Goal: Task Accomplishment & Management: Complete application form

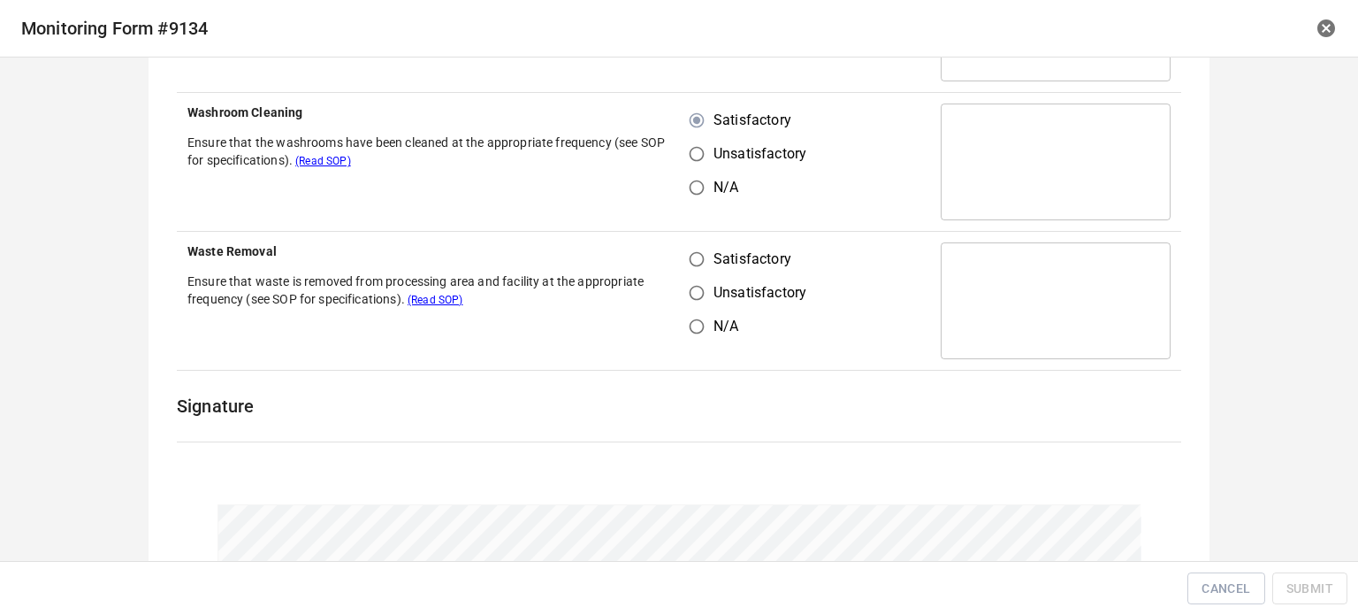
click at [691, 260] on input "Satisfactory" at bounding box center [697, 259] width 34 height 34
radio input "true"
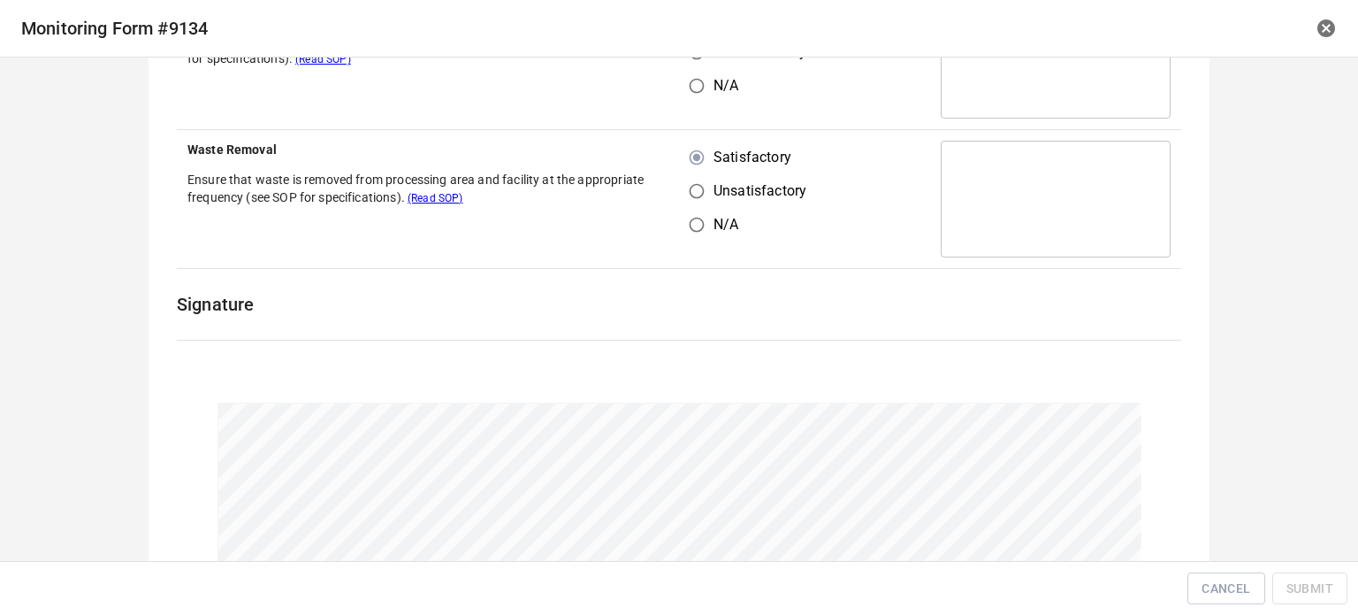
scroll to position [1378, 0]
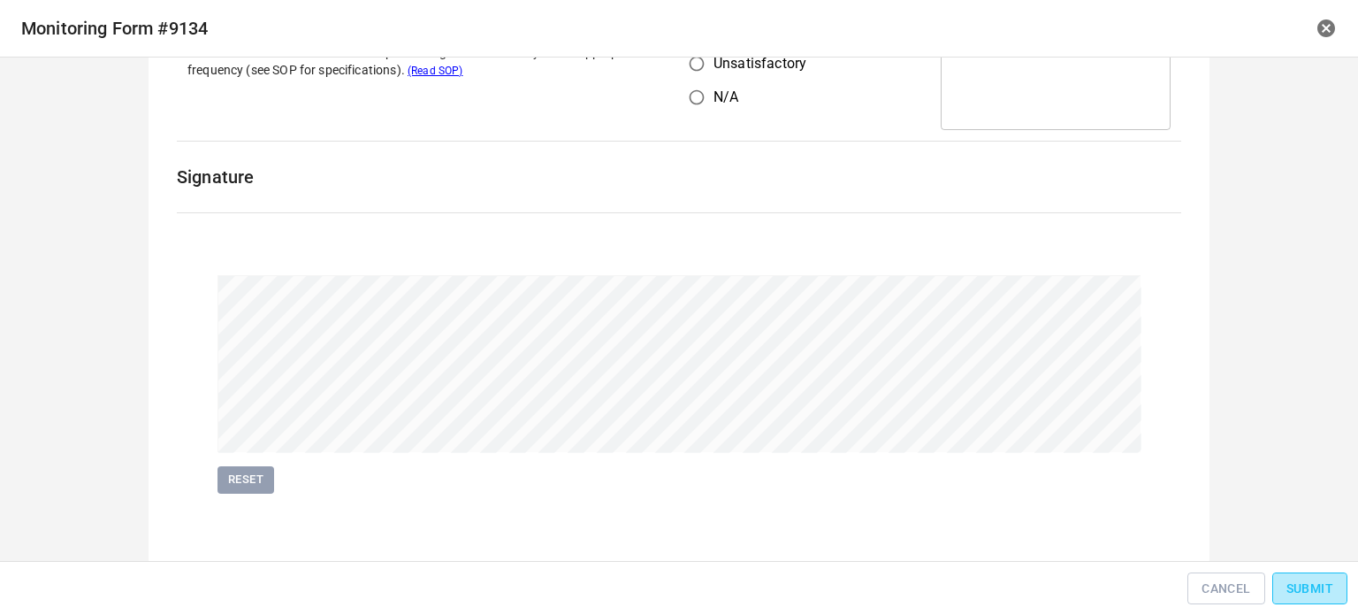
click at [1335, 582] on button "Submit" at bounding box center [1309, 588] width 75 height 33
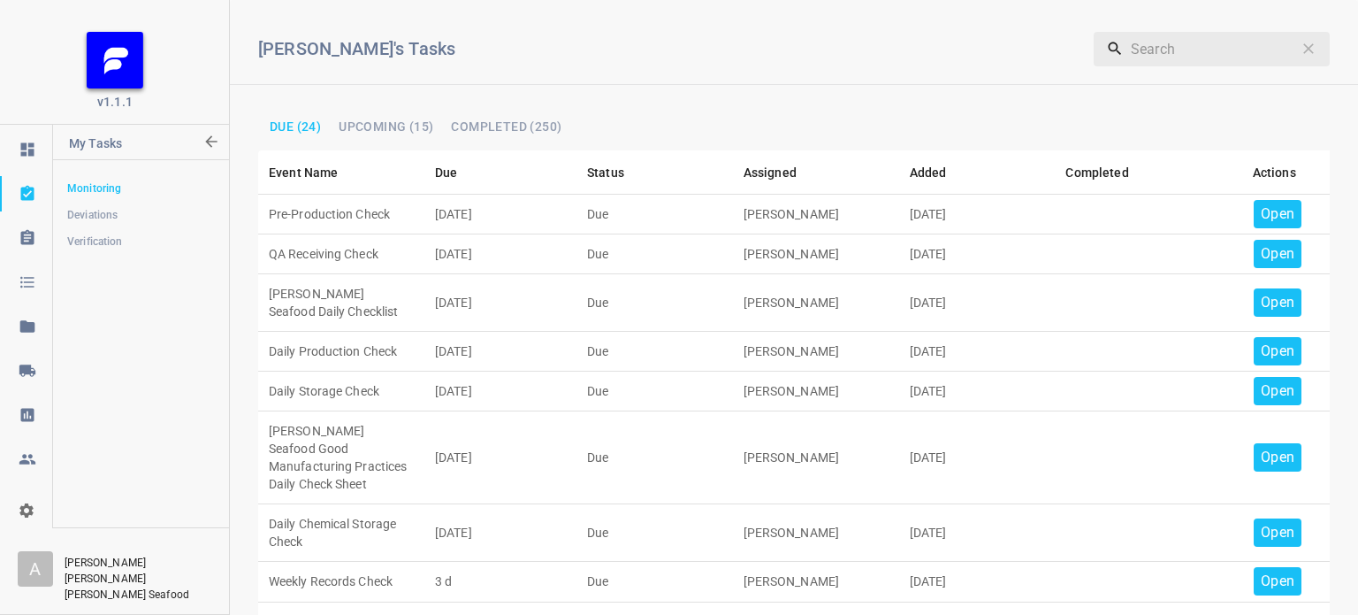
click at [1269, 207] on p "Open" at bounding box center [1278, 213] width 34 height 21
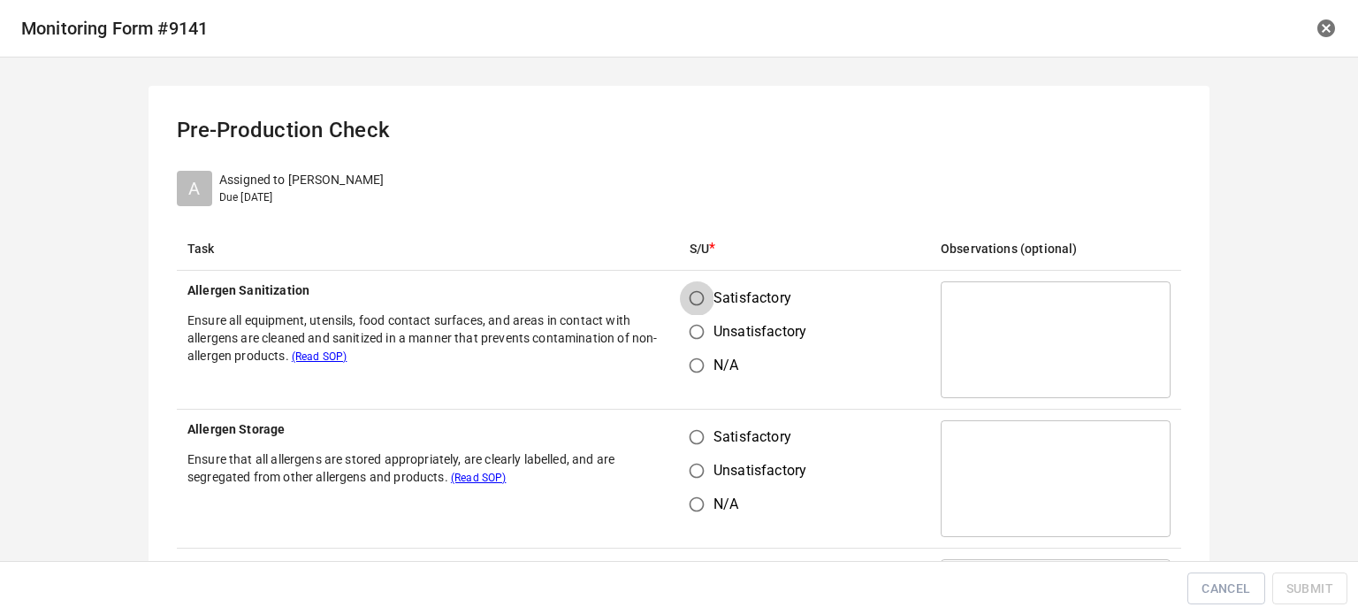
click at [686, 293] on input "Satisfactory" at bounding box center [697, 298] width 34 height 34
radio input "true"
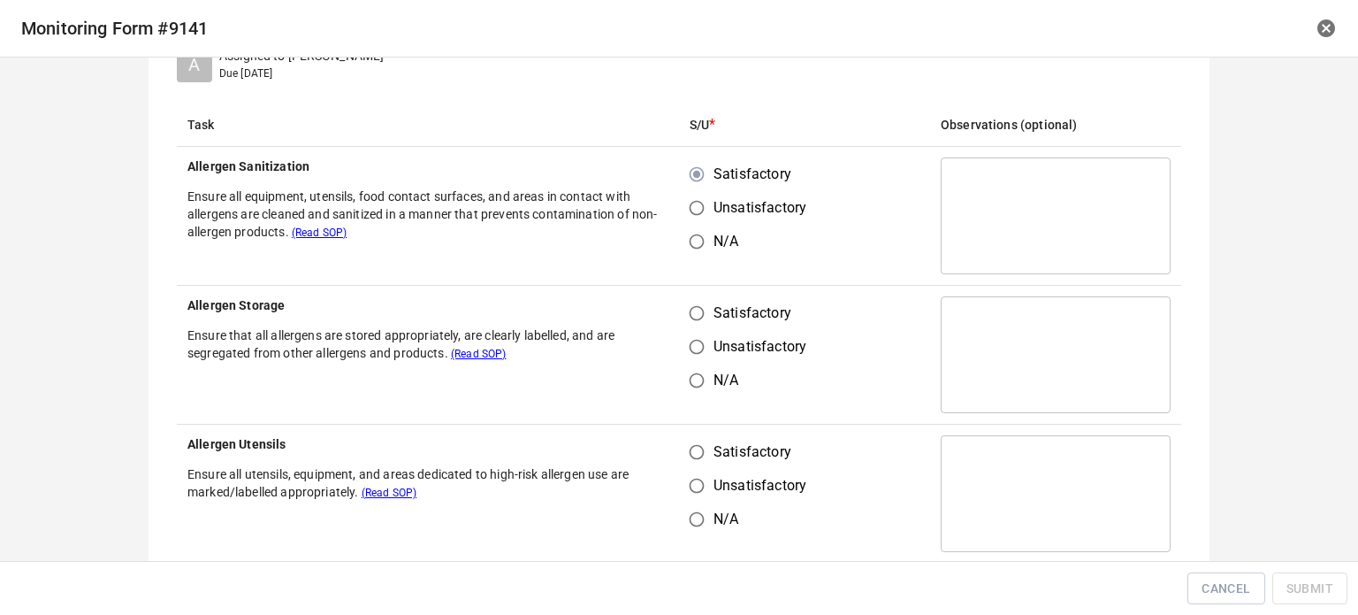
scroll to position [265, 0]
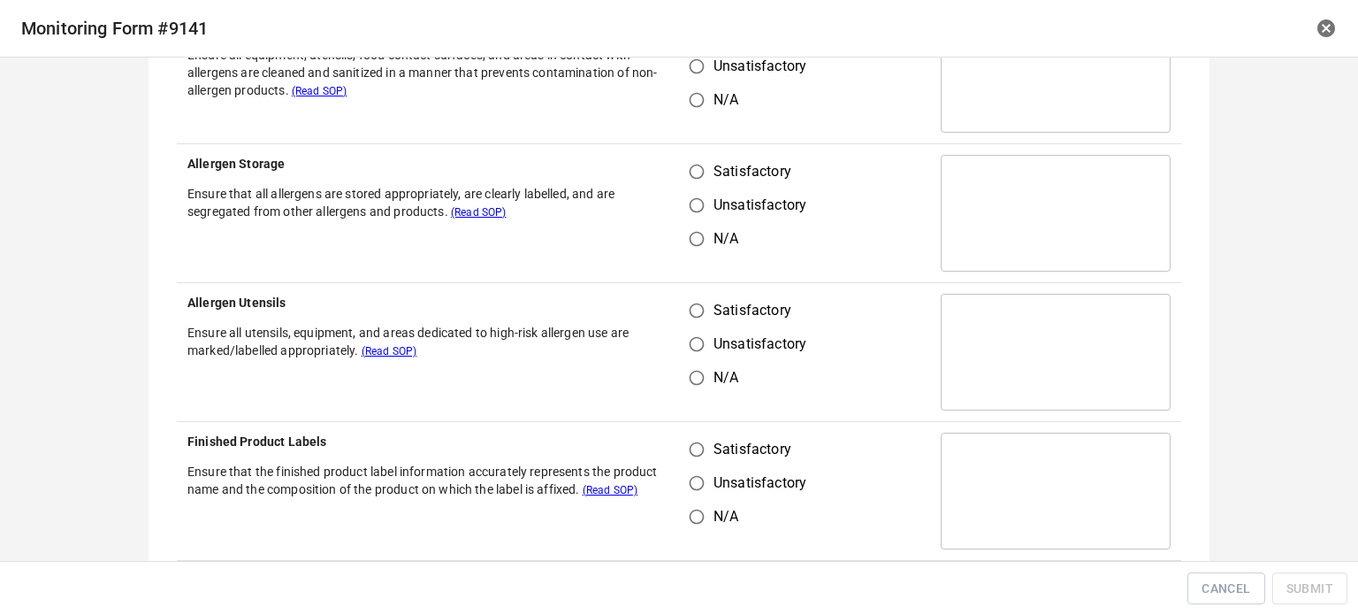
drag, startPoint x: 683, startPoint y: 187, endPoint x: 701, endPoint y: 170, distance: 25.0
click at [684, 185] on input "Satisfactory" at bounding box center [697, 172] width 34 height 34
radio input "true"
drag, startPoint x: 689, startPoint y: 309, endPoint x: 712, endPoint y: 309, distance: 23.0
click at [691, 309] on input "Satisfactory" at bounding box center [697, 311] width 34 height 34
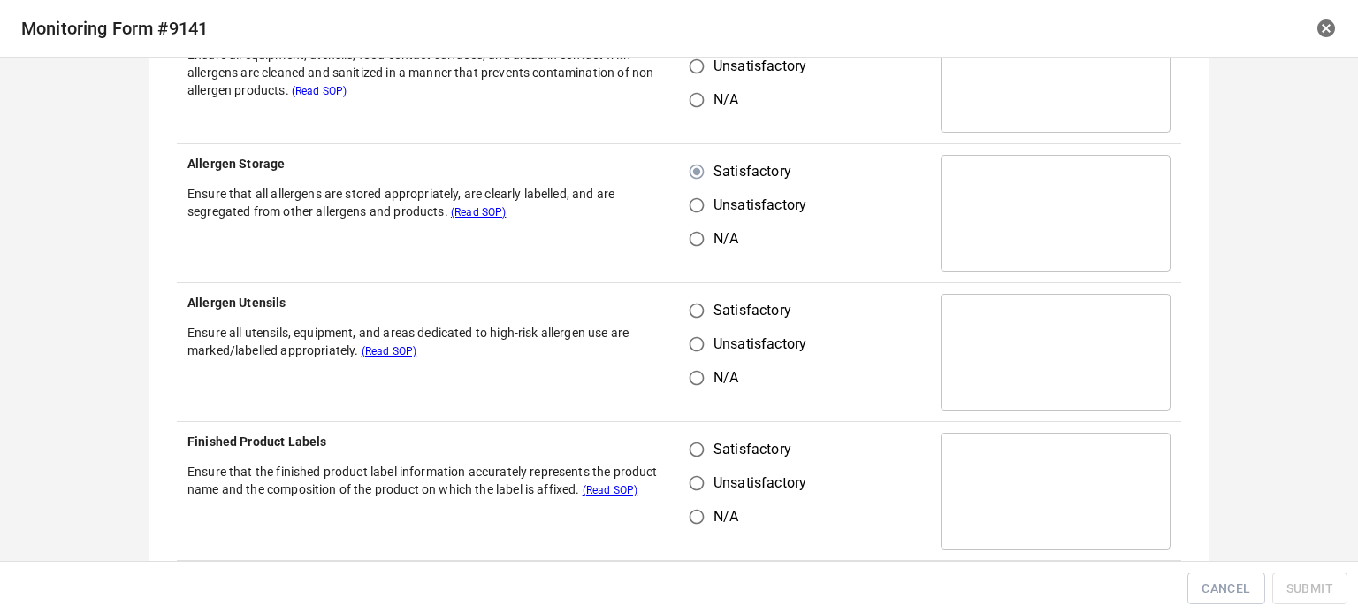
radio input "true"
click at [691, 447] on input "Satisfactory" at bounding box center [697, 449] width 34 height 34
radio input "true"
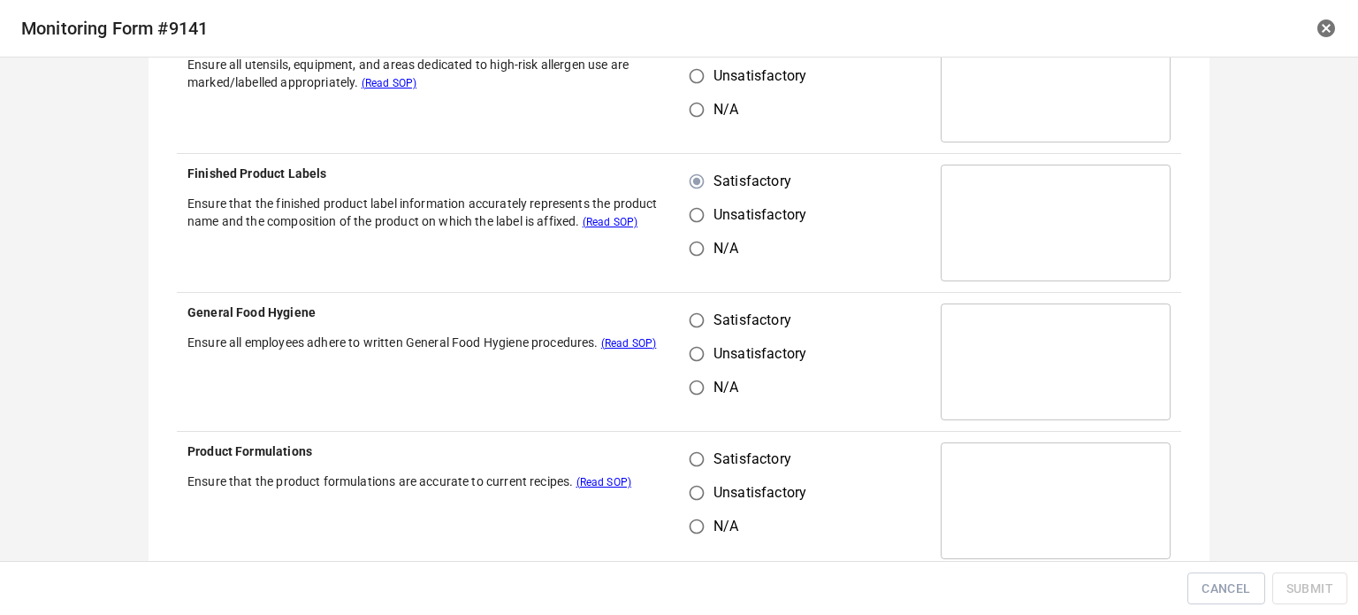
scroll to position [619, 0]
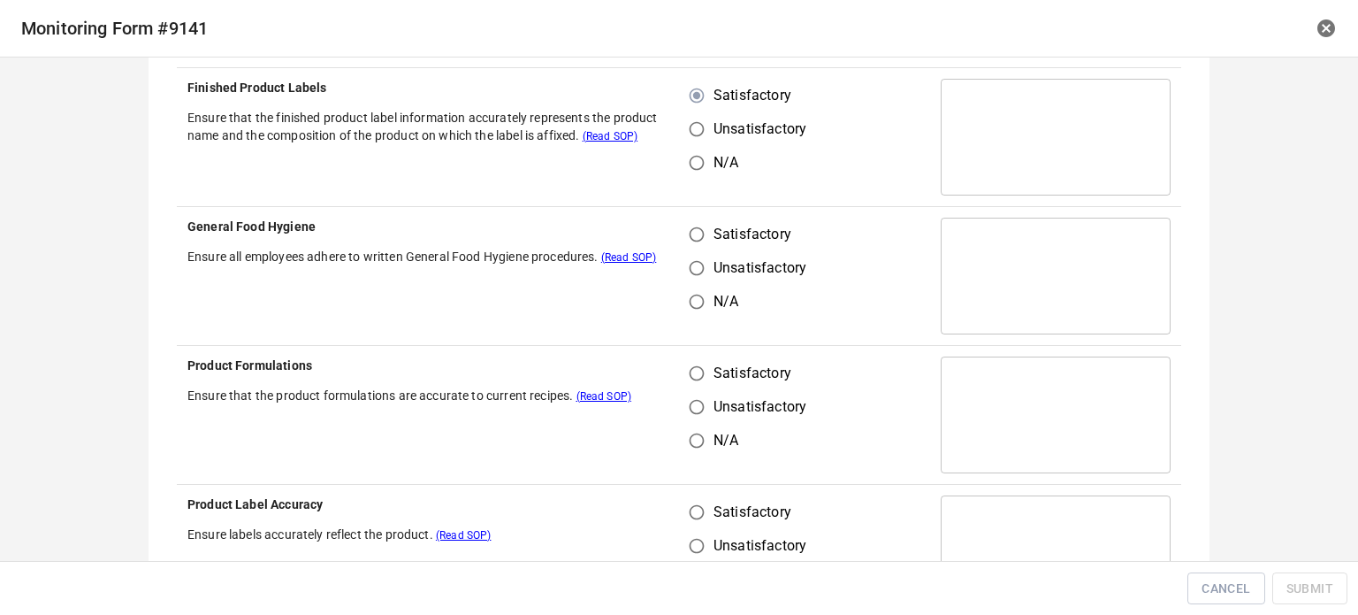
click at [692, 370] on input "Satisfactory" at bounding box center [697, 373] width 34 height 34
radio input "true"
click at [689, 232] on input "Satisfactory" at bounding box center [697, 235] width 34 height 34
radio input "true"
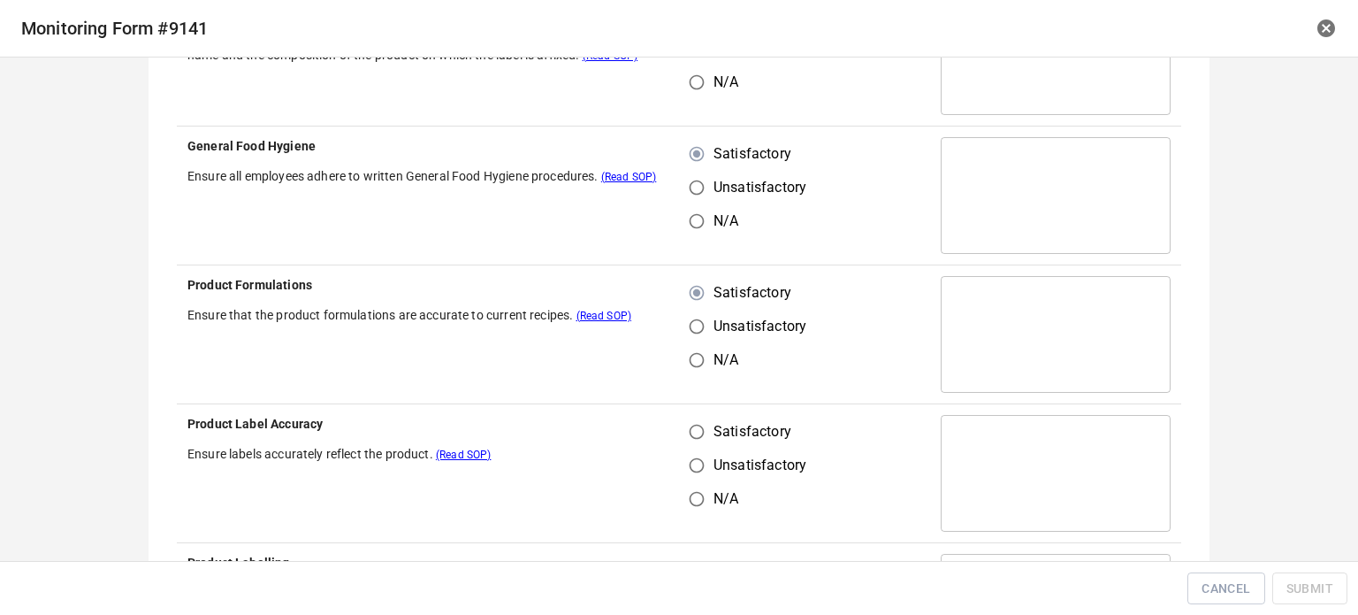
scroll to position [884, 0]
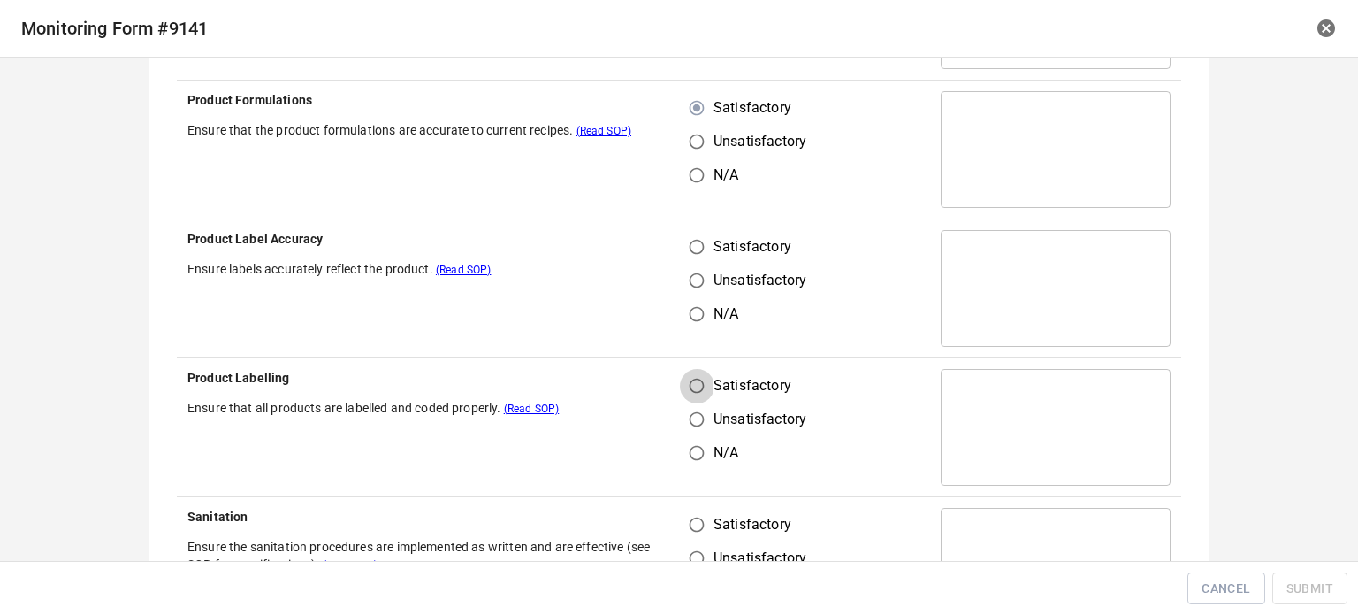
click at [700, 378] on input "Satisfactory" at bounding box center [697, 386] width 34 height 34
radio input "true"
click at [711, 236] on label "Satisfactory" at bounding box center [743, 247] width 126 height 34
click at [711, 236] on input "Satisfactory" at bounding box center [697, 247] width 34 height 34
radio input "true"
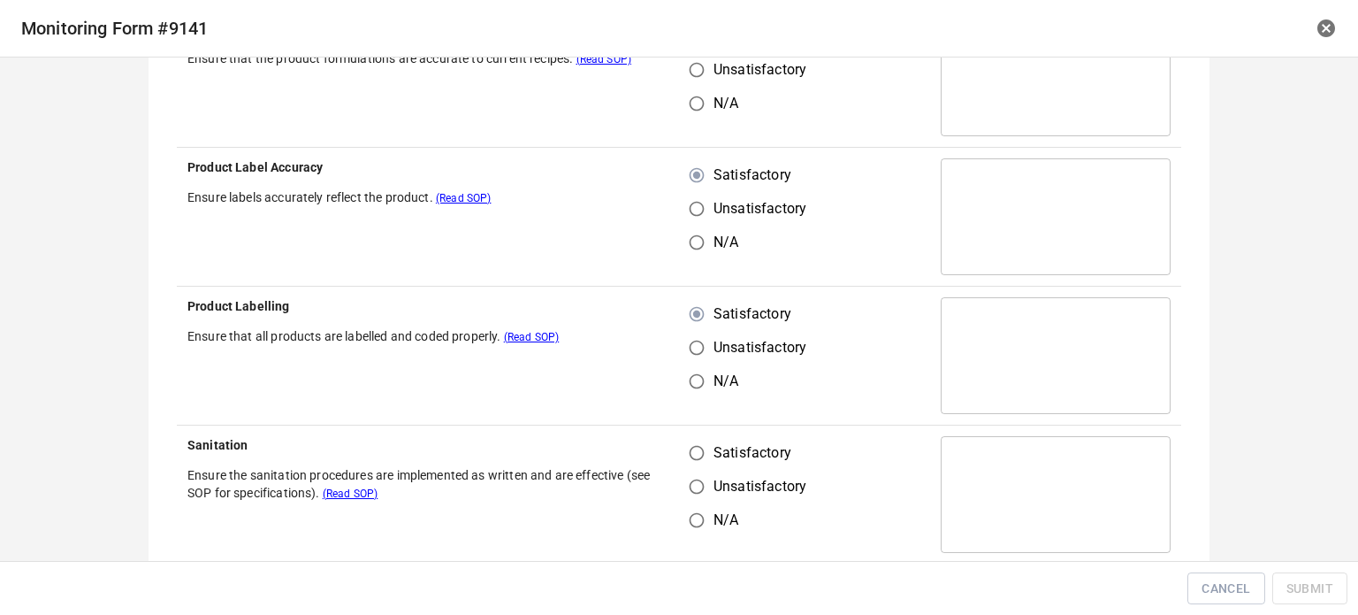
scroll to position [1149, 0]
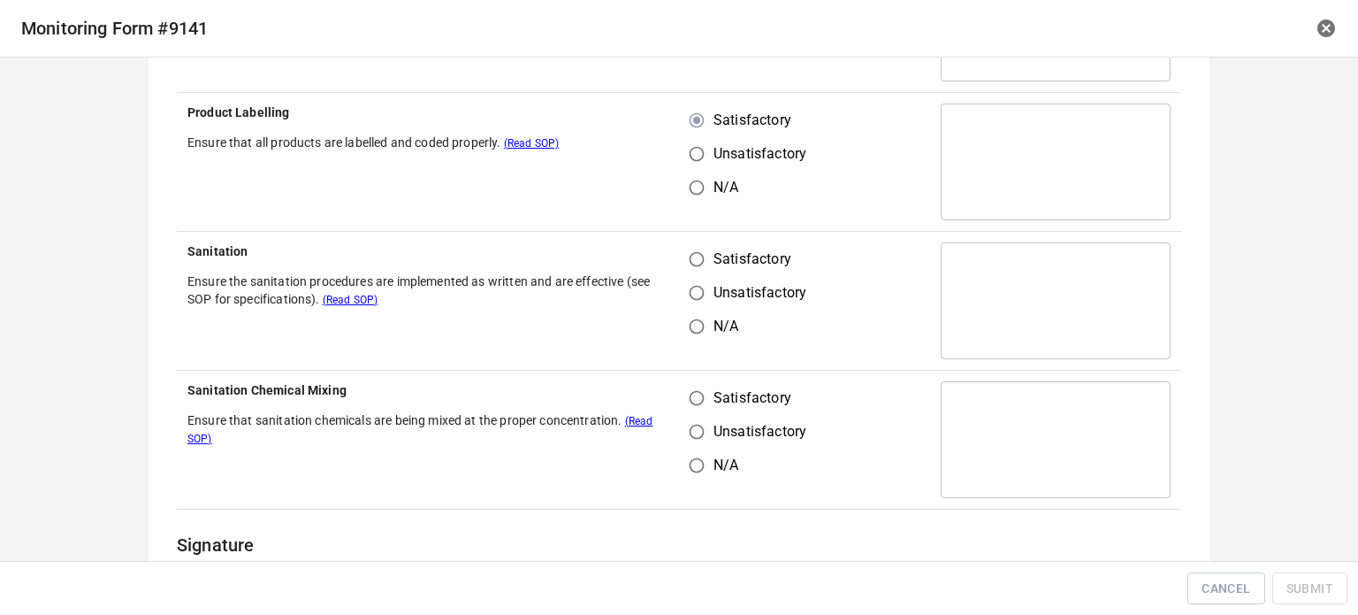
click at [691, 265] on input "Satisfactory" at bounding box center [697, 259] width 34 height 34
radio input "true"
click at [686, 412] on input "Satisfactory" at bounding box center [697, 398] width 34 height 34
radio input "true"
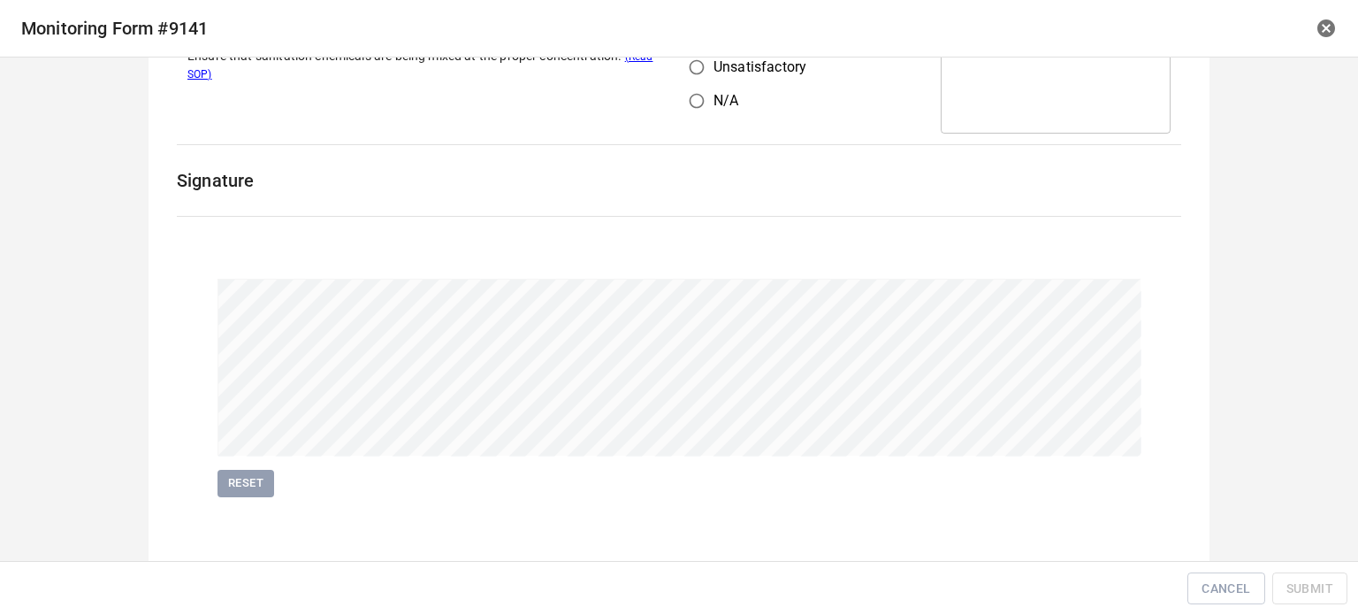
scroll to position [1517, 0]
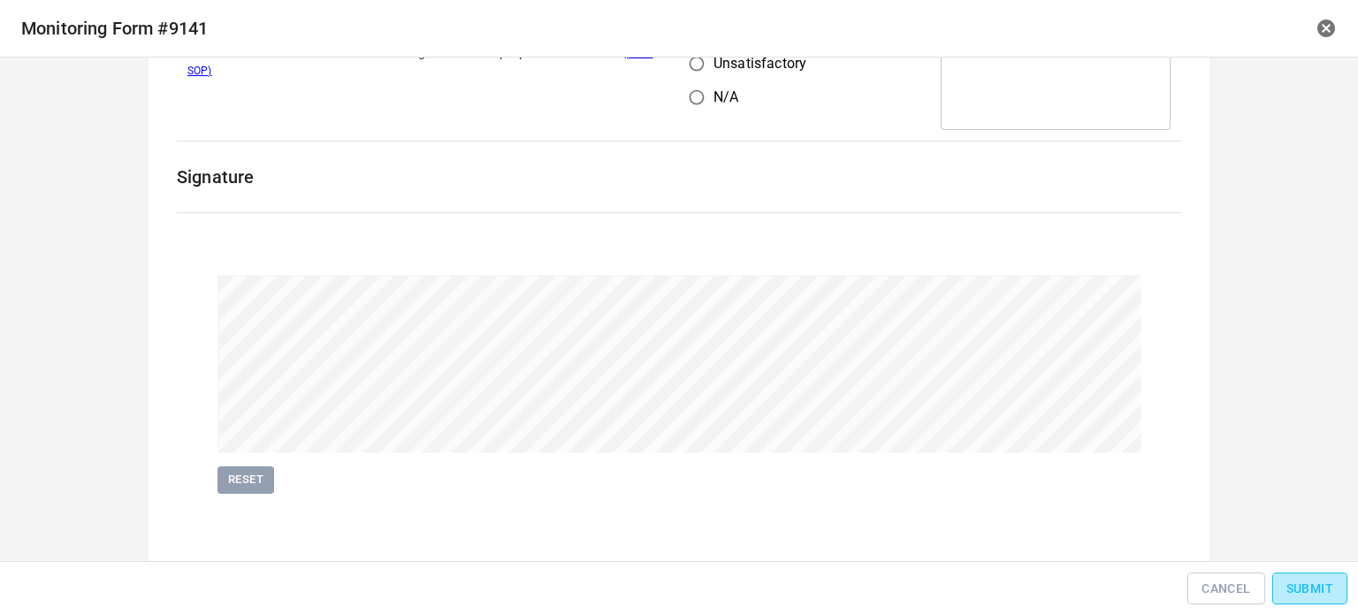
click at [1300, 584] on span "Submit" at bounding box center [1310, 588] width 47 height 22
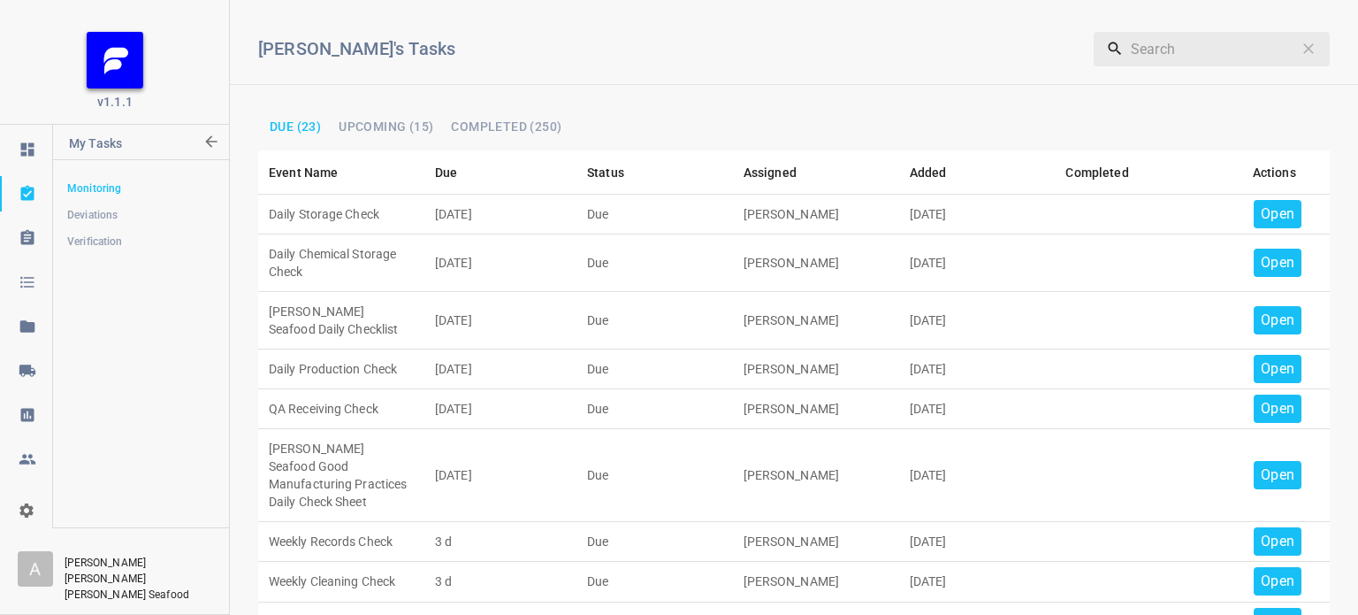
click at [1279, 220] on p "Open" at bounding box center [1278, 213] width 34 height 21
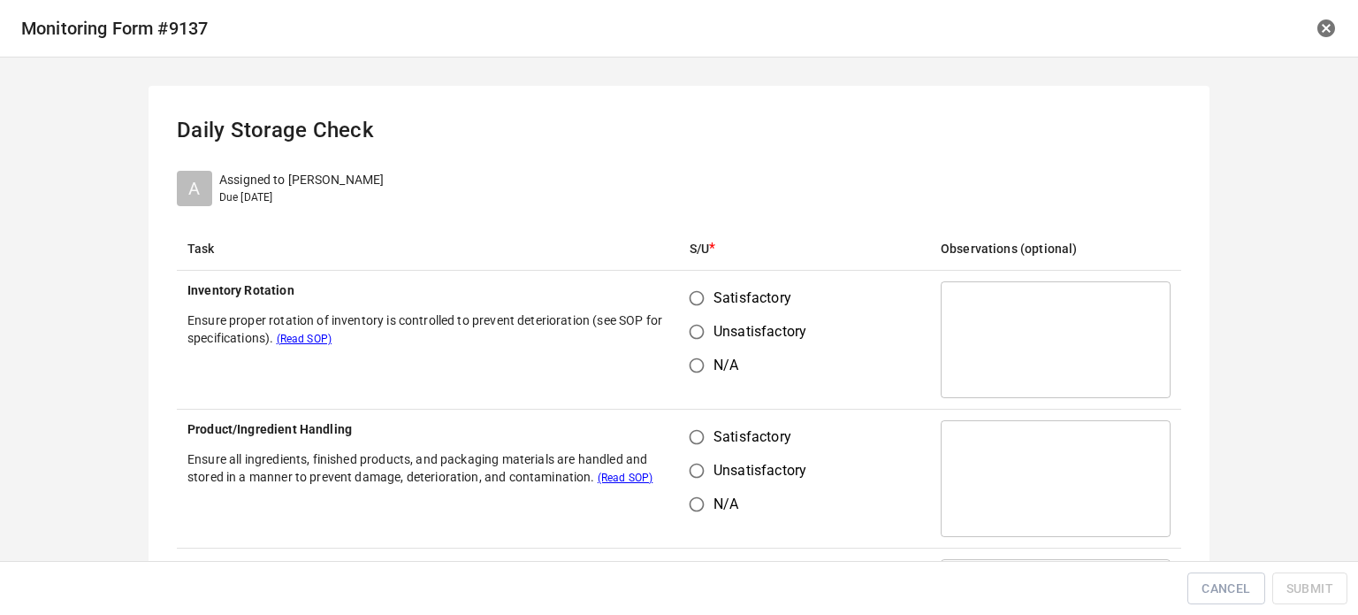
click at [680, 294] on input "Satisfactory" at bounding box center [697, 298] width 34 height 34
radio input "true"
click at [688, 452] on input "Satisfactory" at bounding box center [697, 437] width 34 height 34
radio input "true"
click at [695, 431] on input "Satisfactory" at bounding box center [697, 437] width 34 height 34
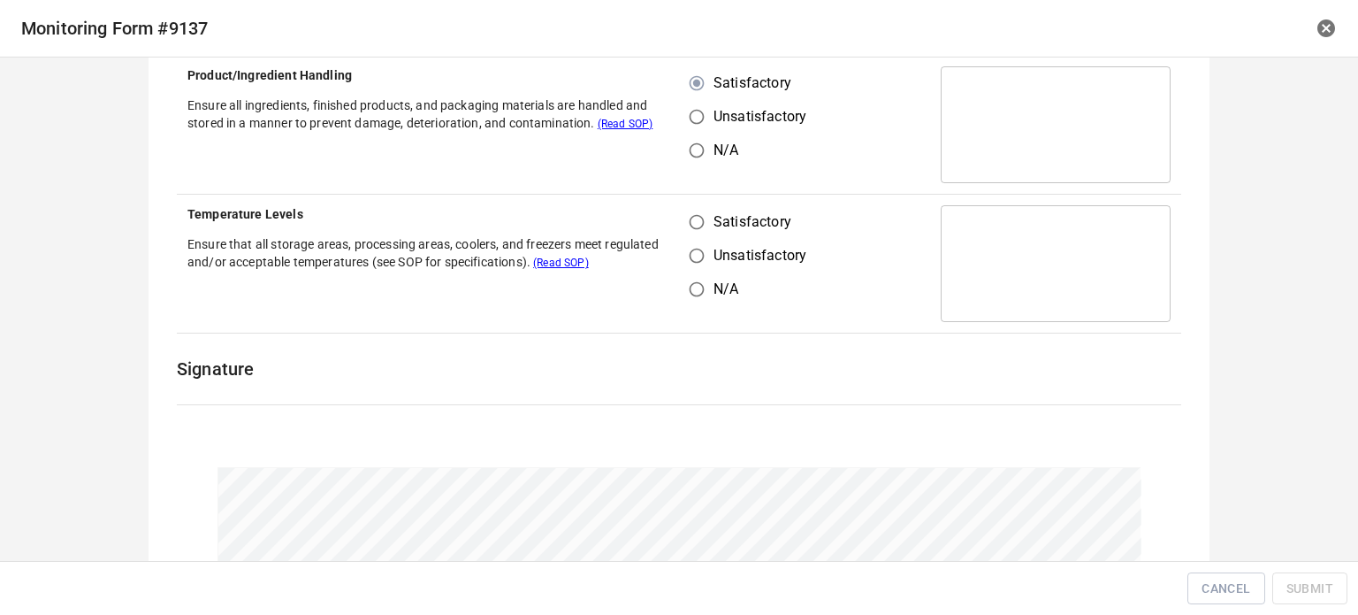
click at [697, 222] on input "Satisfactory" at bounding box center [697, 222] width 34 height 34
radio input "true"
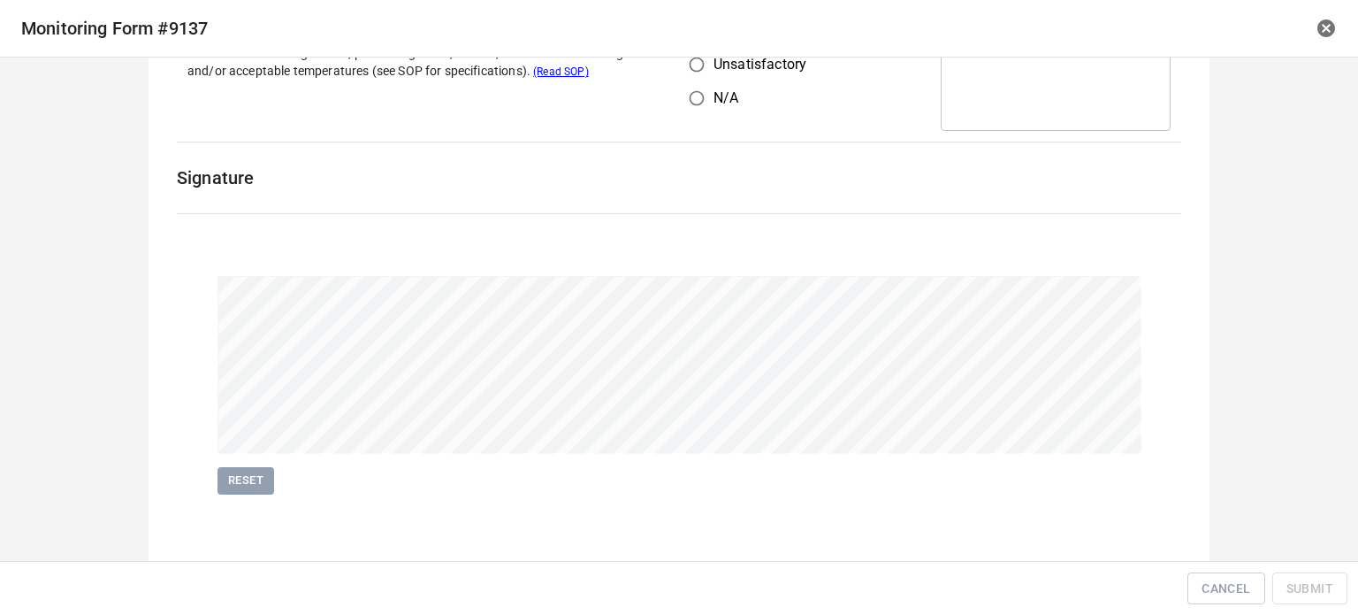
scroll to position [546, 0]
click at [1313, 595] on span "Submit" at bounding box center [1310, 588] width 47 height 22
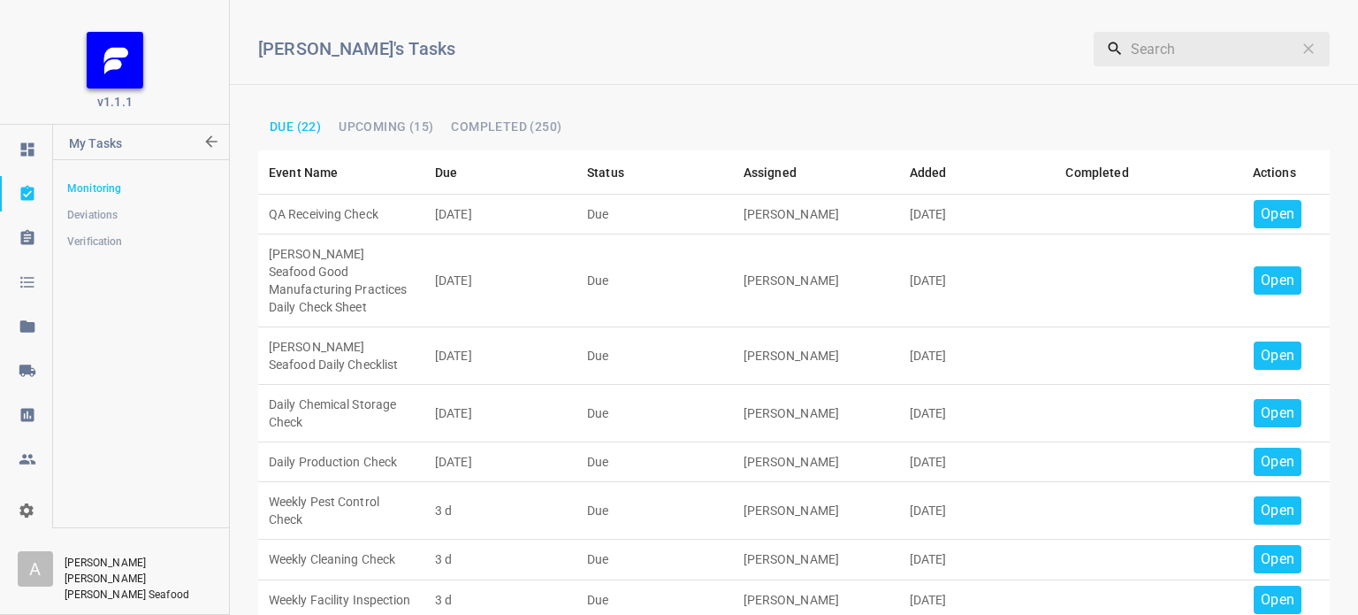
click at [1277, 208] on p "Open" at bounding box center [1278, 213] width 34 height 21
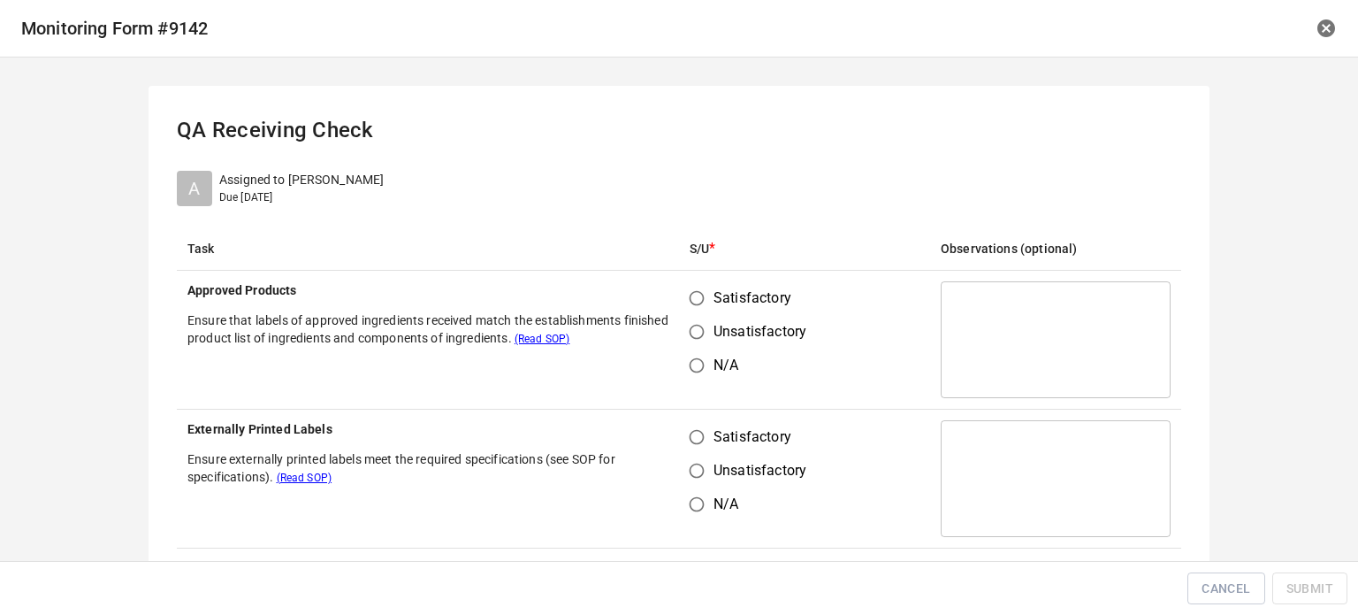
drag, startPoint x: 699, startPoint y: 288, endPoint x: 680, endPoint y: 318, distance: 35.3
click at [698, 289] on input "Satisfactory" at bounding box center [697, 298] width 34 height 34
radio input "true"
drag, startPoint x: 679, startPoint y: 438, endPoint x: 690, endPoint y: 435, distance: 10.9
click at [683, 438] on input "Satisfactory" at bounding box center [697, 437] width 34 height 34
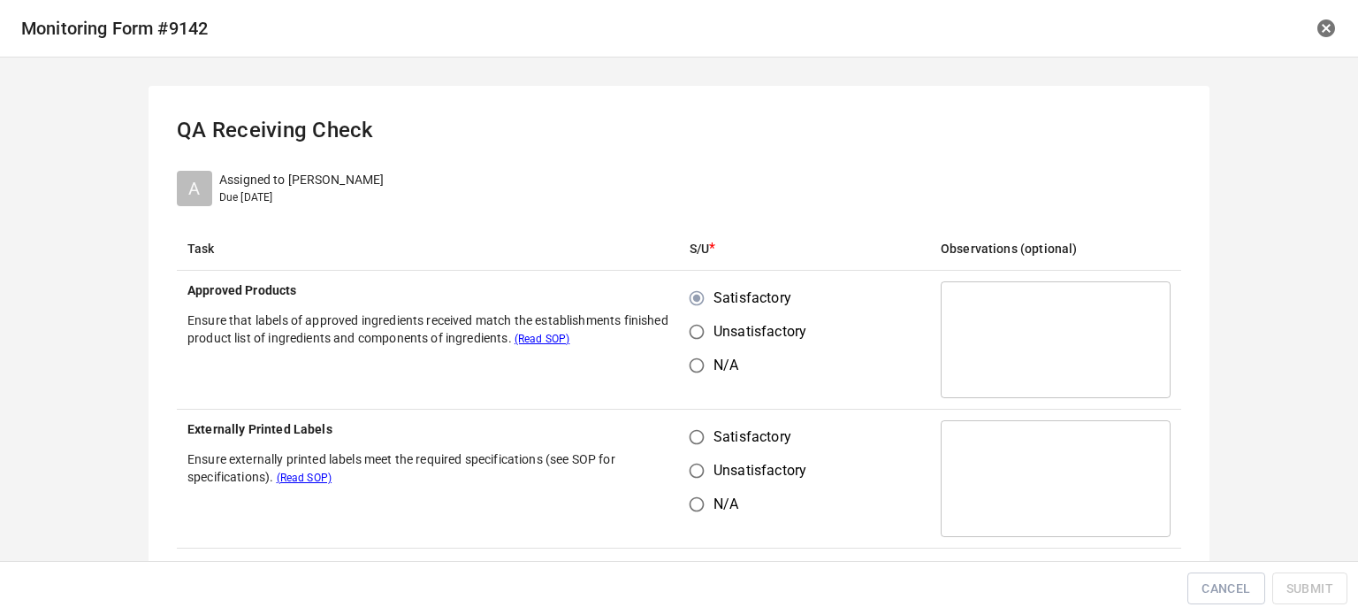
radio input "true"
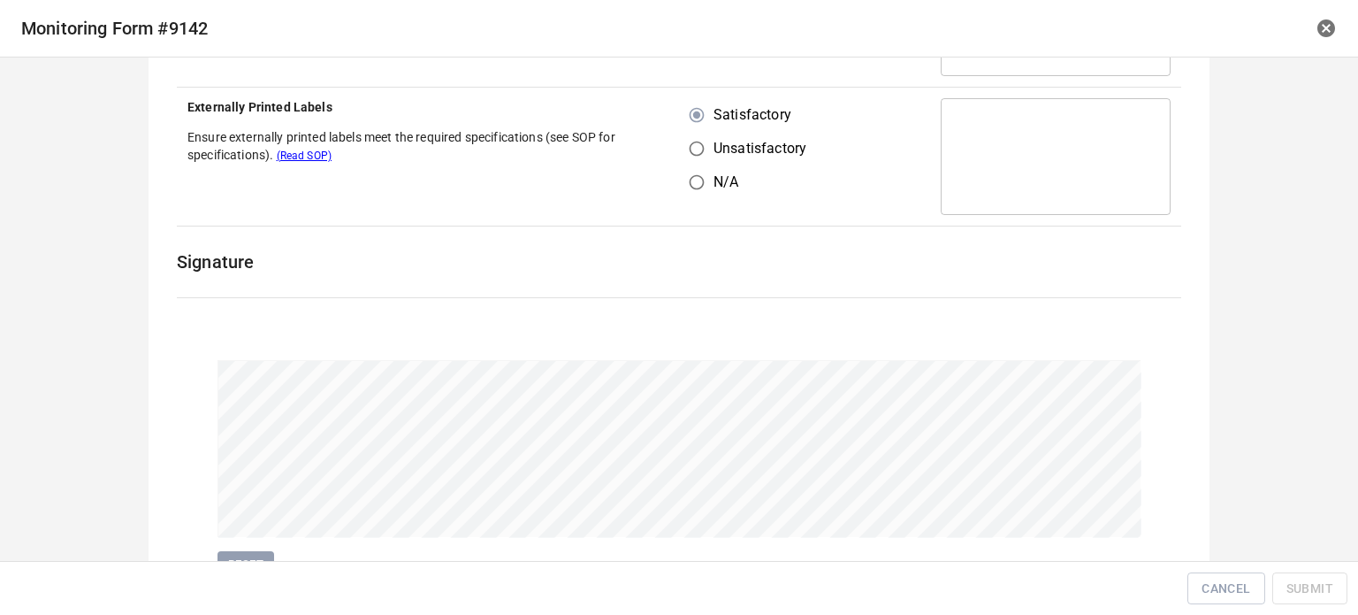
scroll to position [408, 0]
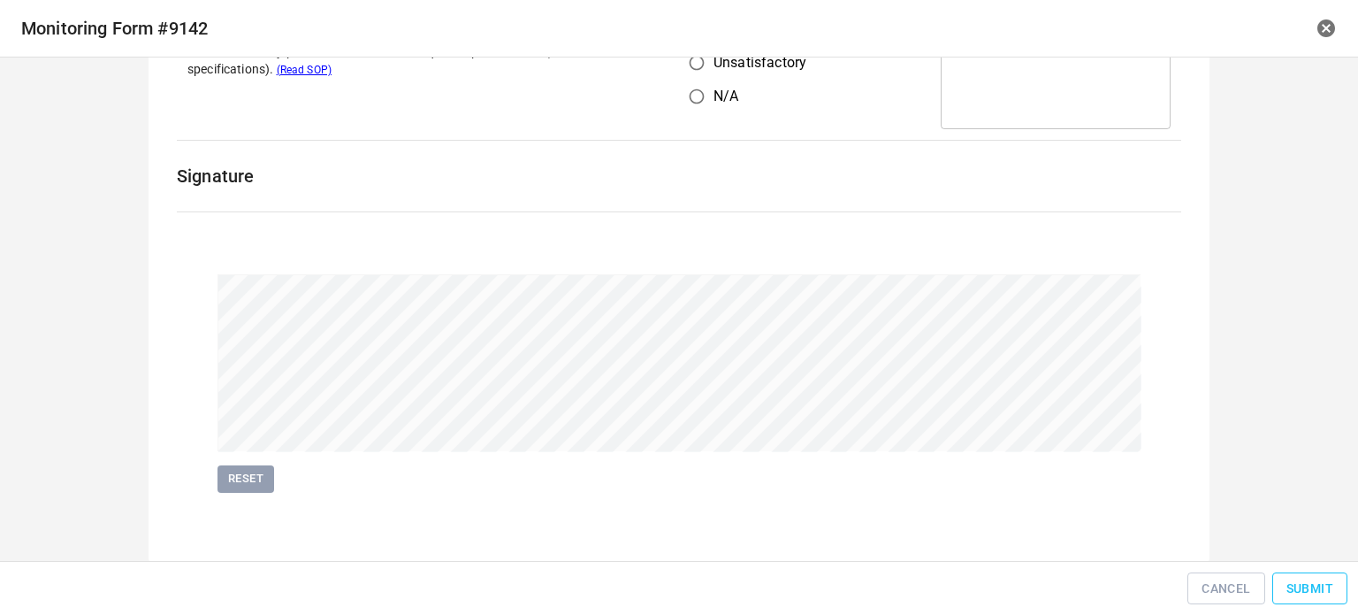
click at [1306, 590] on span "Submit" at bounding box center [1310, 588] width 47 height 22
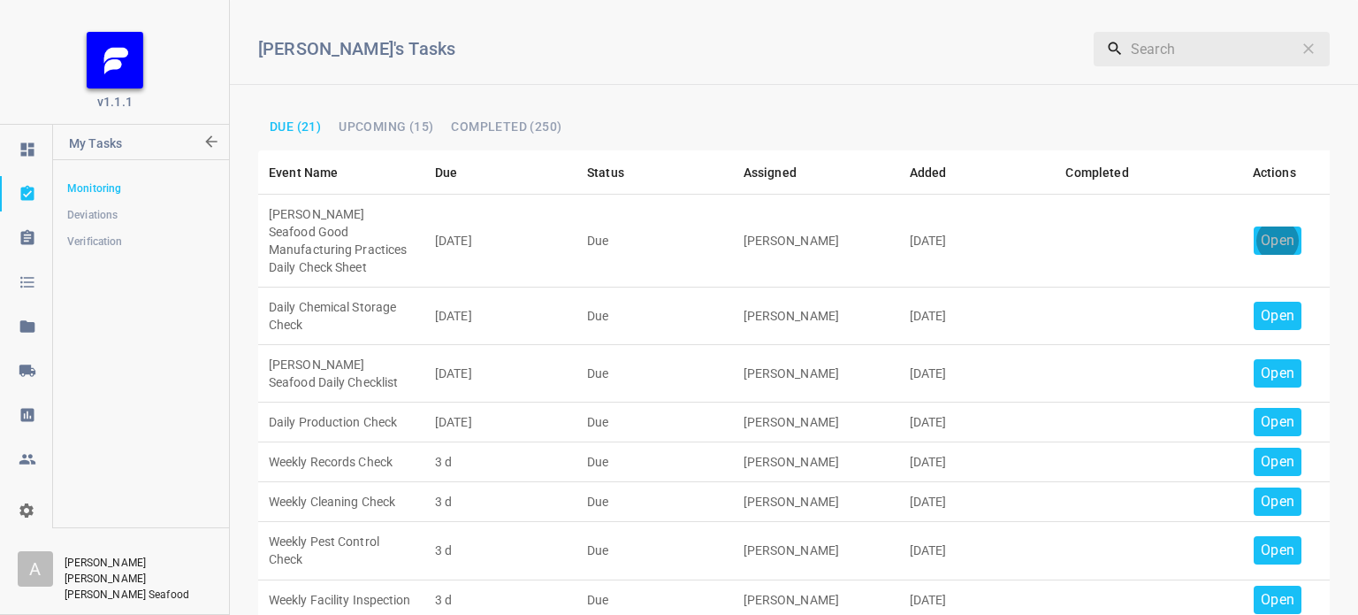
click at [1254, 231] on div "Open" at bounding box center [1278, 240] width 48 height 28
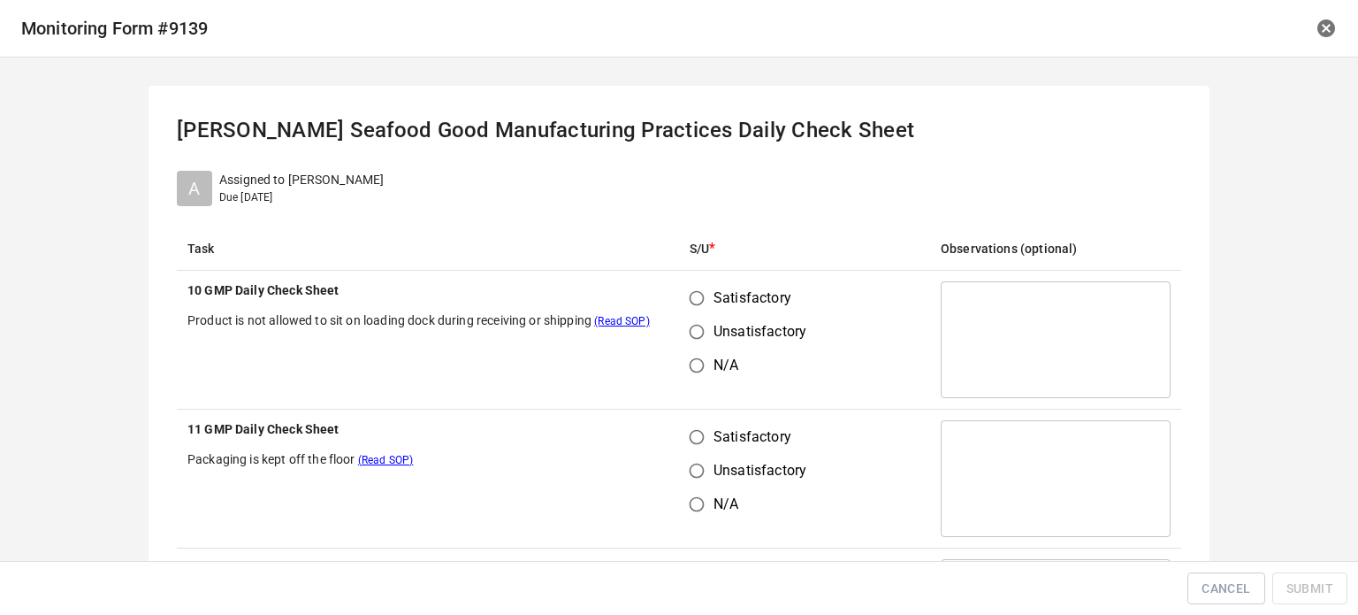
drag, startPoint x: 705, startPoint y: 291, endPoint x: 702, endPoint y: 366, distance: 75.2
click at [705, 293] on input "Satisfactory" at bounding box center [697, 298] width 34 height 34
radio input "true"
drag, startPoint x: 680, startPoint y: 441, endPoint x: 808, endPoint y: 369, distance: 147.3
click at [693, 444] on input "Satisfactory" at bounding box center [697, 437] width 34 height 34
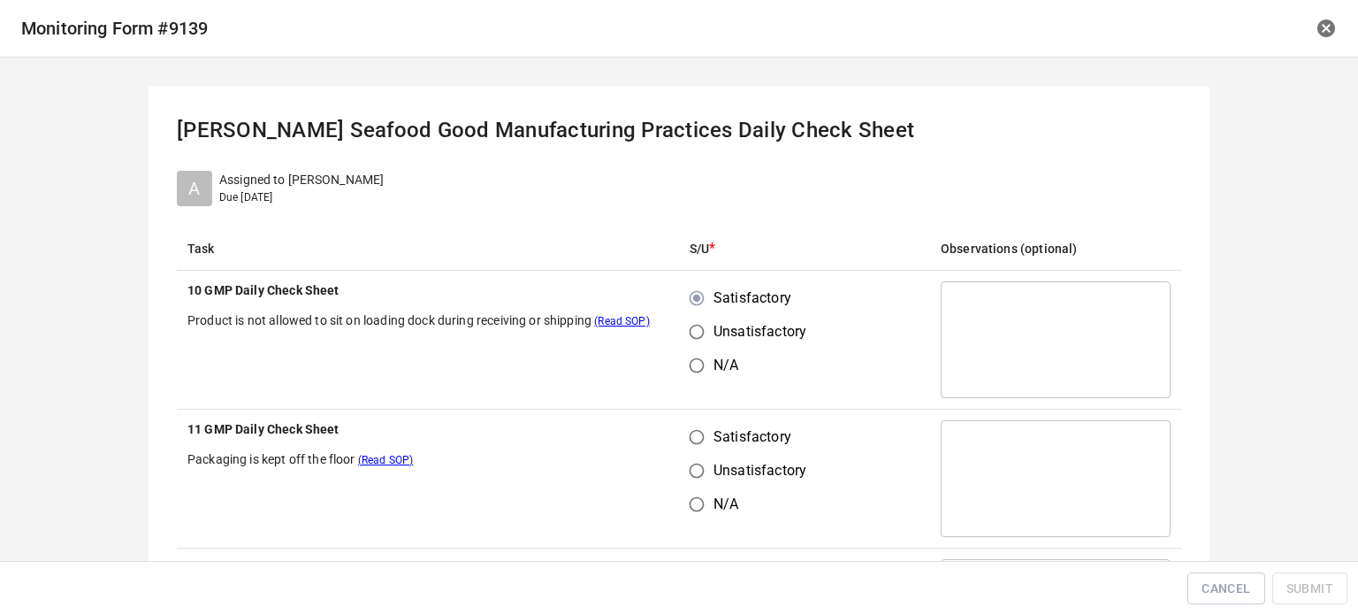
radio input "true"
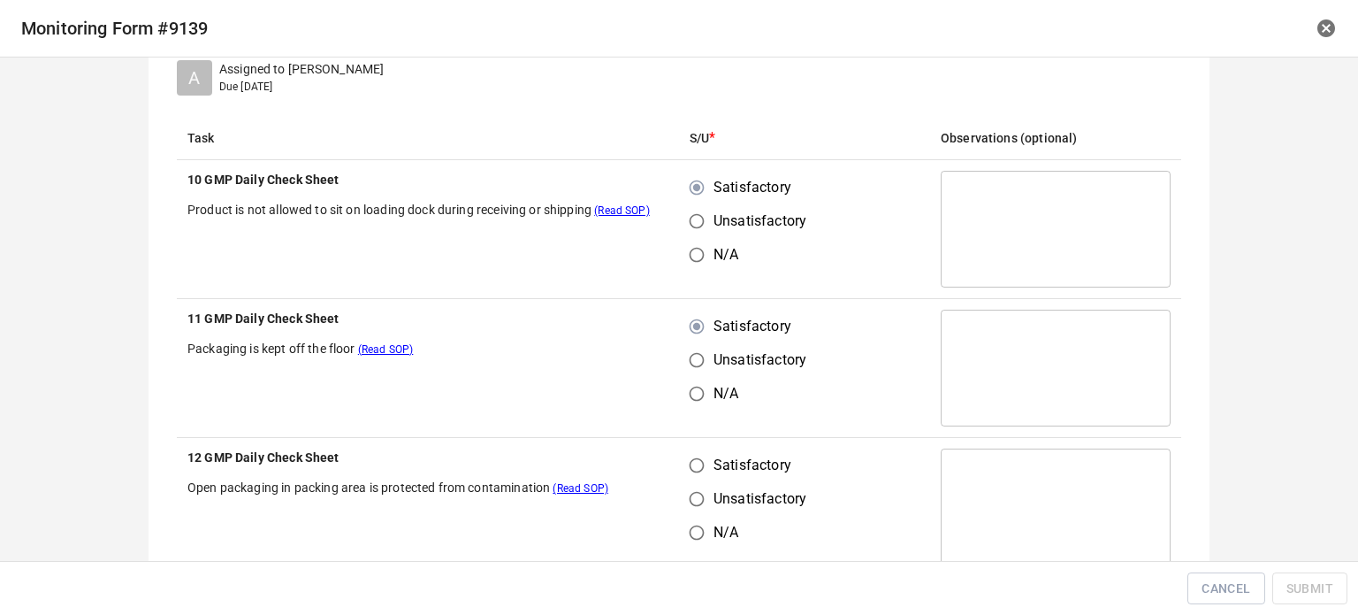
scroll to position [265, 0]
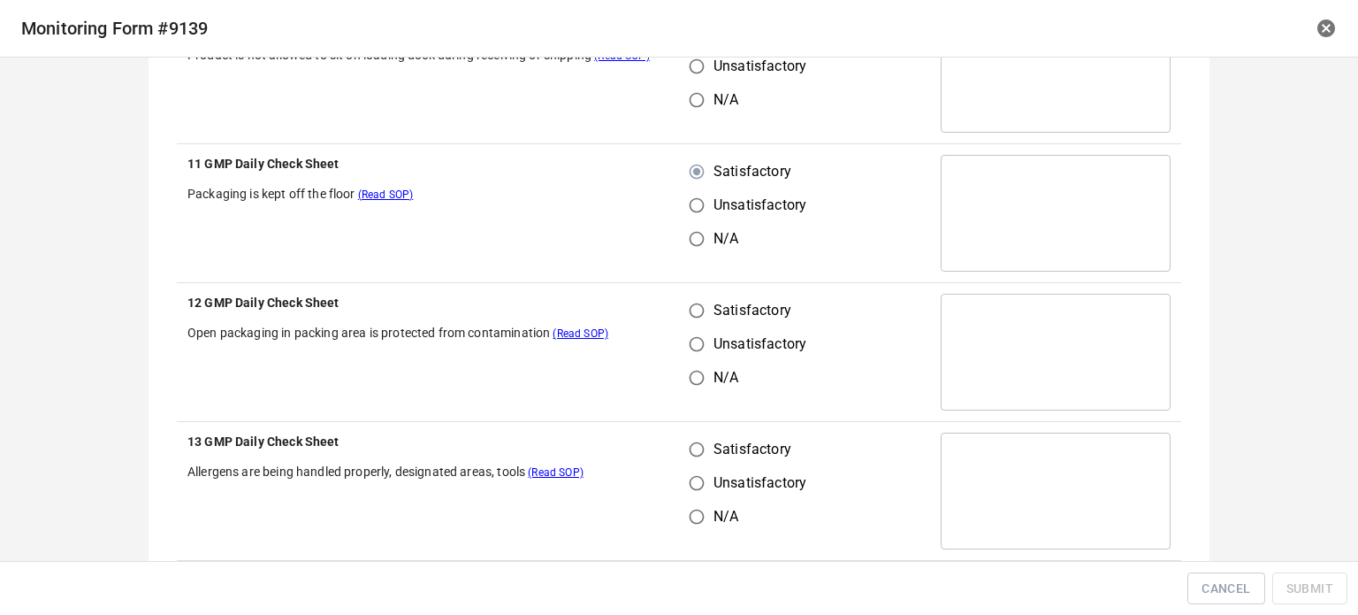
click at [714, 317] on span "Satisfactory" at bounding box center [753, 310] width 78 height 21
click at [708, 317] on input "Satisfactory" at bounding box center [697, 311] width 34 height 34
radio input "true"
drag, startPoint x: 684, startPoint y: 446, endPoint x: 699, endPoint y: 447, distance: 14.3
click at [687, 447] on input "Satisfactory" at bounding box center [697, 449] width 34 height 34
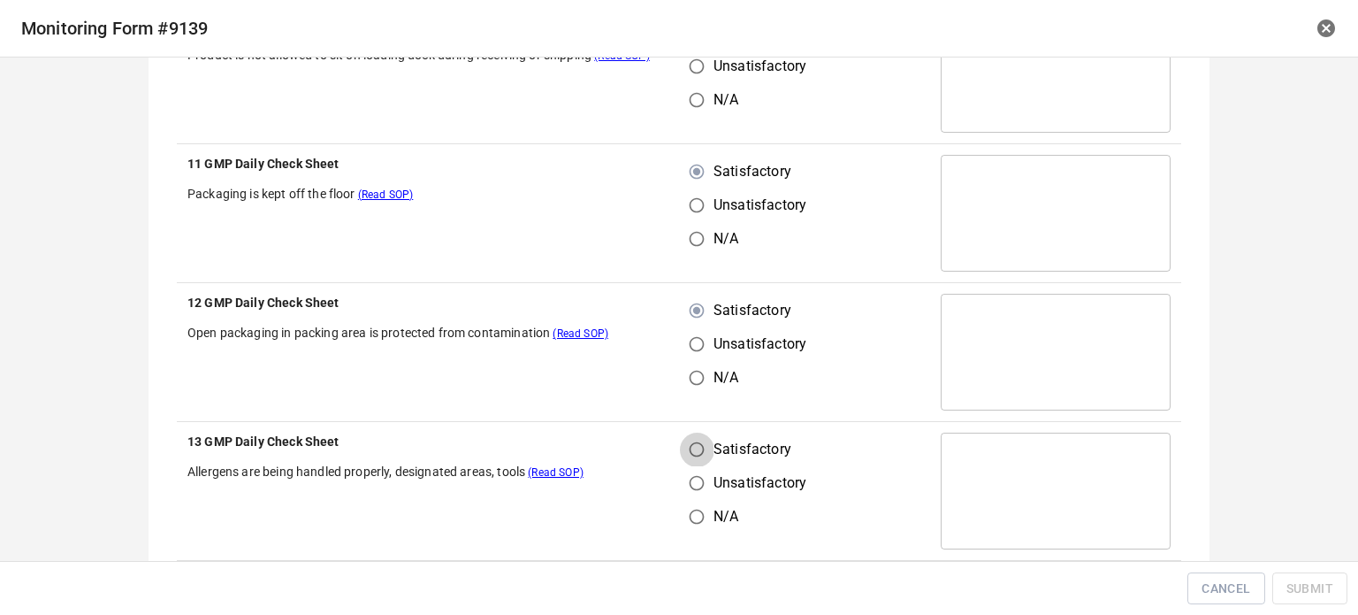
radio input "true"
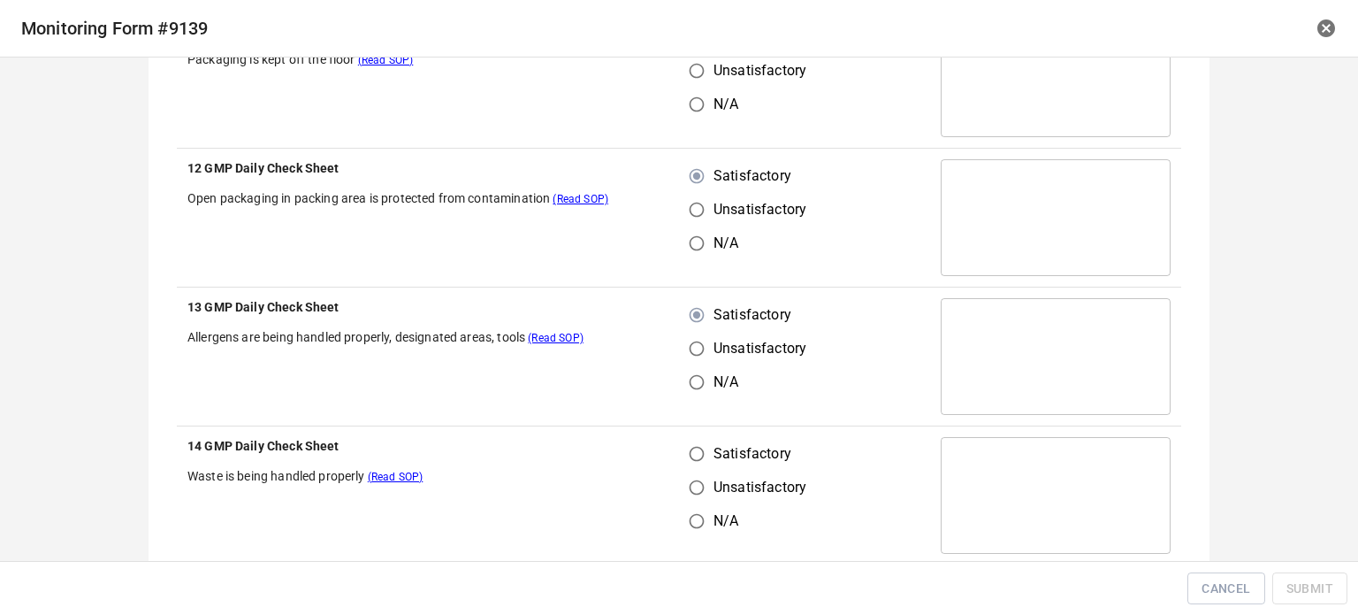
scroll to position [531, 0]
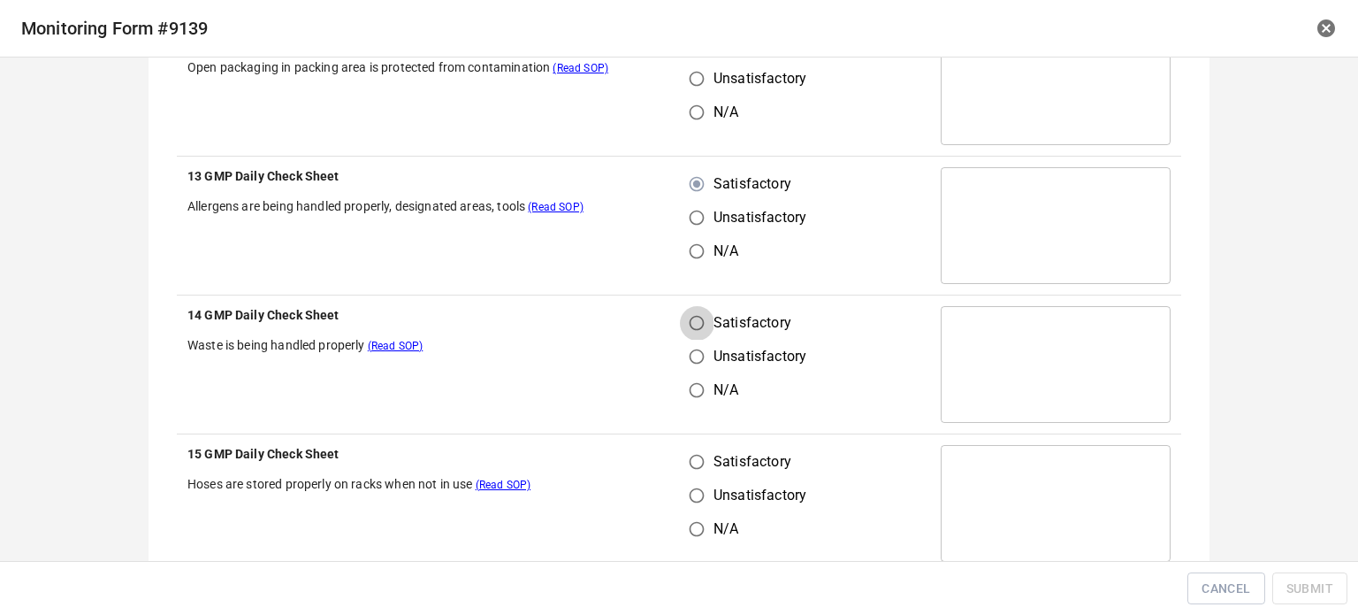
click at [690, 329] on input "Satisfactory" at bounding box center [697, 323] width 34 height 34
radio input "true"
drag, startPoint x: 672, startPoint y: 448, endPoint x: 686, endPoint y: 462, distance: 19.4
click at [679, 456] on td "Satisfactory Unsatisfactory N/A" at bounding box center [804, 503] width 251 height 139
drag, startPoint x: 690, startPoint y: 462, endPoint x: 709, endPoint y: 452, distance: 21.7
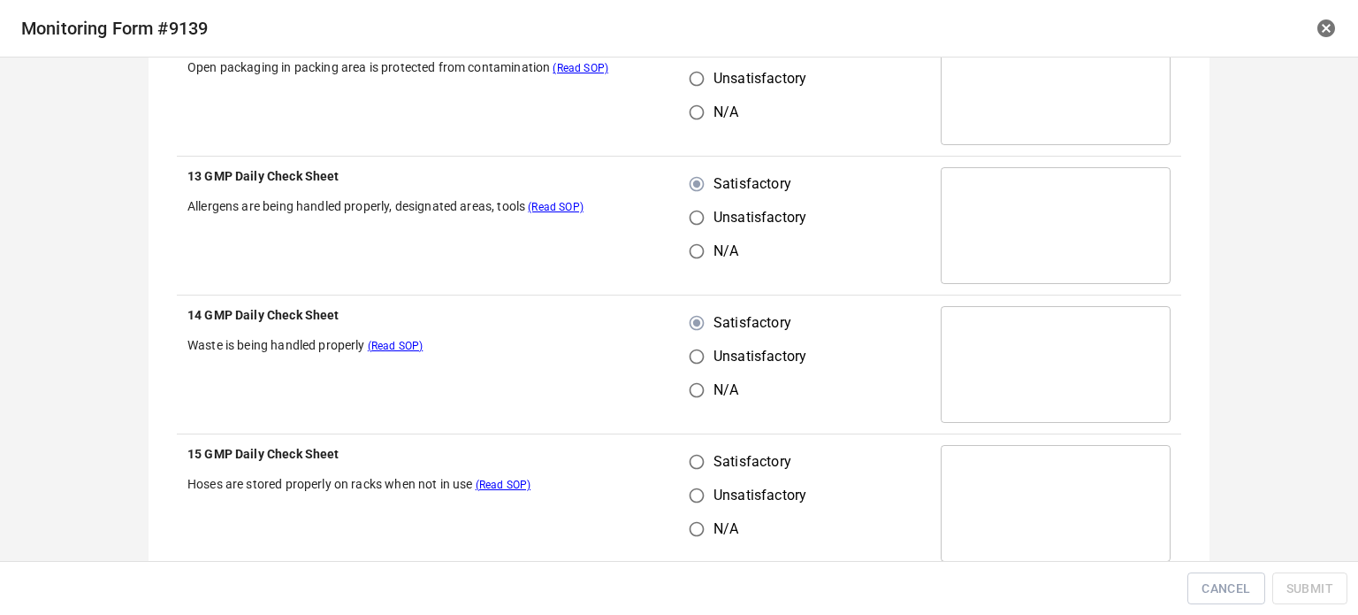
click at [696, 458] on input "Satisfactory" at bounding box center [697, 462] width 34 height 34
radio input "true"
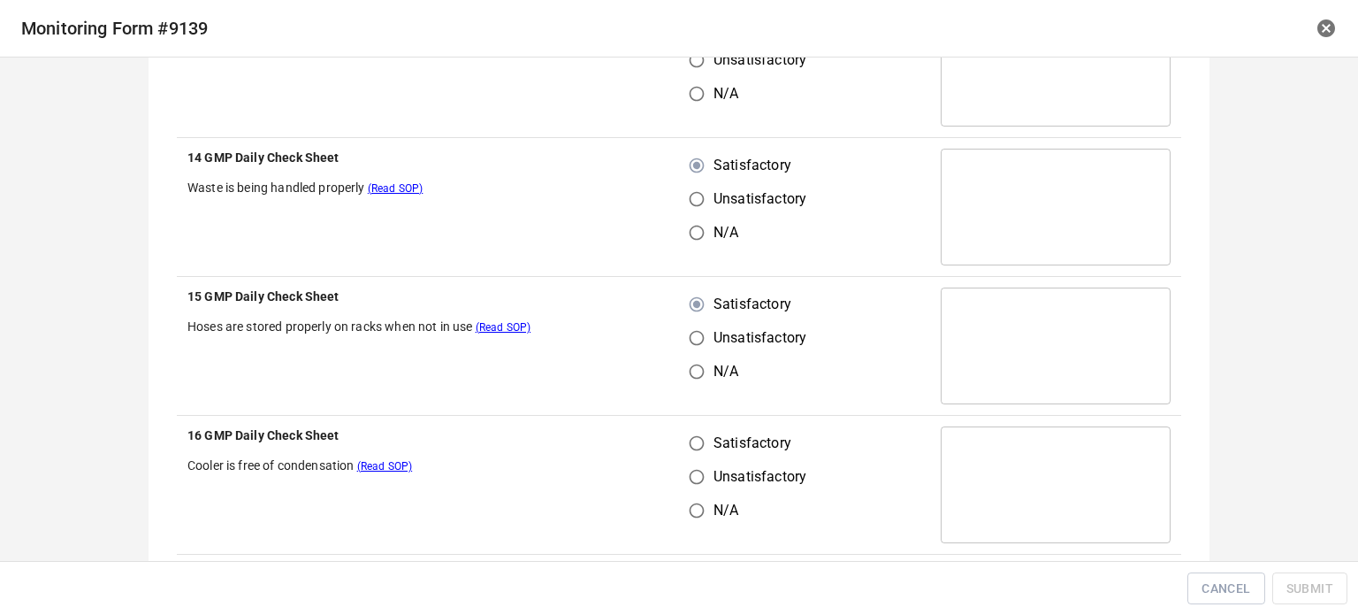
scroll to position [884, 0]
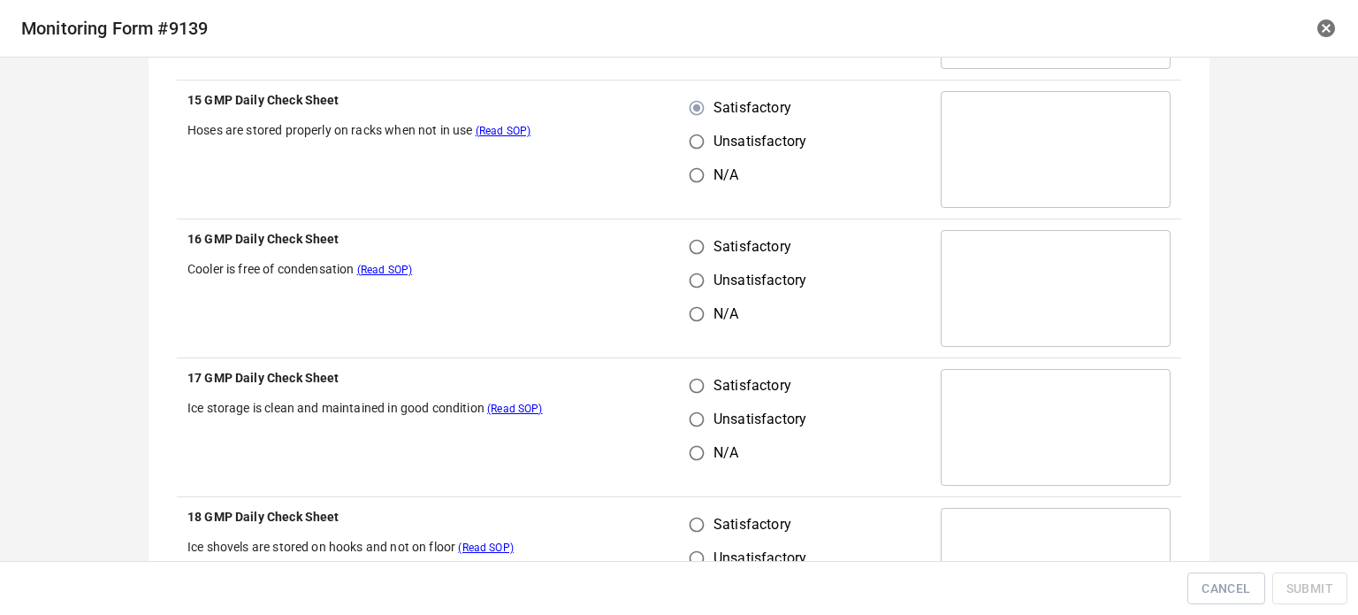
click at [693, 250] on input "Satisfactory" at bounding box center [697, 247] width 34 height 34
radio input "true"
drag, startPoint x: 689, startPoint y: 378, endPoint x: 693, endPoint y: 387, distance: 10.7
click at [691, 382] on input "Satisfactory" at bounding box center [697, 386] width 34 height 34
radio input "true"
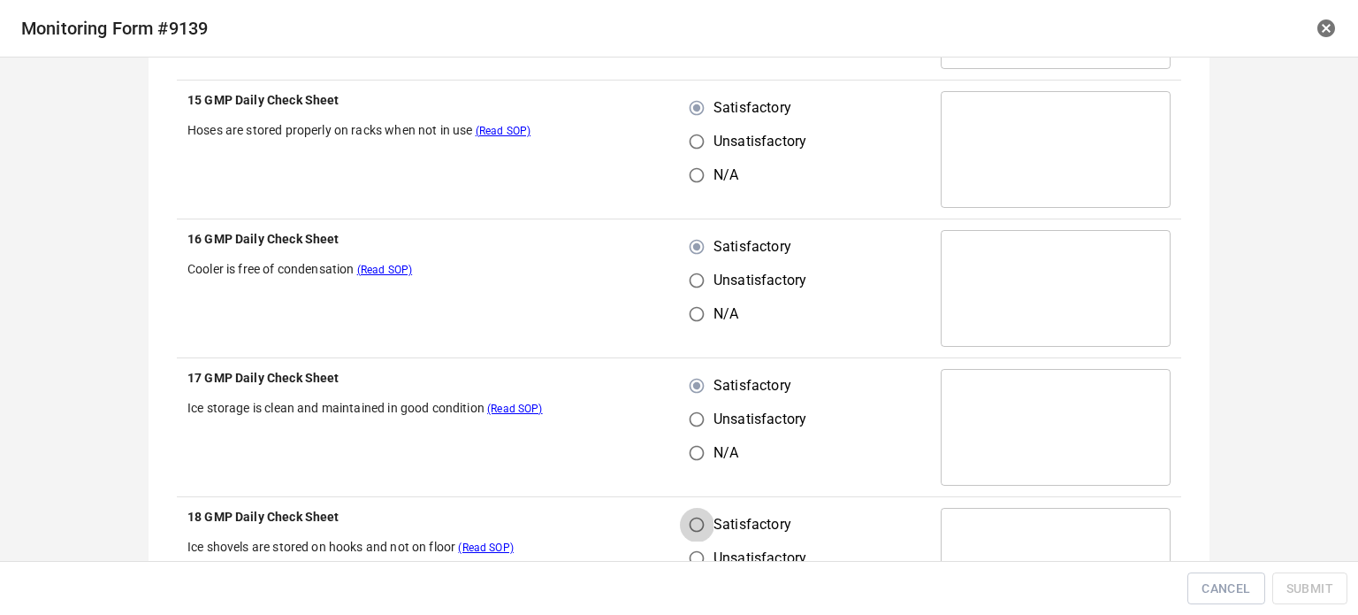
click at [695, 521] on input "Satisfactory" at bounding box center [697, 525] width 34 height 34
radio input "true"
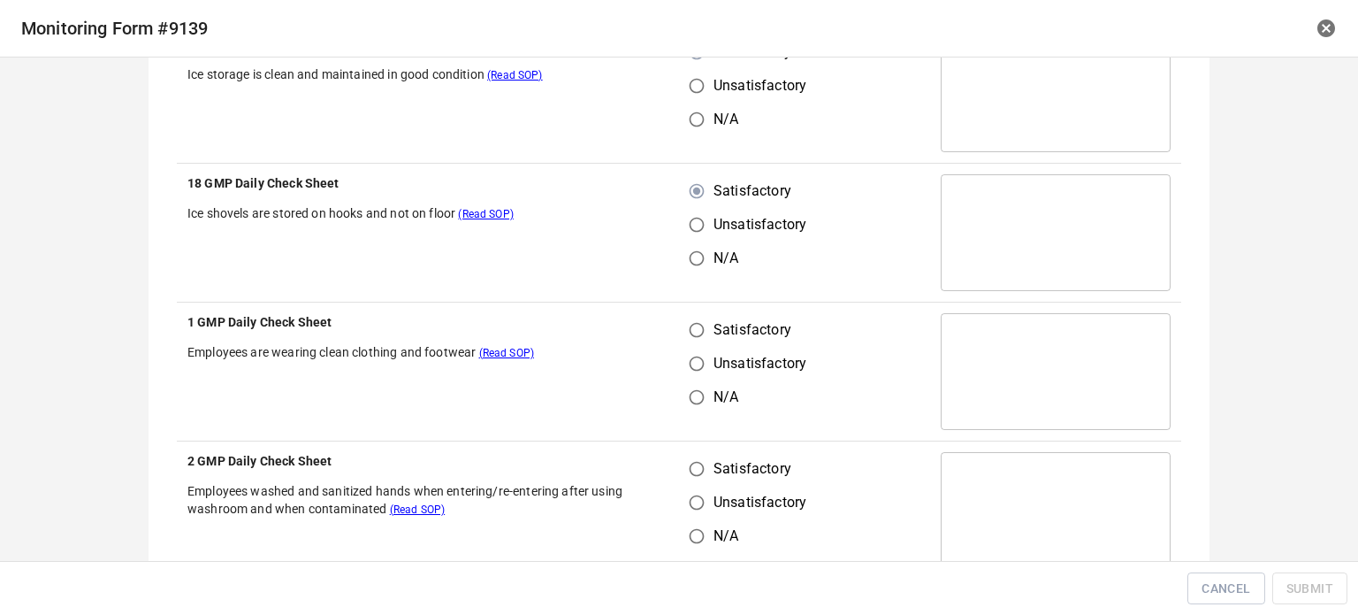
scroll to position [1238, 0]
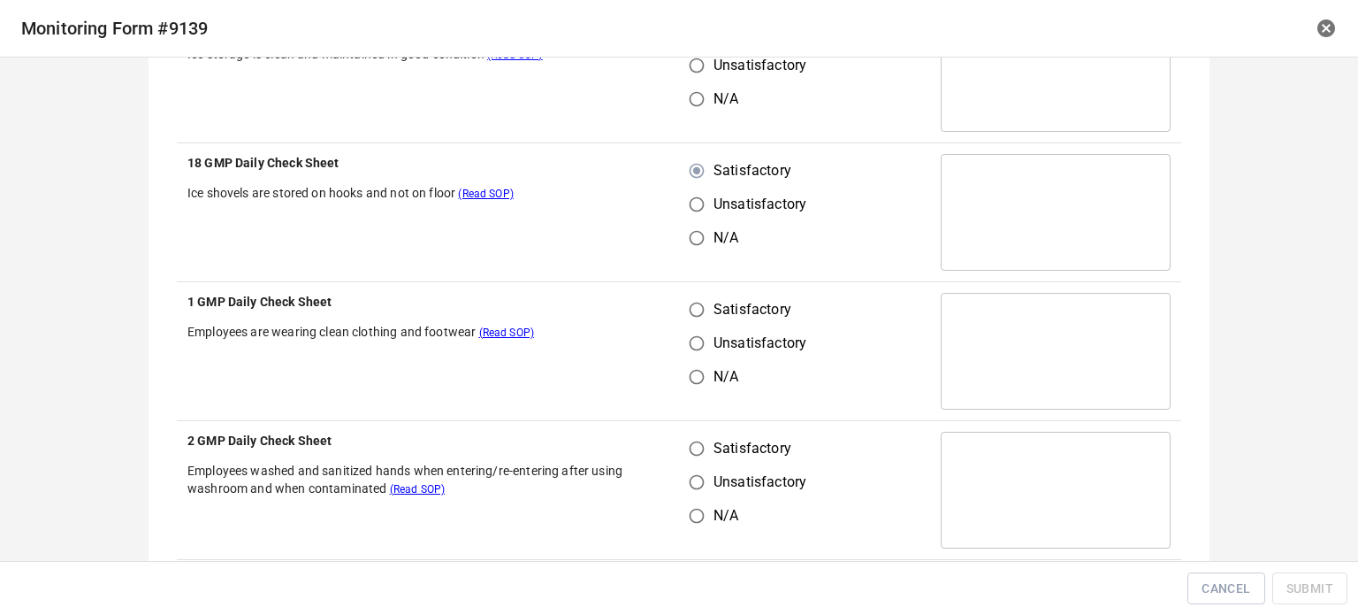
click at [688, 309] on input "Satisfactory" at bounding box center [697, 310] width 34 height 34
radio input "true"
click at [698, 453] on input "Satisfactory" at bounding box center [697, 448] width 34 height 34
radio input "true"
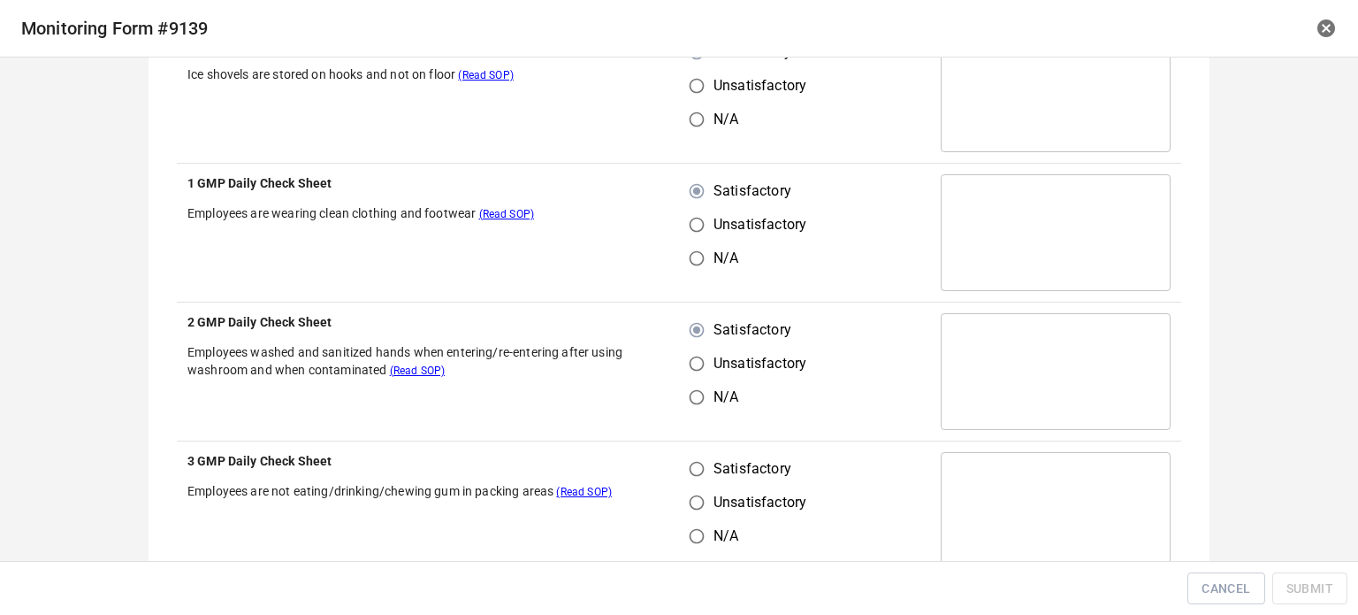
scroll to position [1592, 0]
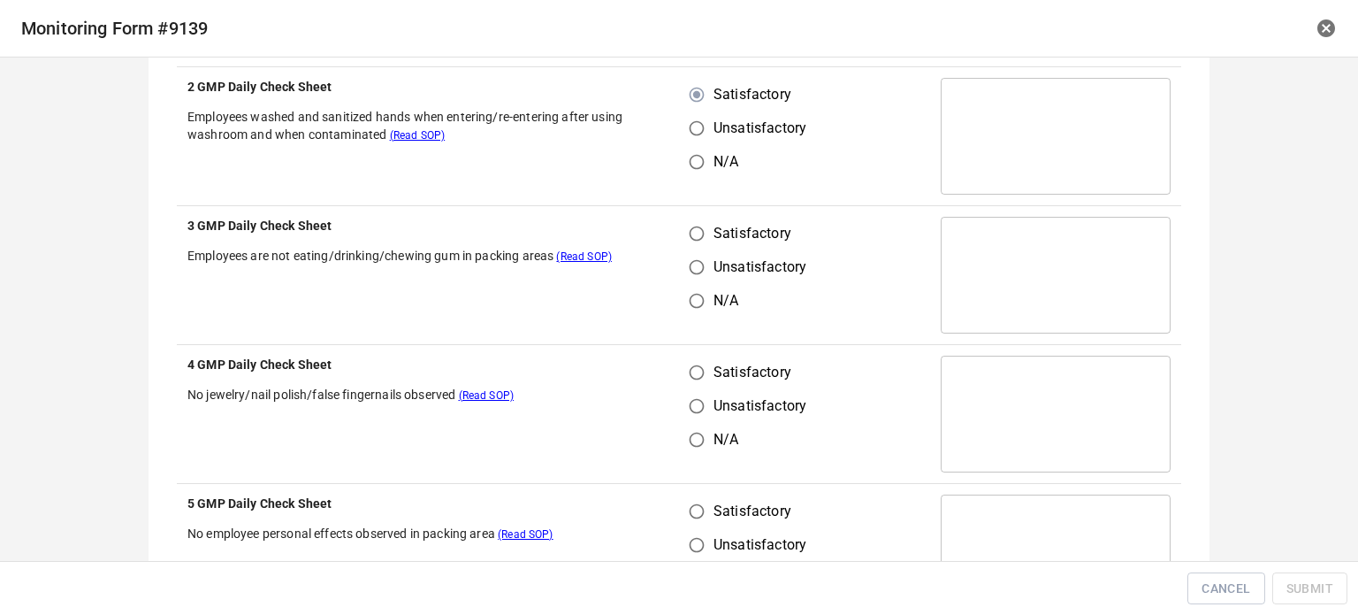
click at [696, 242] on input "Satisfactory" at bounding box center [697, 234] width 34 height 34
radio input "true"
click at [687, 377] on input "Satisfactory" at bounding box center [697, 372] width 34 height 34
radio input "true"
drag, startPoint x: 693, startPoint y: 508, endPoint x: 798, endPoint y: 406, distance: 146.9
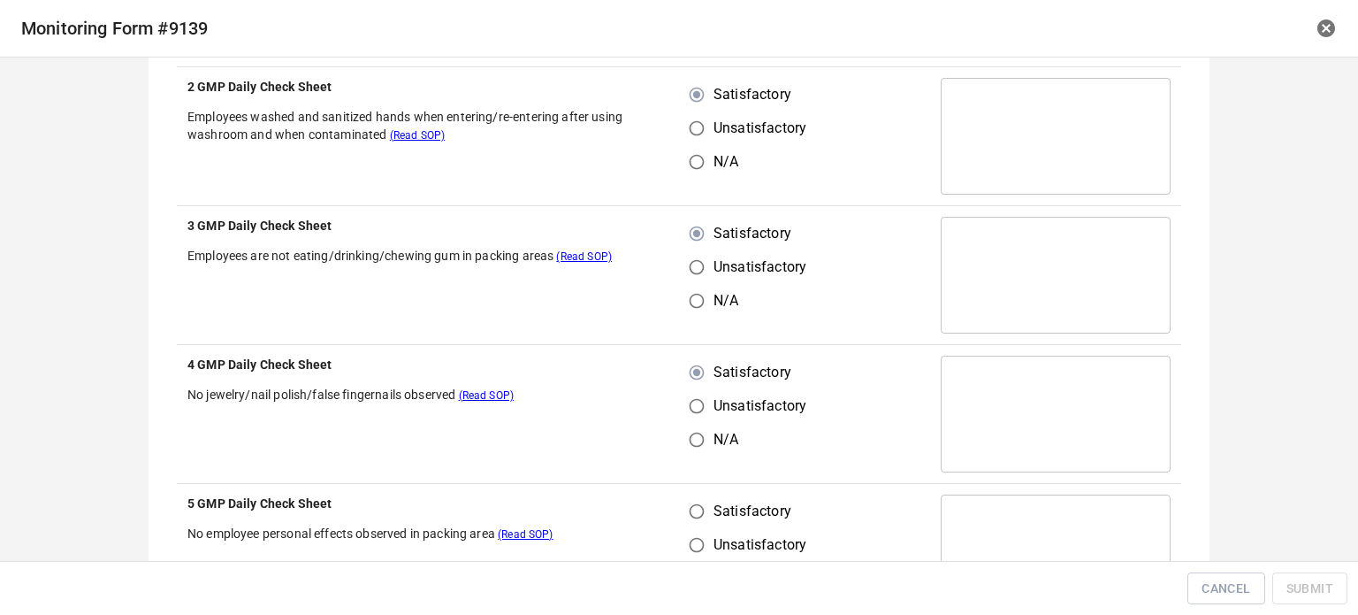
click at [698, 508] on input "Satisfactory" at bounding box center [697, 511] width 34 height 34
radio input "true"
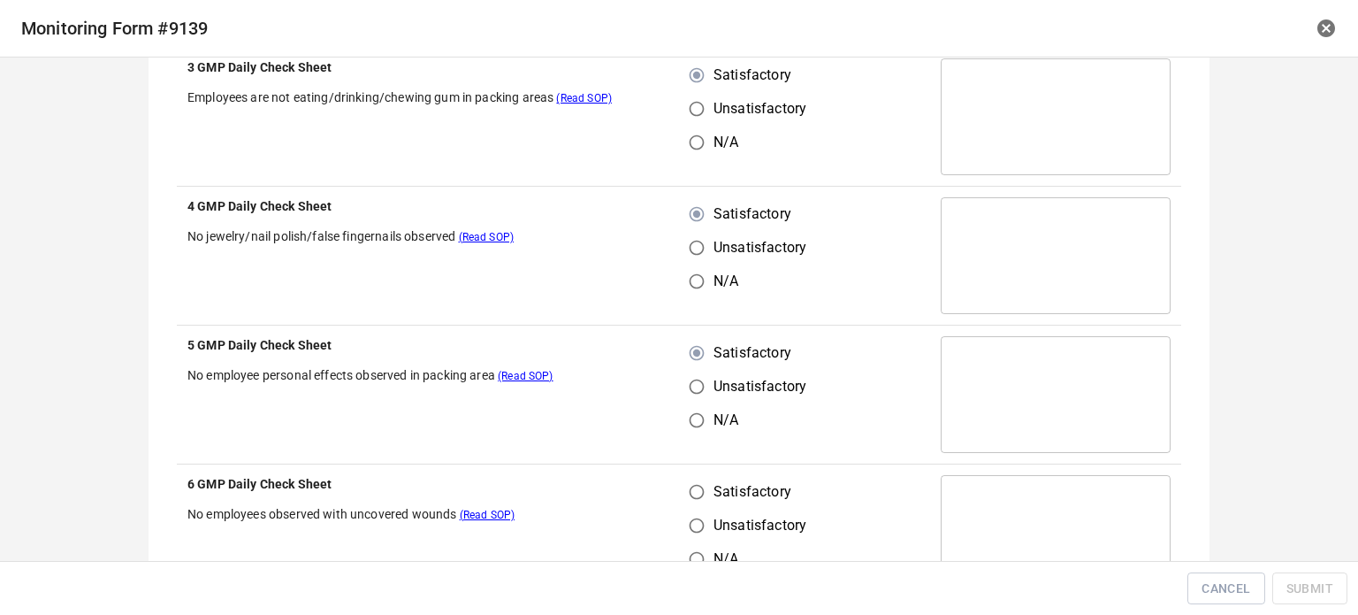
scroll to position [1945, 0]
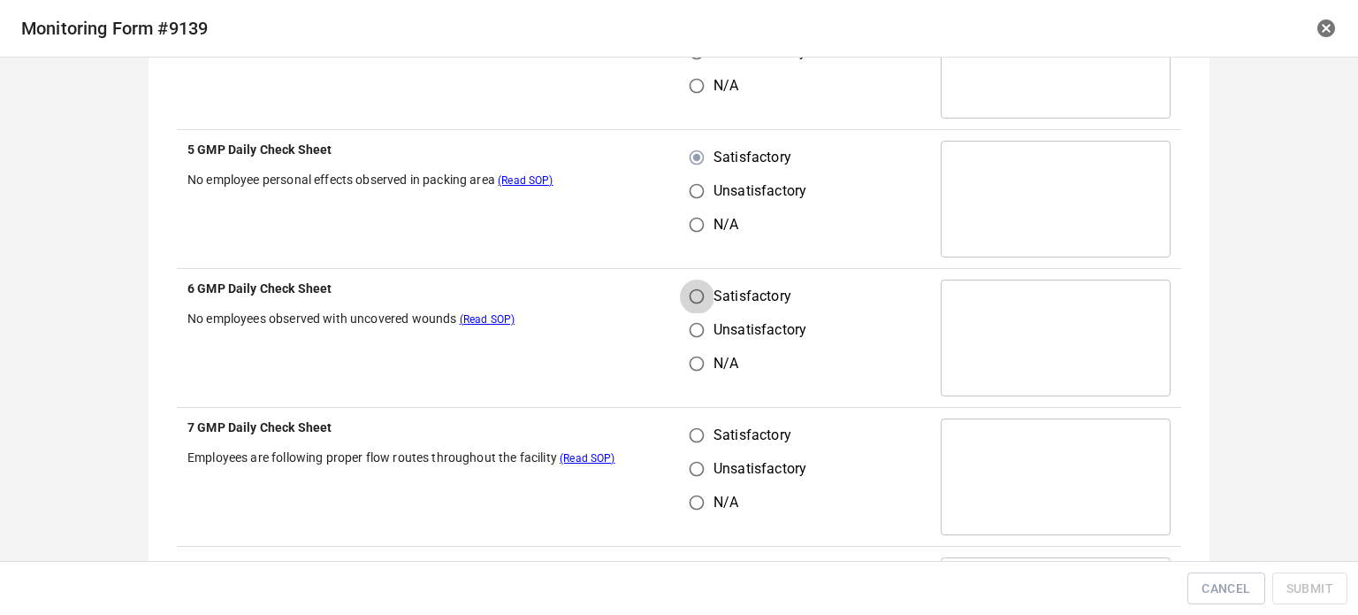
click at [688, 299] on input "Satisfactory" at bounding box center [697, 296] width 34 height 34
radio input "true"
drag, startPoint x: 683, startPoint y: 441, endPoint x: 733, endPoint y: 424, distance: 53.4
click at [689, 441] on input "Satisfactory" at bounding box center [697, 435] width 34 height 34
radio input "true"
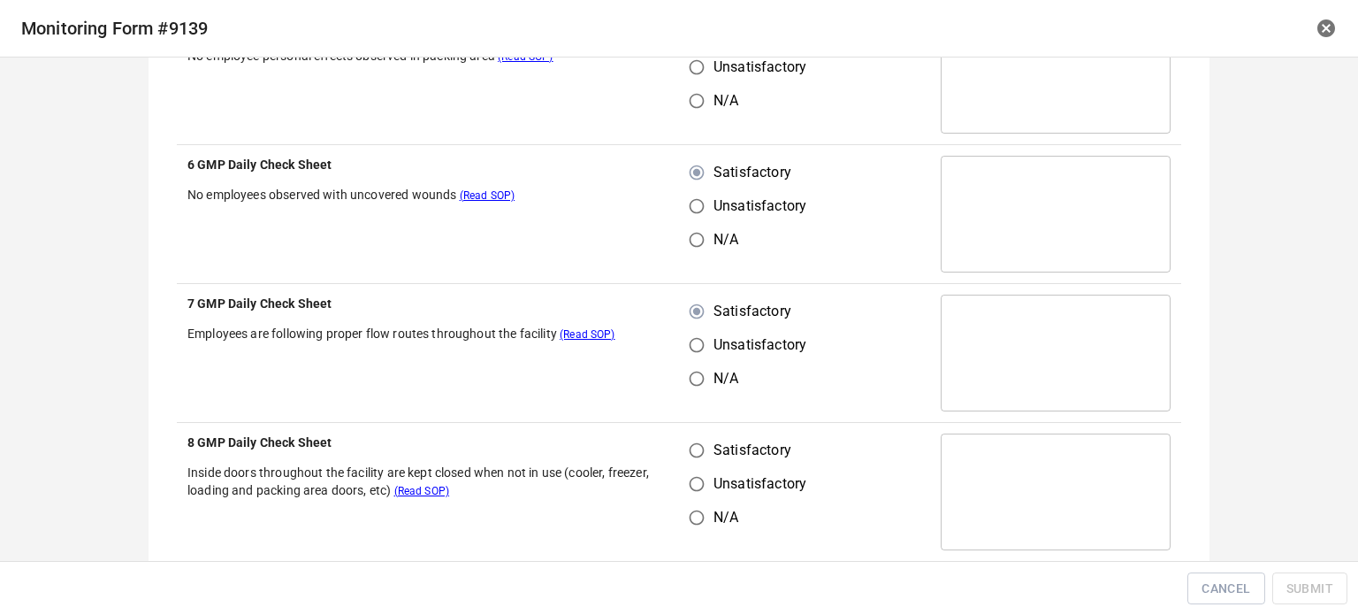
scroll to position [2299, 0]
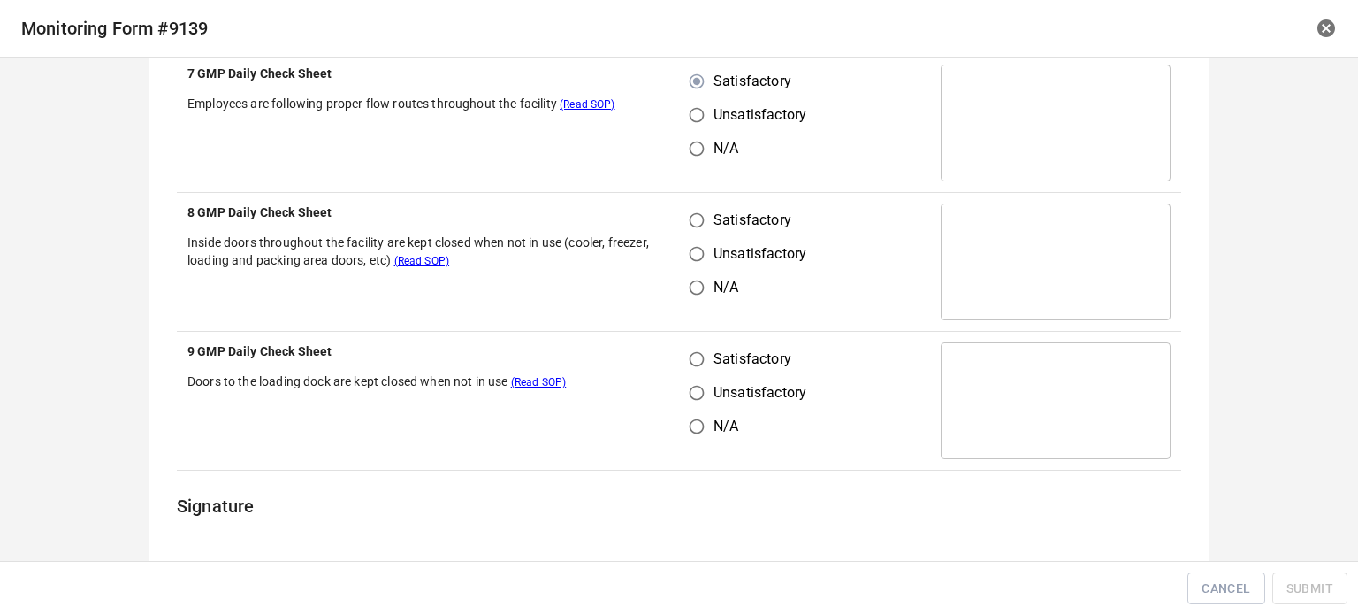
drag, startPoint x: 690, startPoint y: 211, endPoint x: 705, endPoint y: 279, distance: 68.9
click at [690, 211] on input "Satisfactory" at bounding box center [697, 220] width 34 height 34
radio input "true"
click at [690, 353] on input "Satisfactory" at bounding box center [697, 359] width 34 height 34
radio input "true"
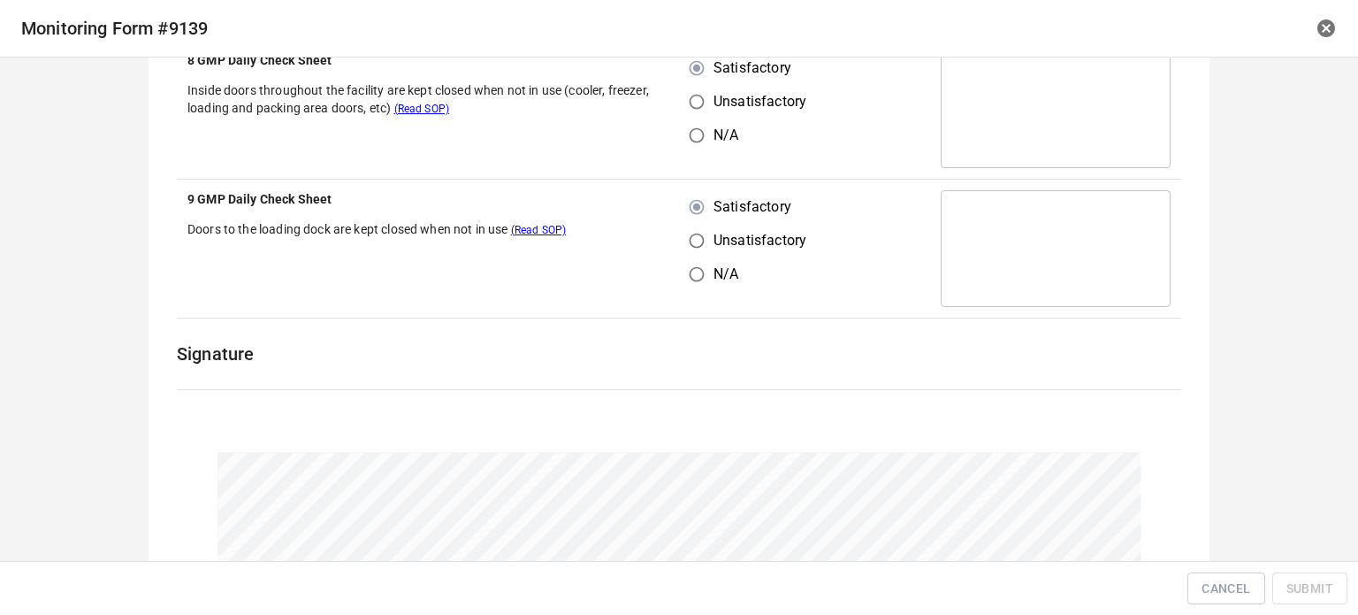
scroll to position [2626, 0]
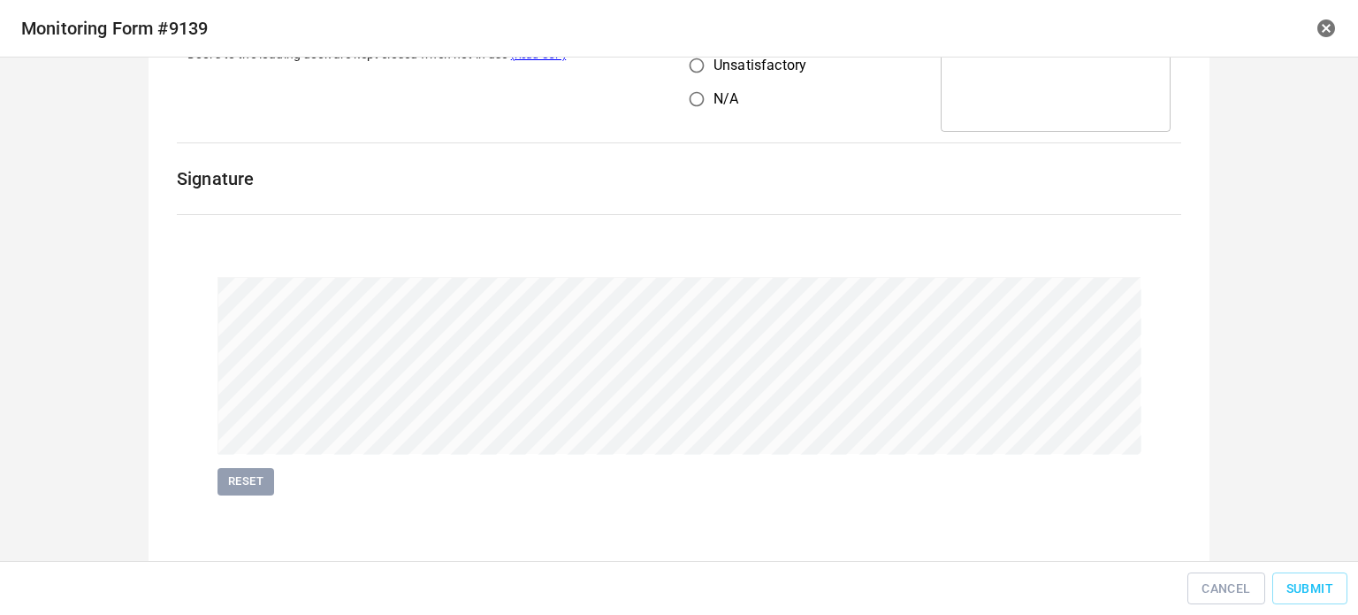
click at [897, 533] on div "Reset" at bounding box center [679, 385] width 1026 height 321
click at [1306, 585] on span "Submit" at bounding box center [1310, 588] width 47 height 22
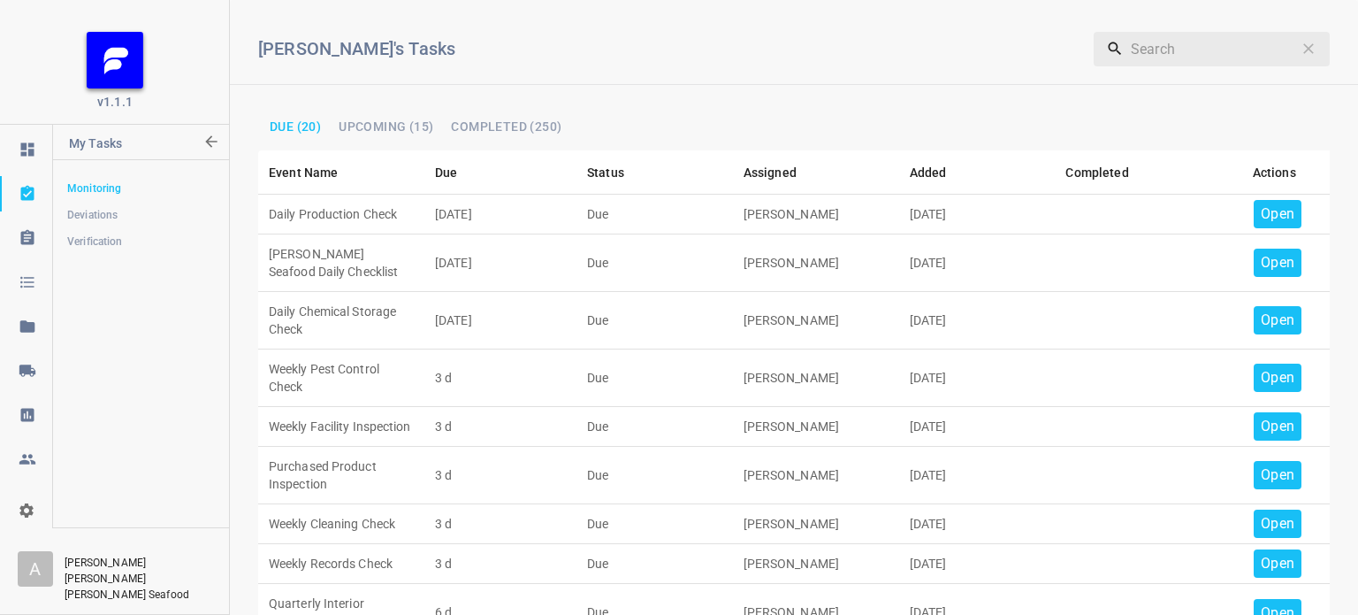
click at [1275, 218] on p "Open" at bounding box center [1278, 213] width 34 height 21
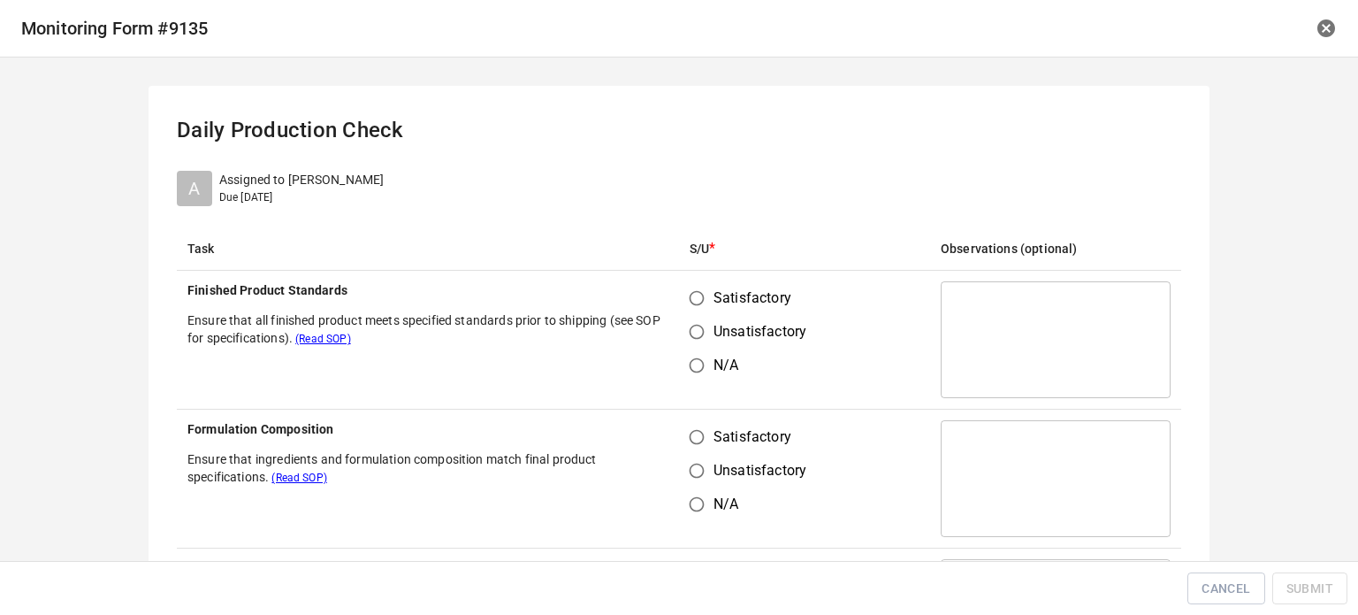
click at [699, 300] on input "Satisfactory" at bounding box center [697, 298] width 34 height 34
radio input "true"
drag, startPoint x: 687, startPoint y: 420, endPoint x: 829, endPoint y: 455, distance: 145.8
click at [705, 422] on input "Satisfactory" at bounding box center [697, 437] width 34 height 34
radio input "true"
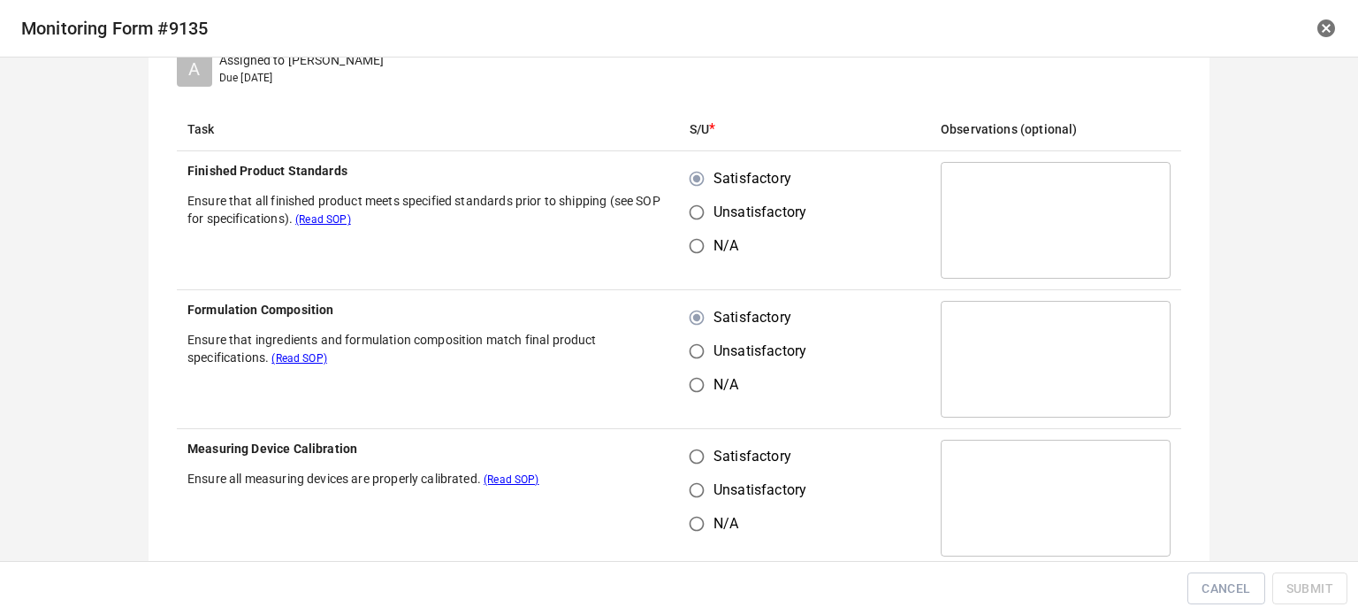
scroll to position [354, 0]
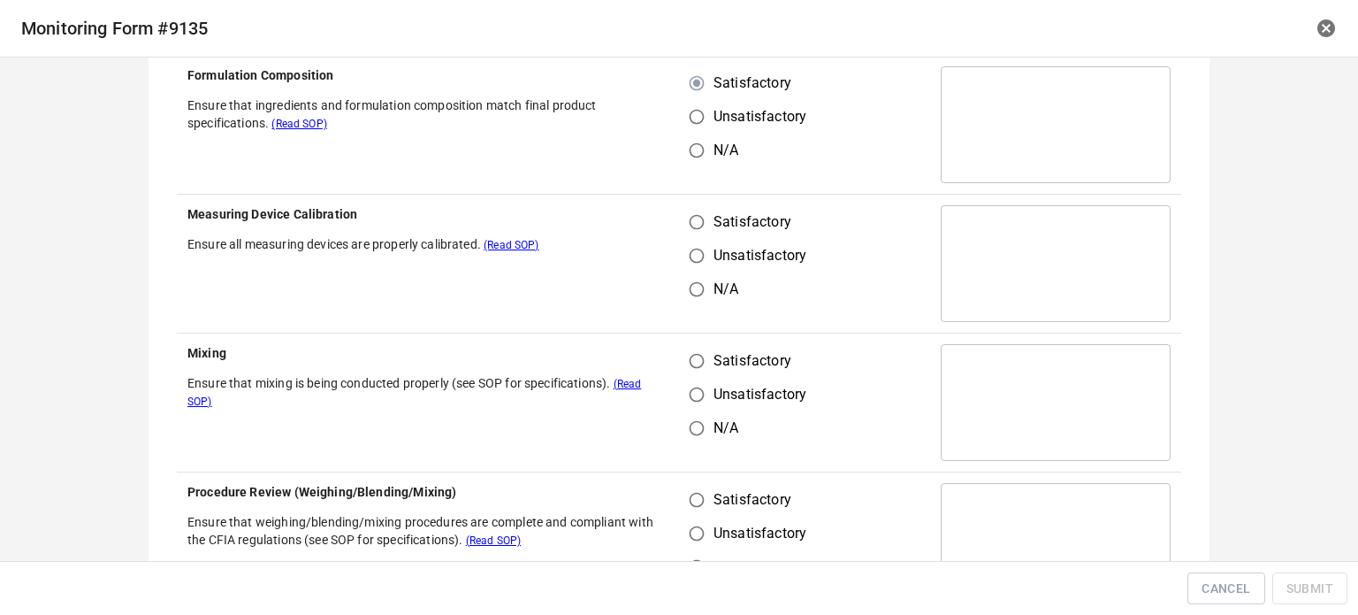
click at [689, 229] on input "Satisfactory" at bounding box center [697, 222] width 34 height 34
radio input "true"
click at [684, 356] on input "Satisfactory" at bounding box center [697, 361] width 34 height 34
radio input "true"
click at [686, 494] on input "Satisfactory" at bounding box center [697, 500] width 34 height 34
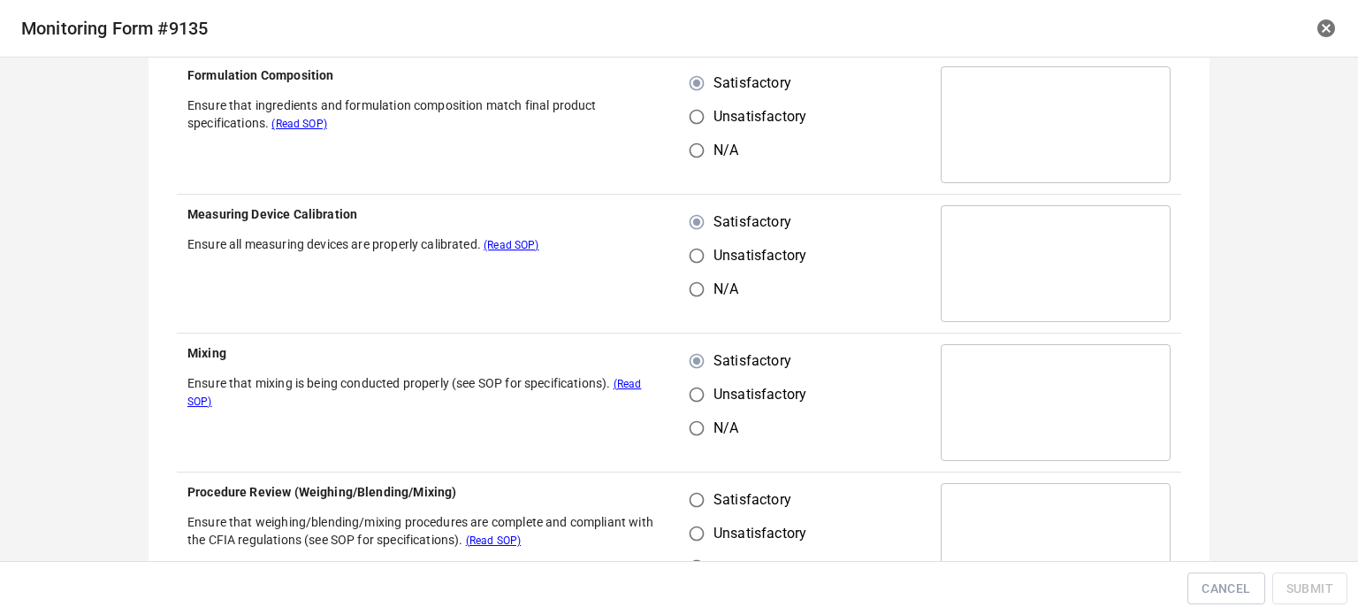
radio input "true"
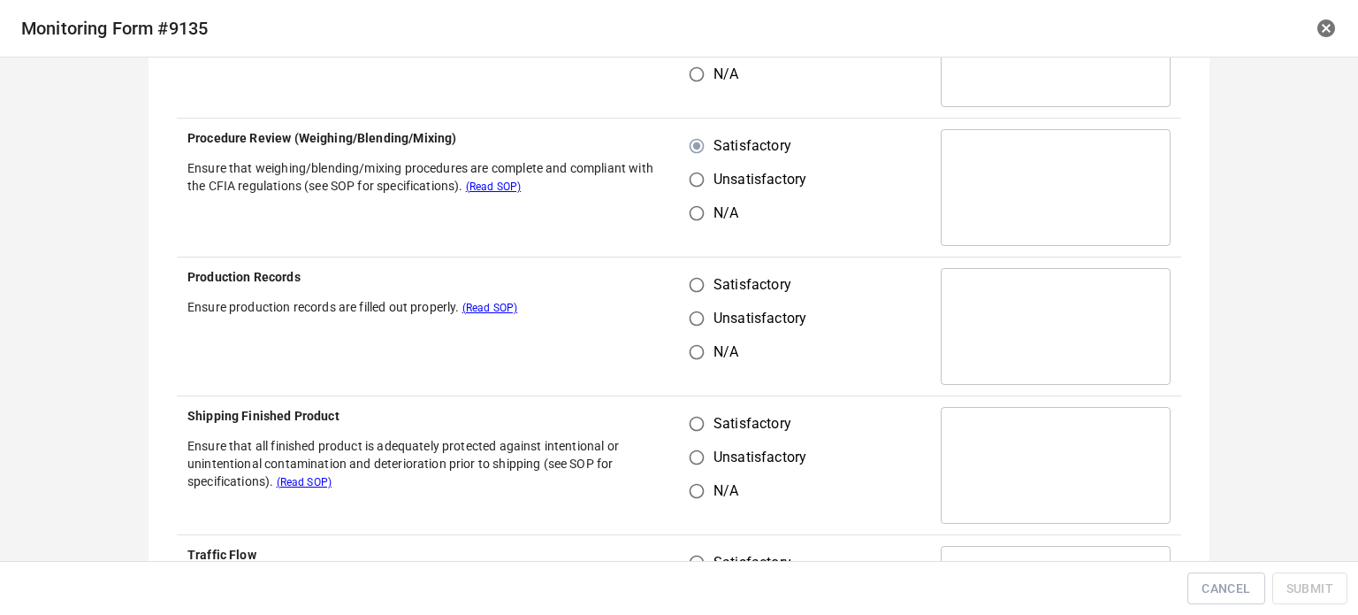
drag, startPoint x: 688, startPoint y: 263, endPoint x: 690, endPoint y: 276, distance: 12.5
click at [690, 271] on td "Satisfactory Unsatisfactory N/A" at bounding box center [804, 326] width 251 height 139
click at [693, 286] on input "Satisfactory" at bounding box center [697, 285] width 34 height 34
radio input "true"
drag, startPoint x: 692, startPoint y: 416, endPoint x: 790, endPoint y: 409, distance: 97.5
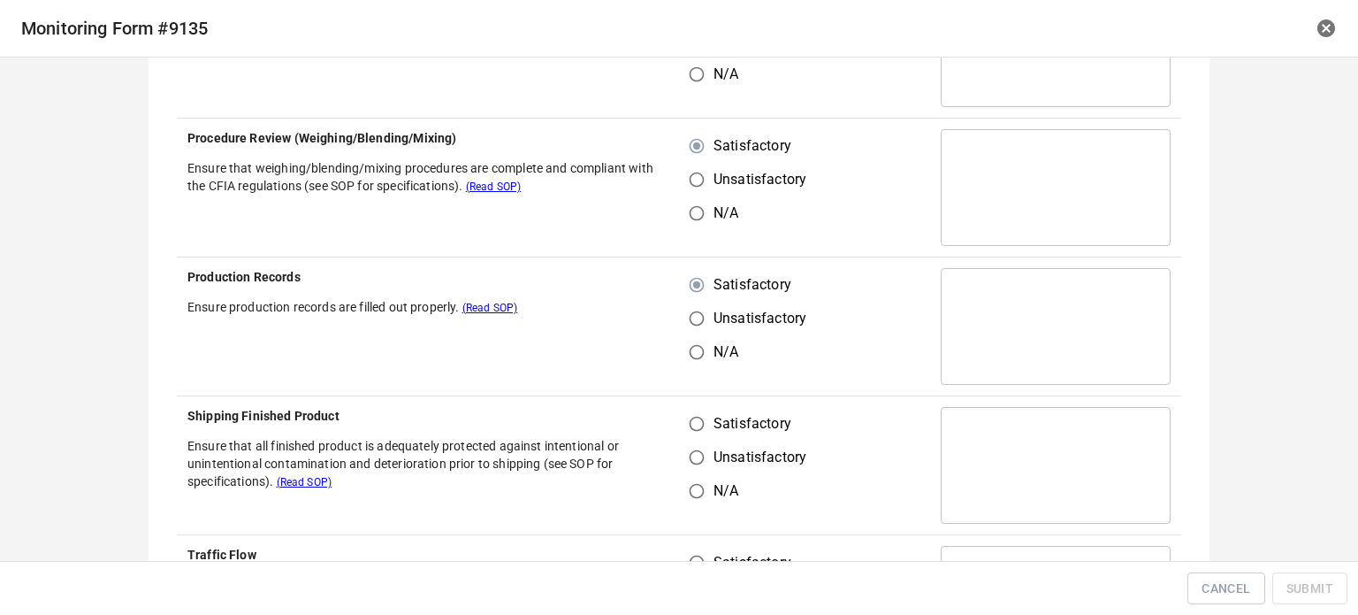
click at [697, 416] on input "Satisfactory" at bounding box center [697, 424] width 34 height 34
radio input "true"
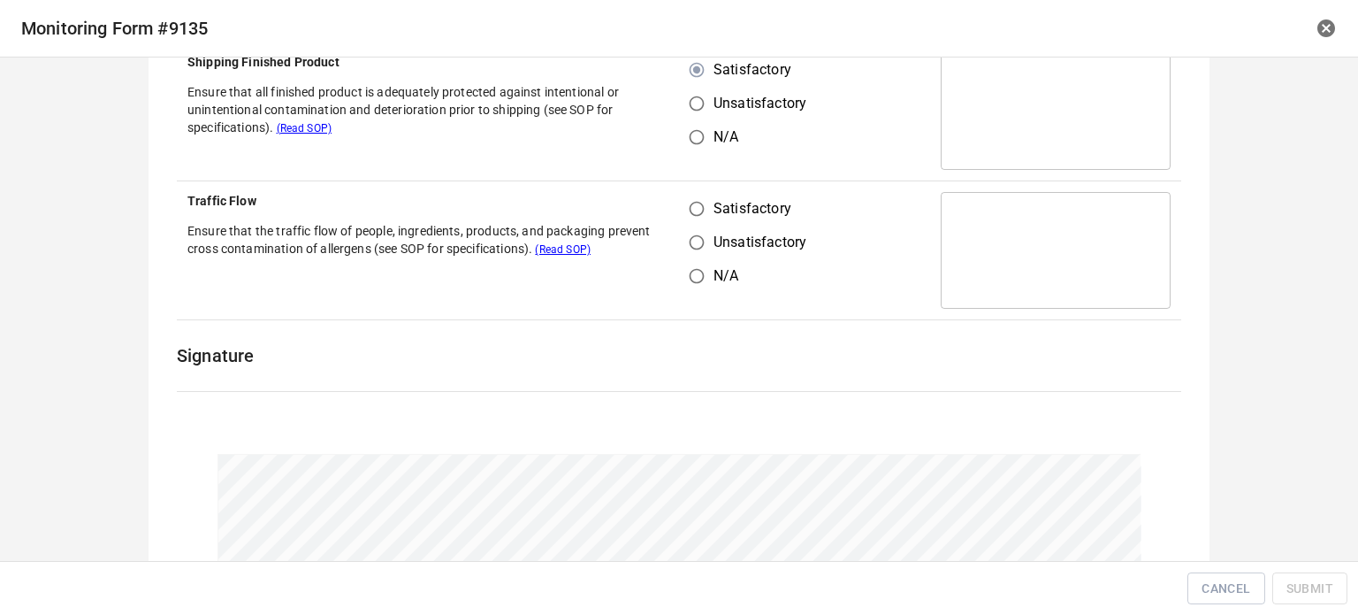
click at [680, 204] on input "Satisfactory" at bounding box center [697, 209] width 34 height 34
radio input "true"
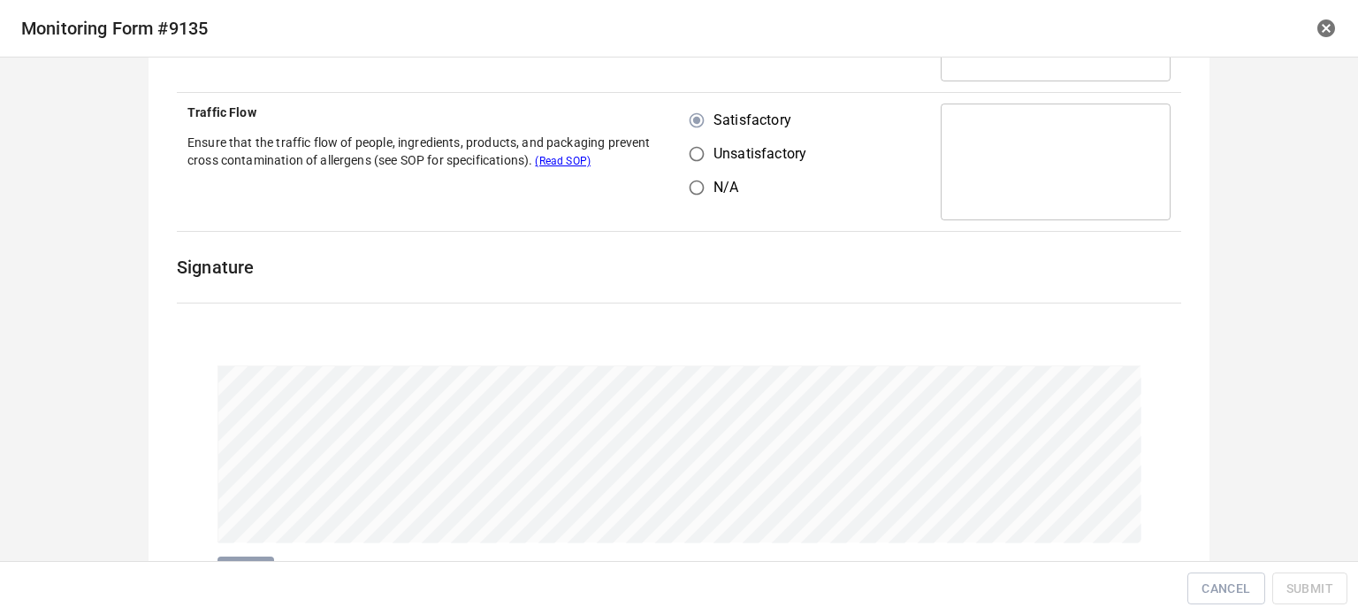
scroll to position [1240, 0]
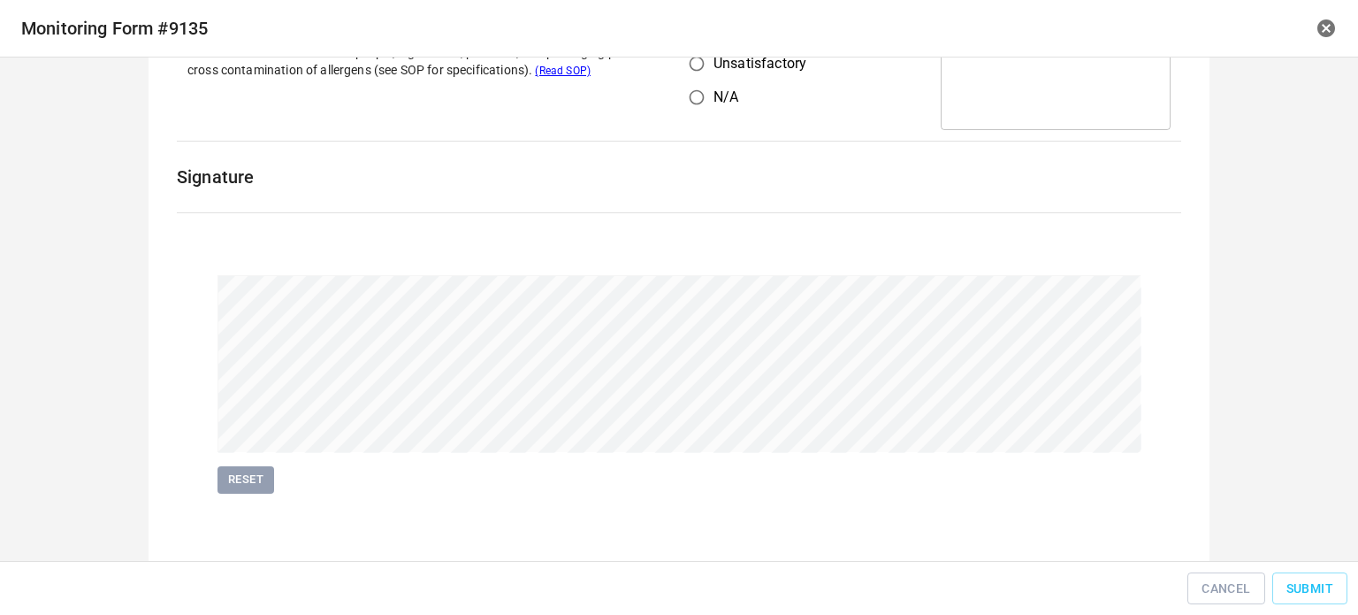
click at [1276, 571] on div "Cancel Submit" at bounding box center [679, 589] width 1344 height 40
click at [1291, 586] on span "Submit" at bounding box center [1310, 588] width 47 height 22
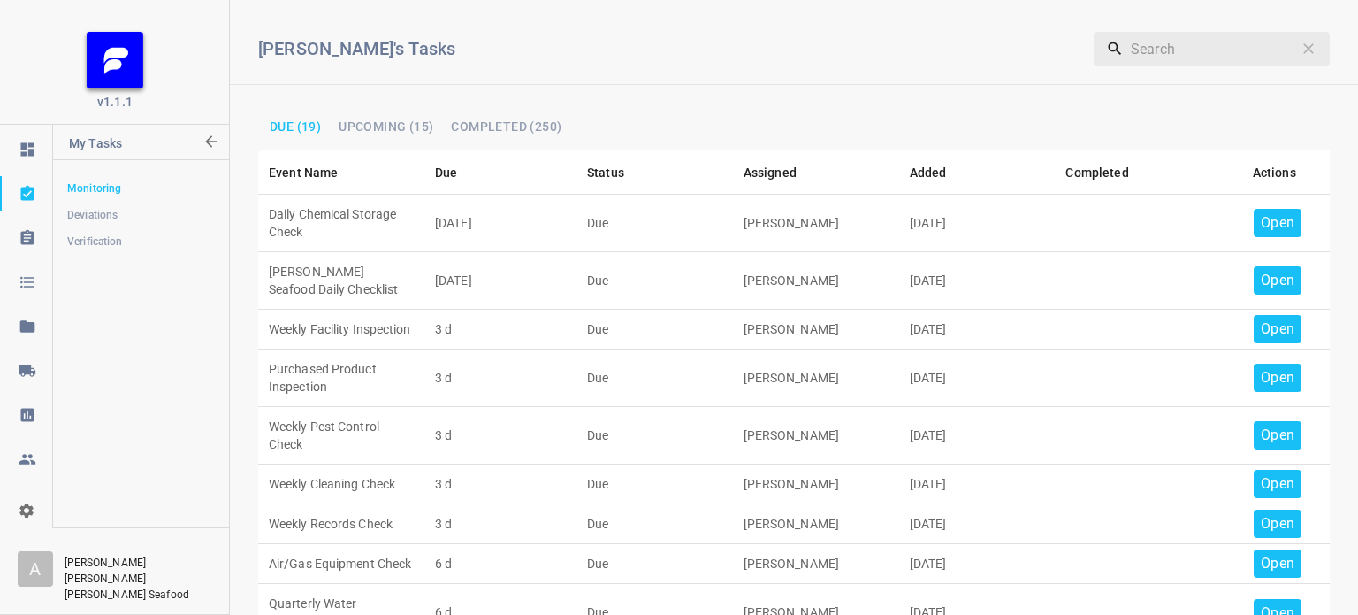
click at [1284, 225] on div "Open" at bounding box center [1278, 223] width 48 height 28
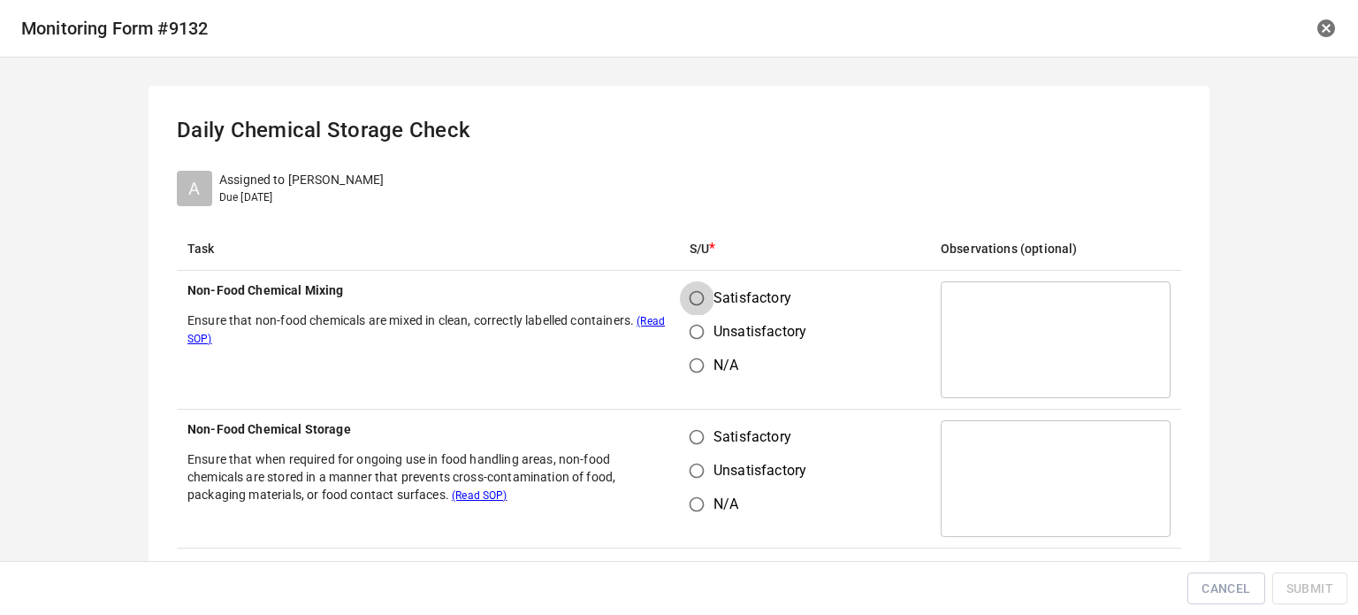
click at [680, 300] on input "Satisfactory" at bounding box center [697, 298] width 34 height 34
radio input "true"
click at [703, 439] on input "Satisfactory" at bounding box center [697, 437] width 34 height 34
radio input "true"
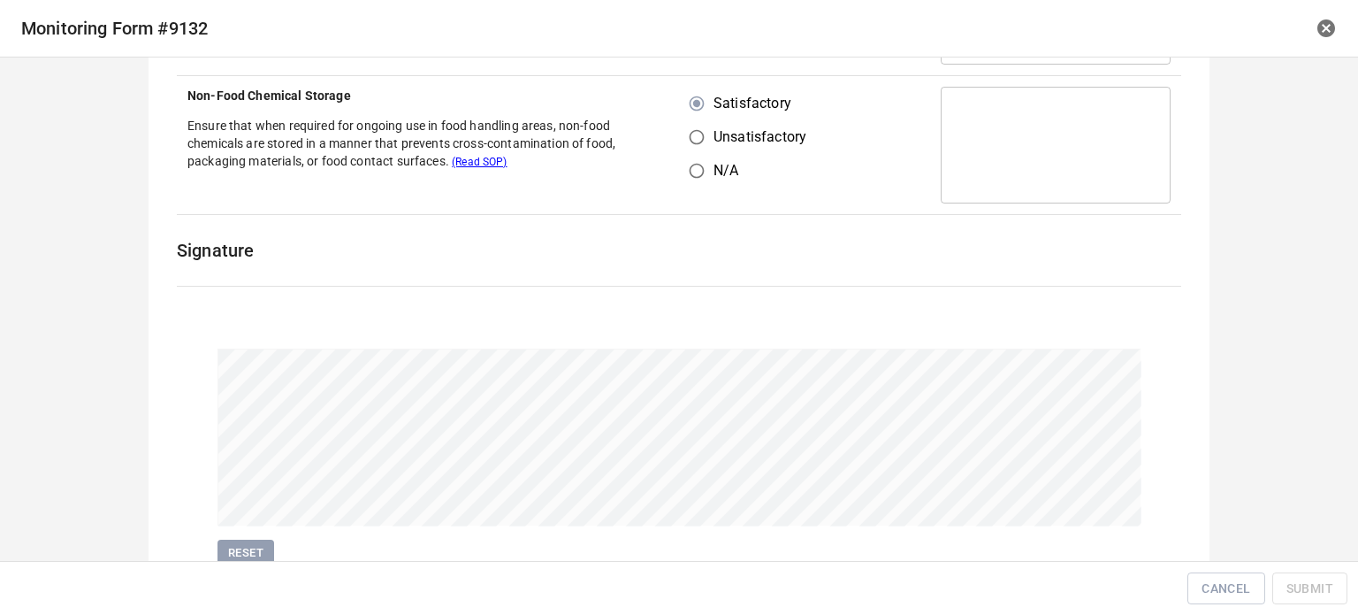
scroll to position [408, 0]
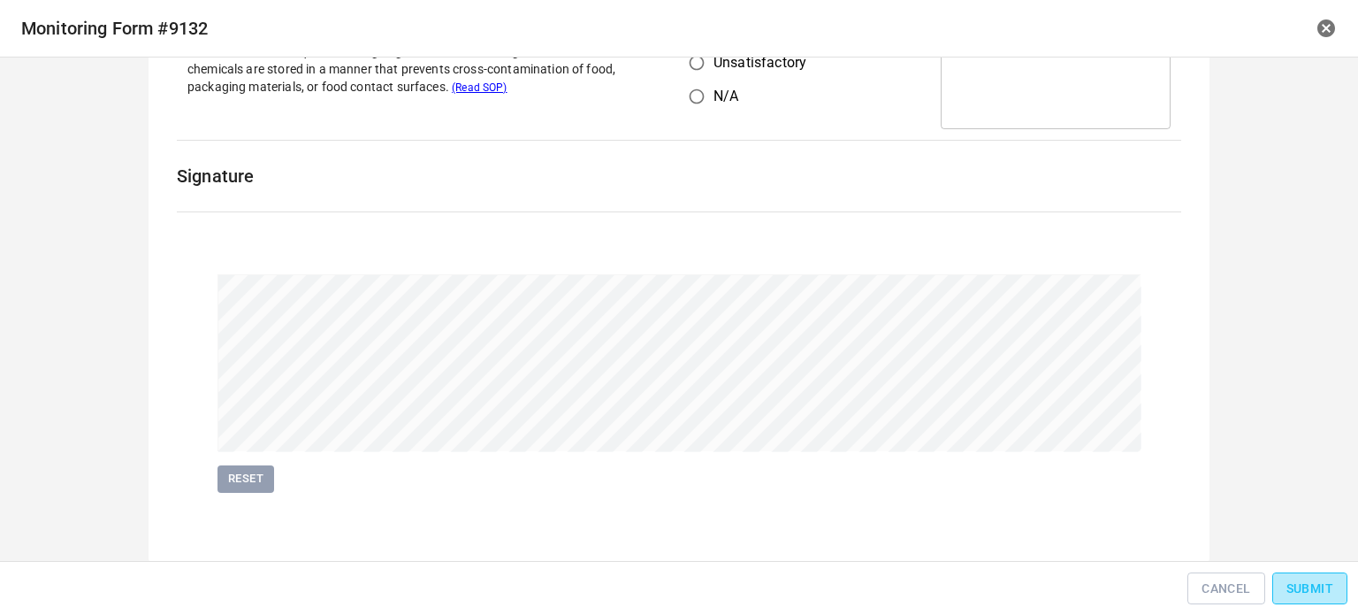
click at [1338, 576] on button "Submit" at bounding box center [1309, 588] width 75 height 33
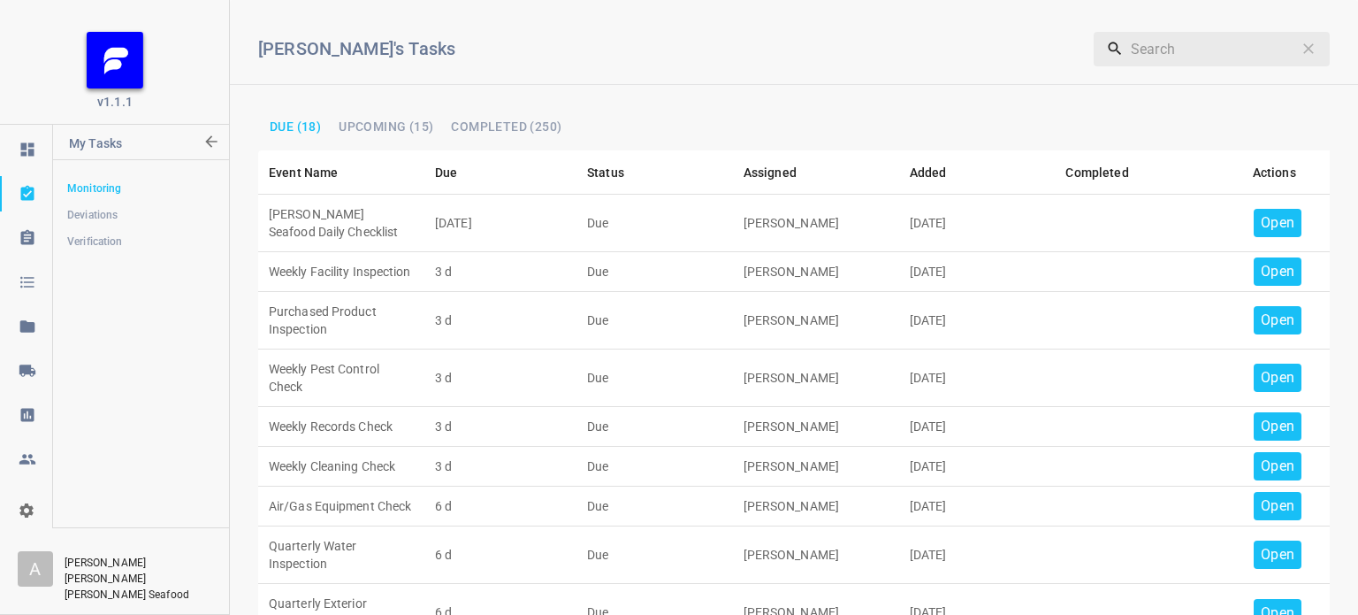
click at [1261, 231] on p "Open" at bounding box center [1278, 222] width 34 height 21
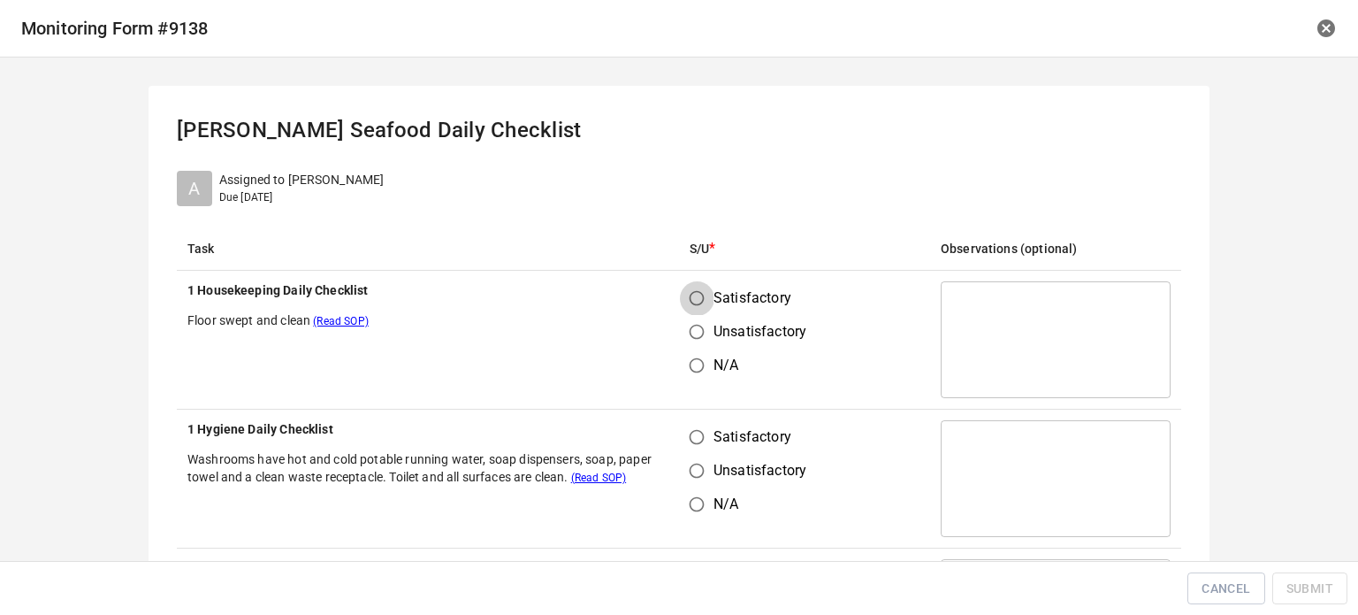
click at [697, 297] on input "Satisfactory" at bounding box center [697, 298] width 34 height 34
radio input "true"
drag, startPoint x: 686, startPoint y: 424, endPoint x: 702, endPoint y: 417, distance: 17.1
click at [691, 423] on input "Satisfactory" at bounding box center [697, 437] width 34 height 34
radio input "true"
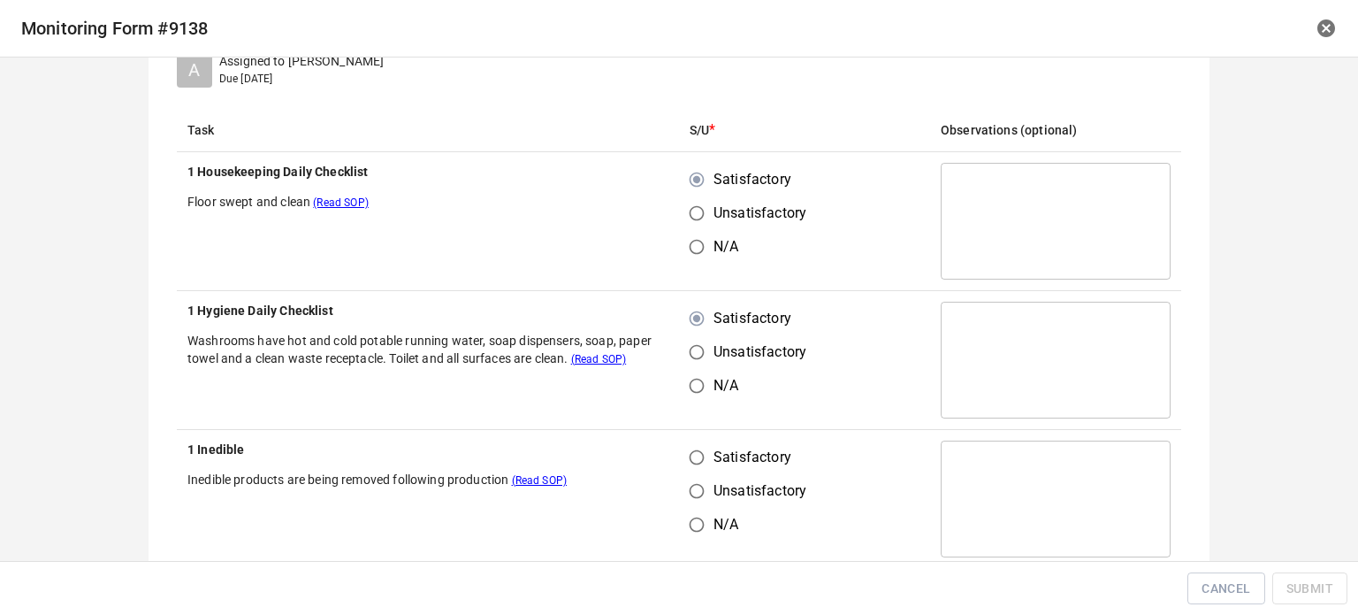
scroll to position [354, 0]
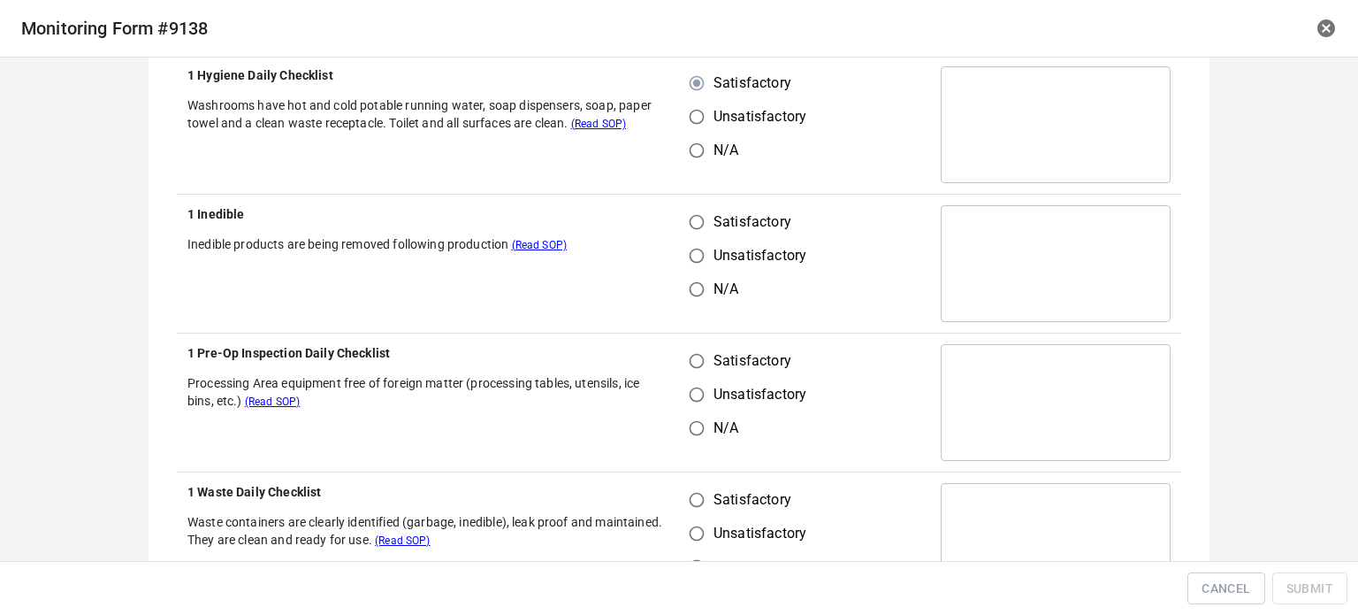
click at [697, 225] on input "Satisfactory" at bounding box center [697, 222] width 34 height 34
radio input "true"
click at [693, 350] on input "Satisfactory" at bounding box center [697, 361] width 34 height 34
radio input "true"
click at [689, 506] on input "Satisfactory" at bounding box center [697, 500] width 34 height 34
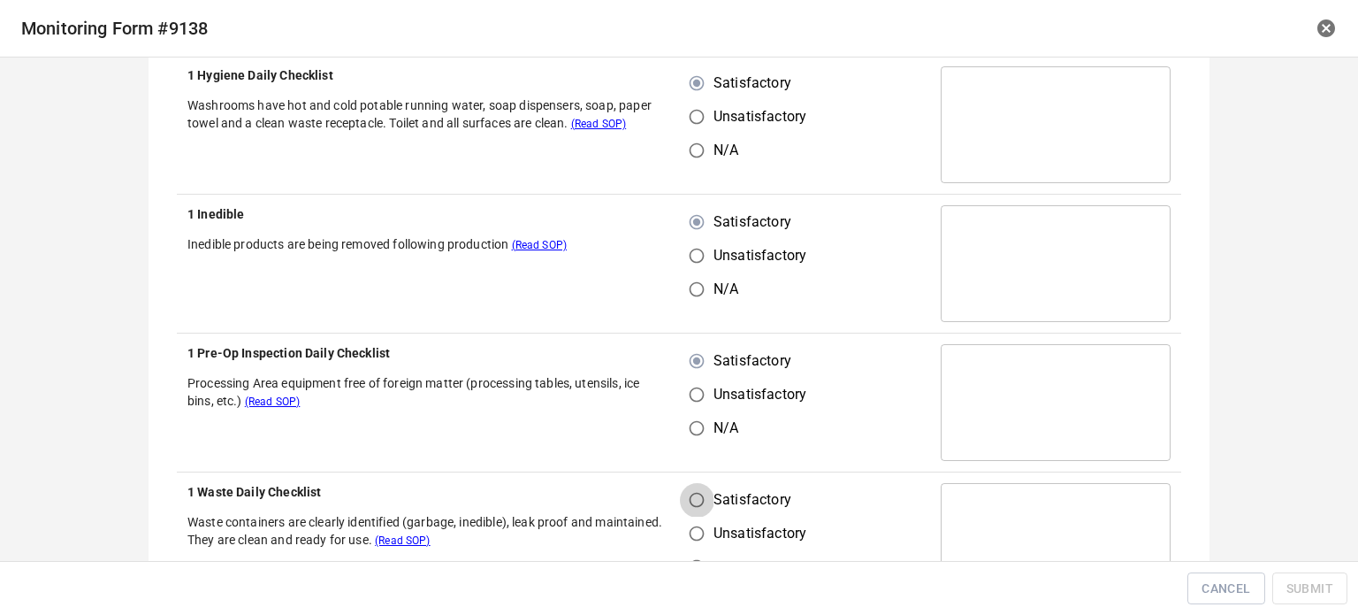
radio input "true"
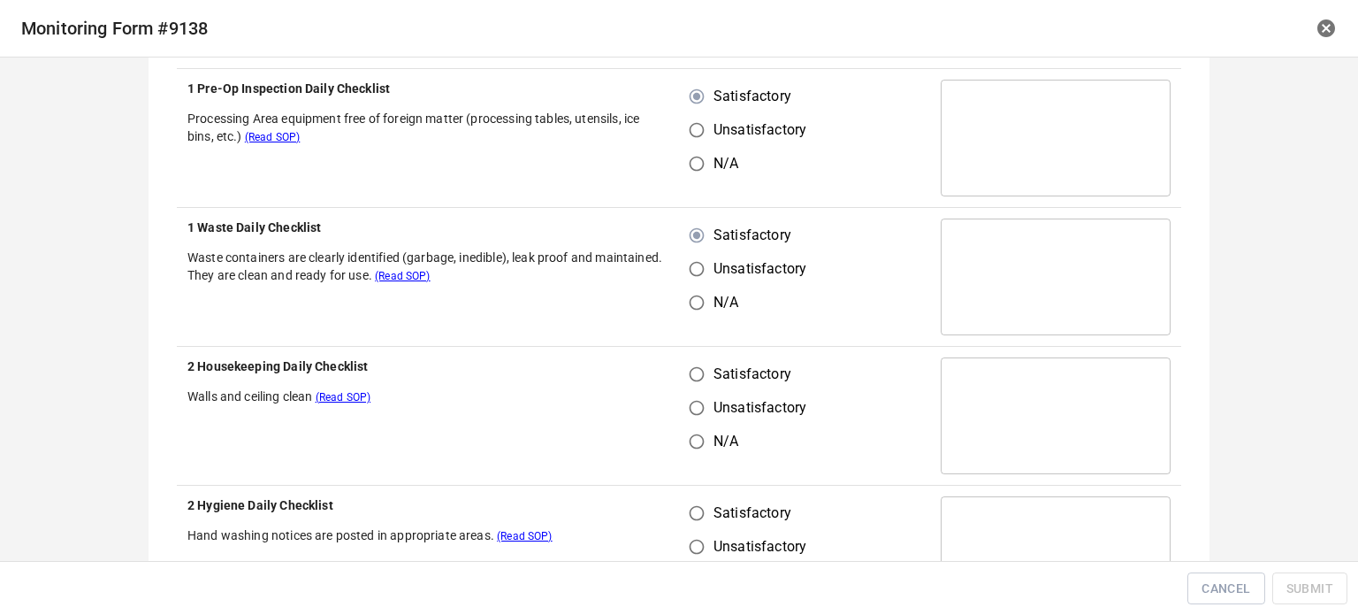
scroll to position [619, 0]
click at [714, 380] on span "Satisfactory" at bounding box center [753, 373] width 78 height 21
click at [707, 380] on input "Satisfactory" at bounding box center [697, 373] width 34 height 34
radio input "true"
drag, startPoint x: 683, startPoint y: 508, endPoint x: 704, endPoint y: 501, distance: 22.4
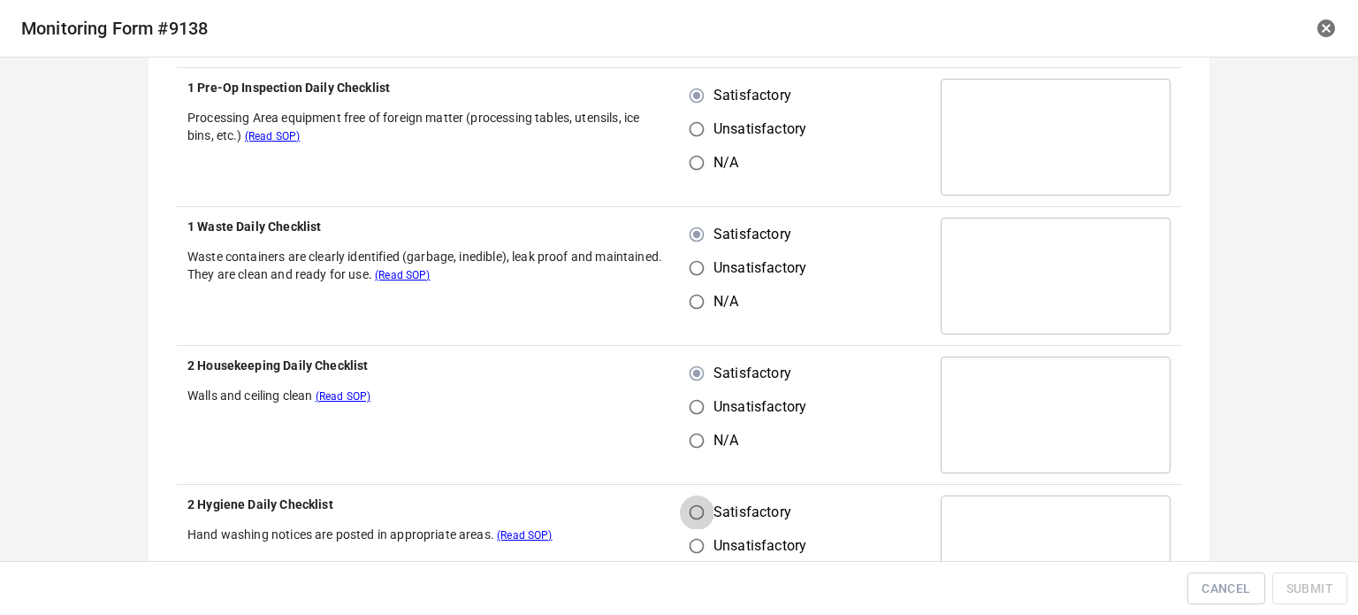
click at [686, 508] on input "Satisfactory" at bounding box center [697, 512] width 34 height 34
radio input "true"
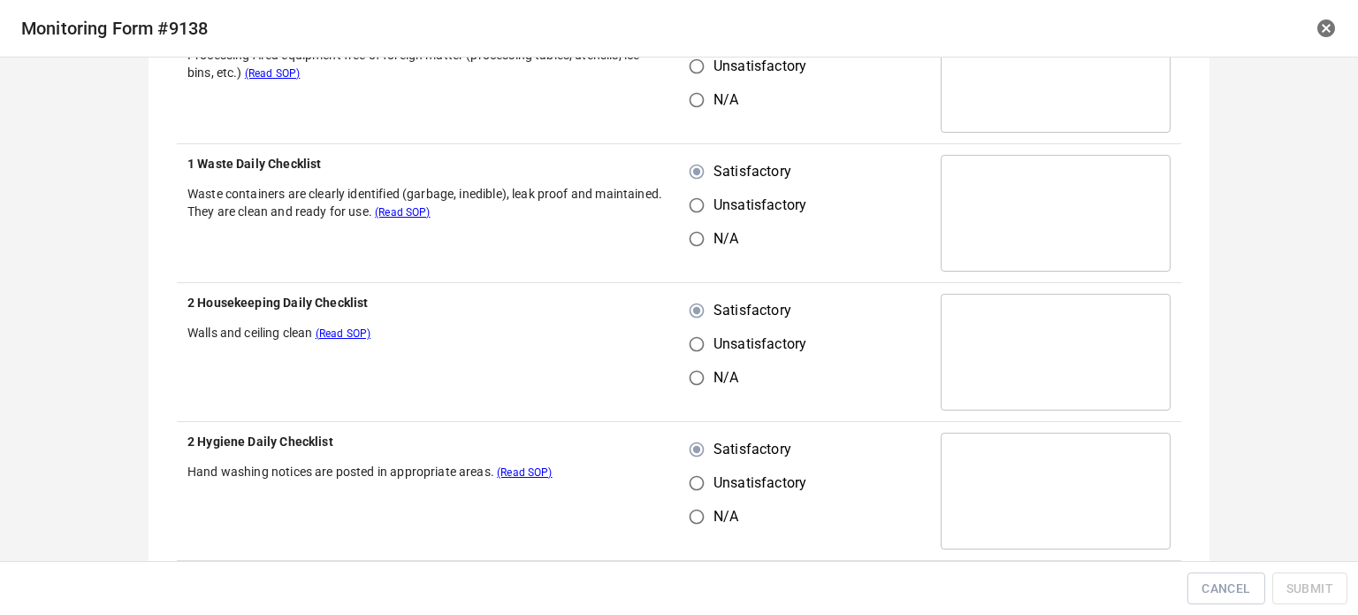
scroll to position [973, 0]
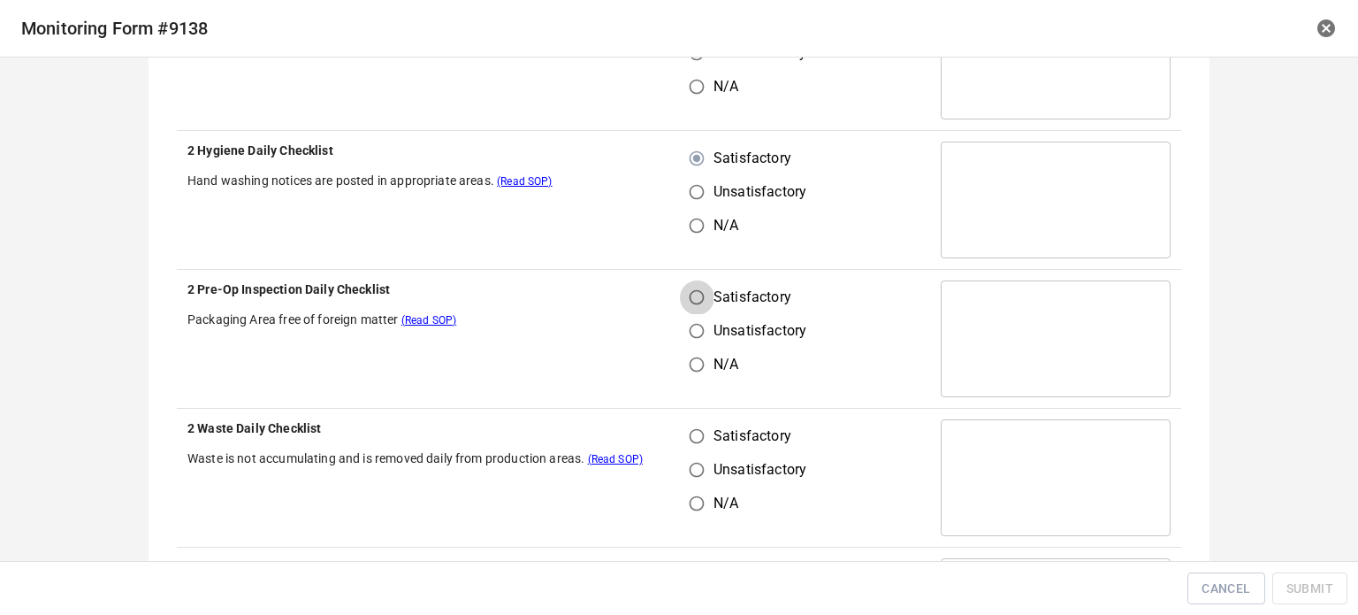
click at [691, 299] on input "Satisfactory" at bounding box center [697, 297] width 34 height 34
radio input "true"
drag, startPoint x: 667, startPoint y: 449, endPoint x: 694, endPoint y: 443, distance: 28.1
click at [676, 449] on tr "2 Waste Daily Checklist Waste is not accumulating and is removed daily from pro…" at bounding box center [679, 478] width 1004 height 139
click at [680, 439] on input "Satisfactory" at bounding box center [697, 436] width 34 height 34
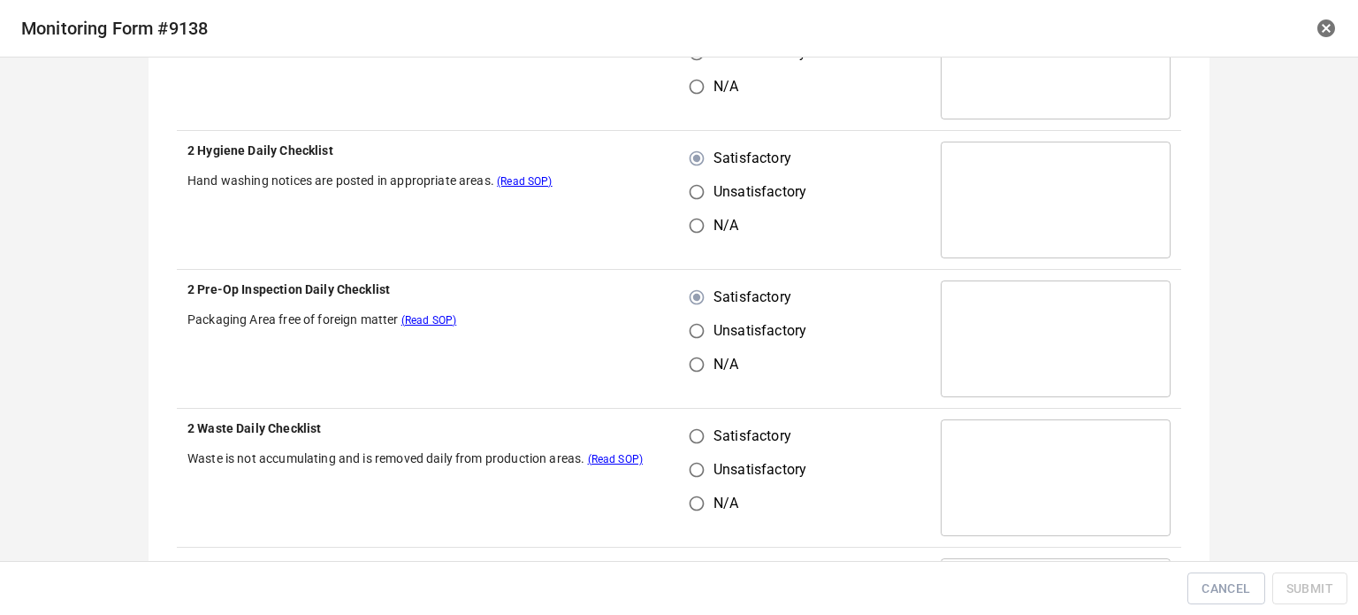
radio input "true"
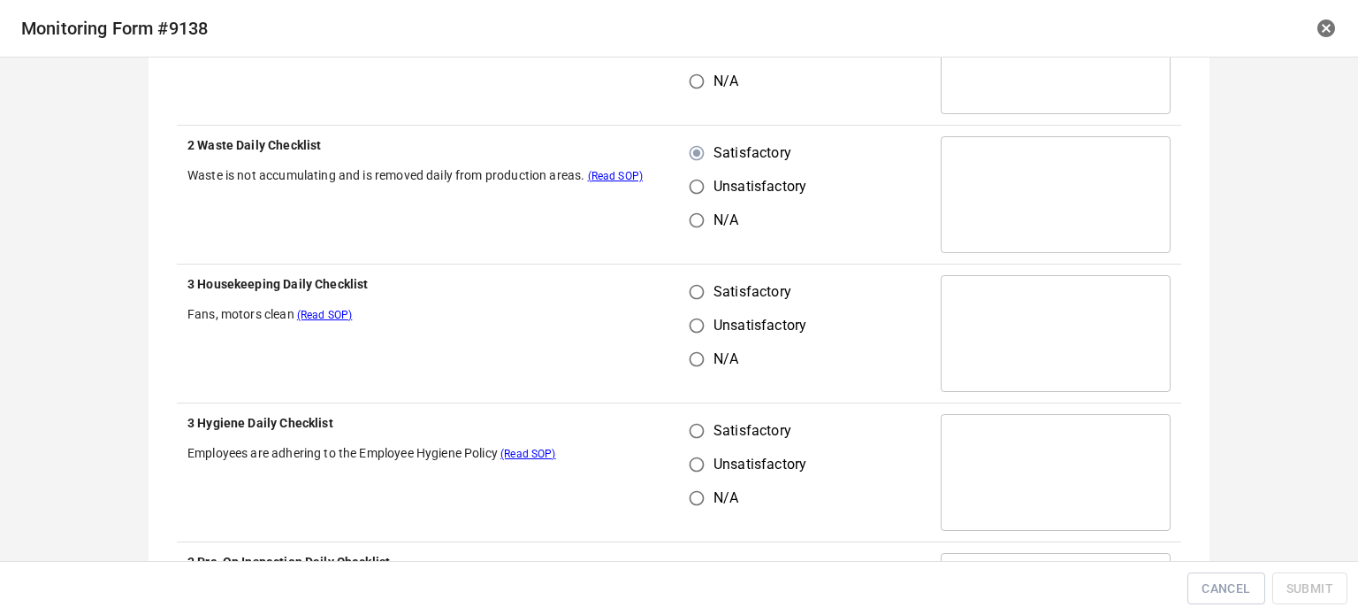
scroll to position [1326, 0]
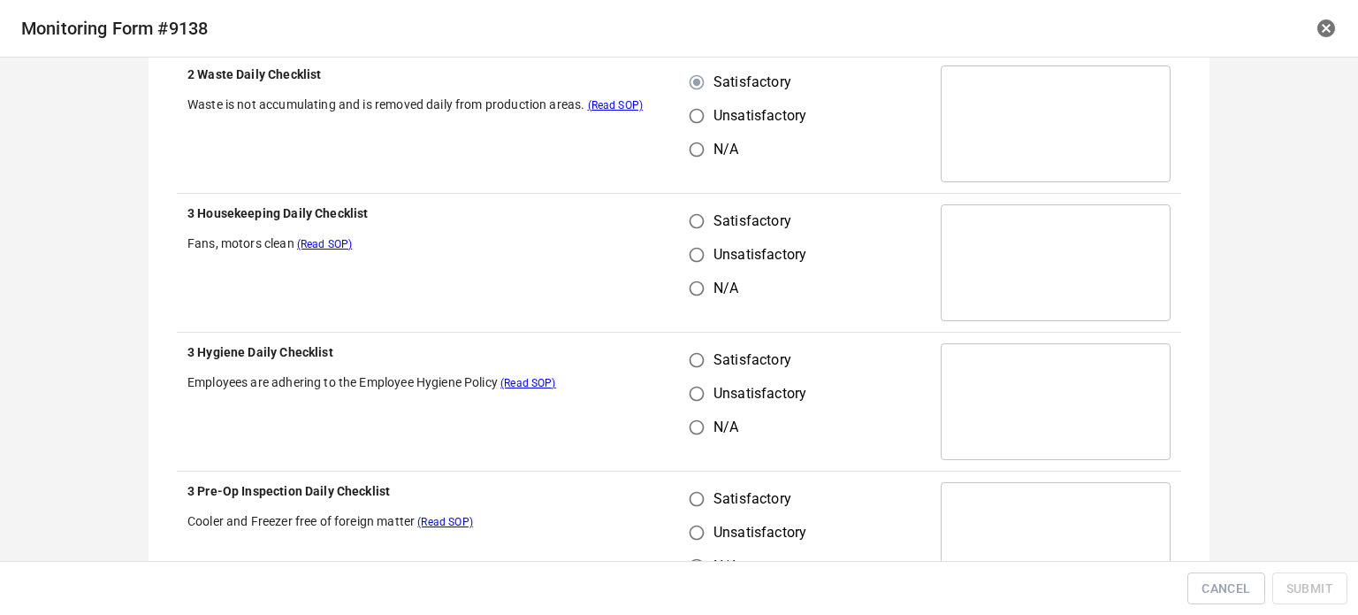
drag, startPoint x: 699, startPoint y: 240, endPoint x: 686, endPoint y: 247, distance: 14.3
click at [697, 240] on input "Unsatisfactory" at bounding box center [697, 255] width 34 height 34
radio input "true"
click at [690, 230] on input "Satisfactory" at bounding box center [697, 221] width 34 height 34
radio input "true"
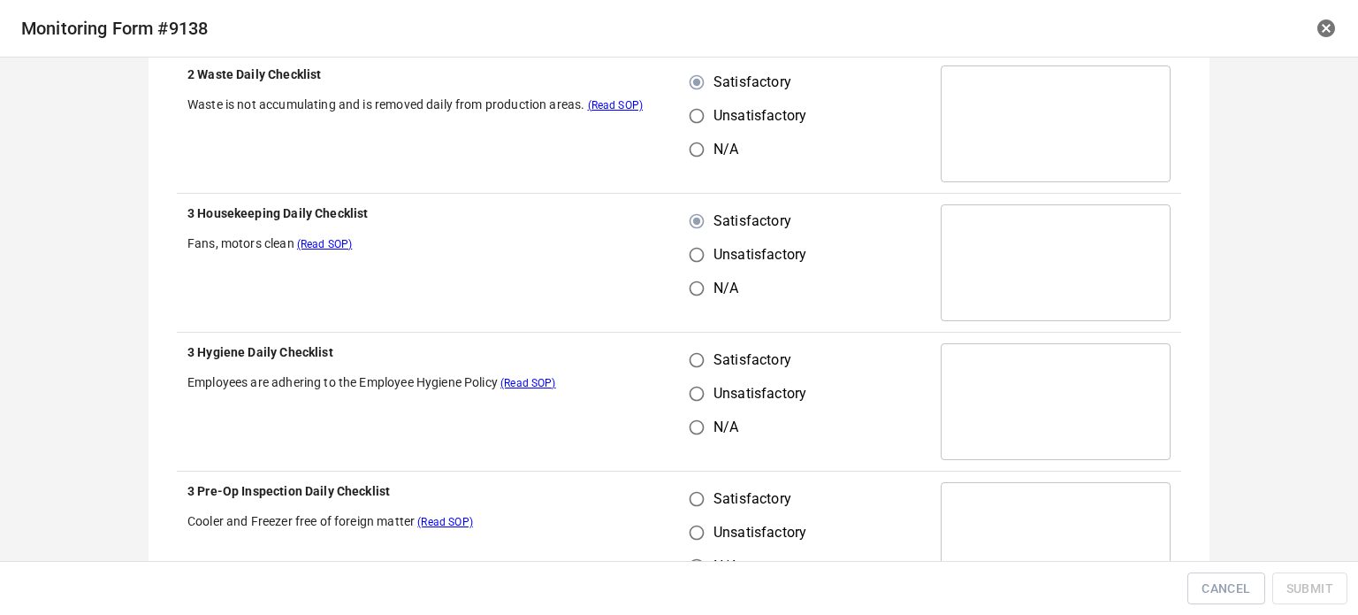
drag, startPoint x: 682, startPoint y: 361, endPoint x: 700, endPoint y: 369, distance: 20.2
click at [690, 365] on input "Satisfactory" at bounding box center [697, 360] width 34 height 34
radio input "true"
click at [699, 498] on input "Satisfactory" at bounding box center [697, 499] width 34 height 34
radio input "true"
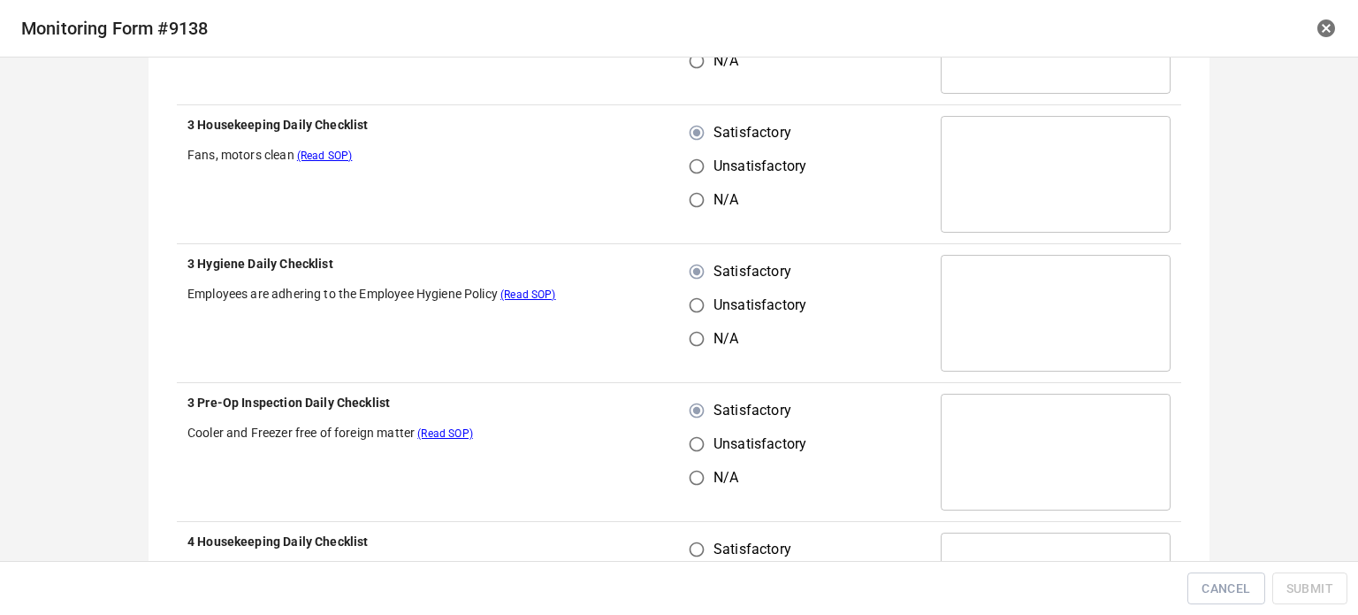
scroll to position [1592, 0]
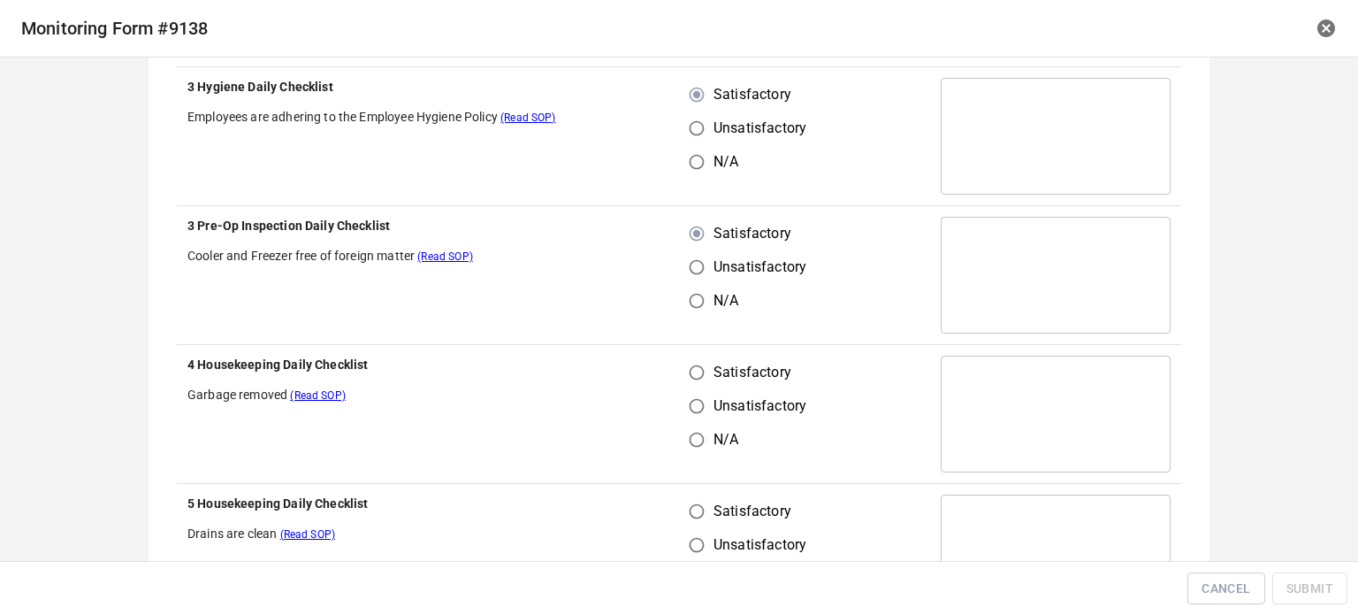
click at [690, 379] on input "Satisfactory" at bounding box center [697, 372] width 34 height 34
radio input "true"
drag, startPoint x: 692, startPoint y: 530, endPoint x: 711, endPoint y: 530, distance: 18.6
click at [697, 530] on input "Unsatisfactory" at bounding box center [697, 545] width 34 height 34
radio input "true"
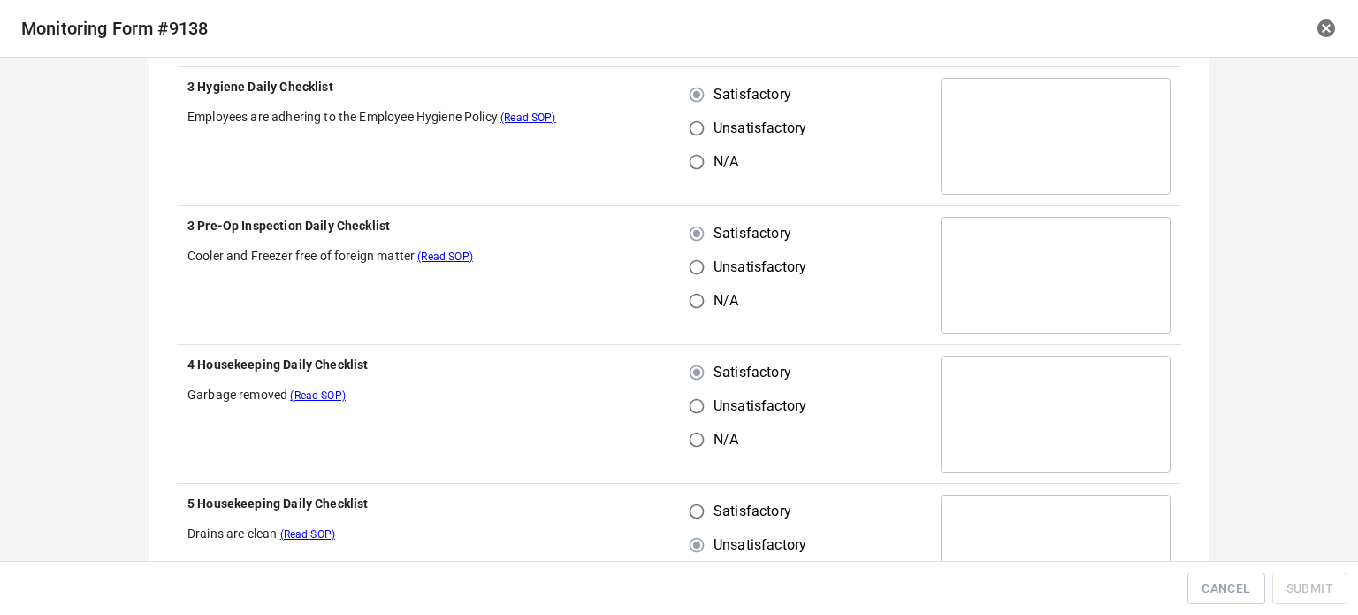
drag, startPoint x: 678, startPoint y: 506, endPoint x: 768, endPoint y: 442, distance: 109.7
click at [680, 508] on input "Satisfactory" at bounding box center [697, 511] width 34 height 34
radio input "true"
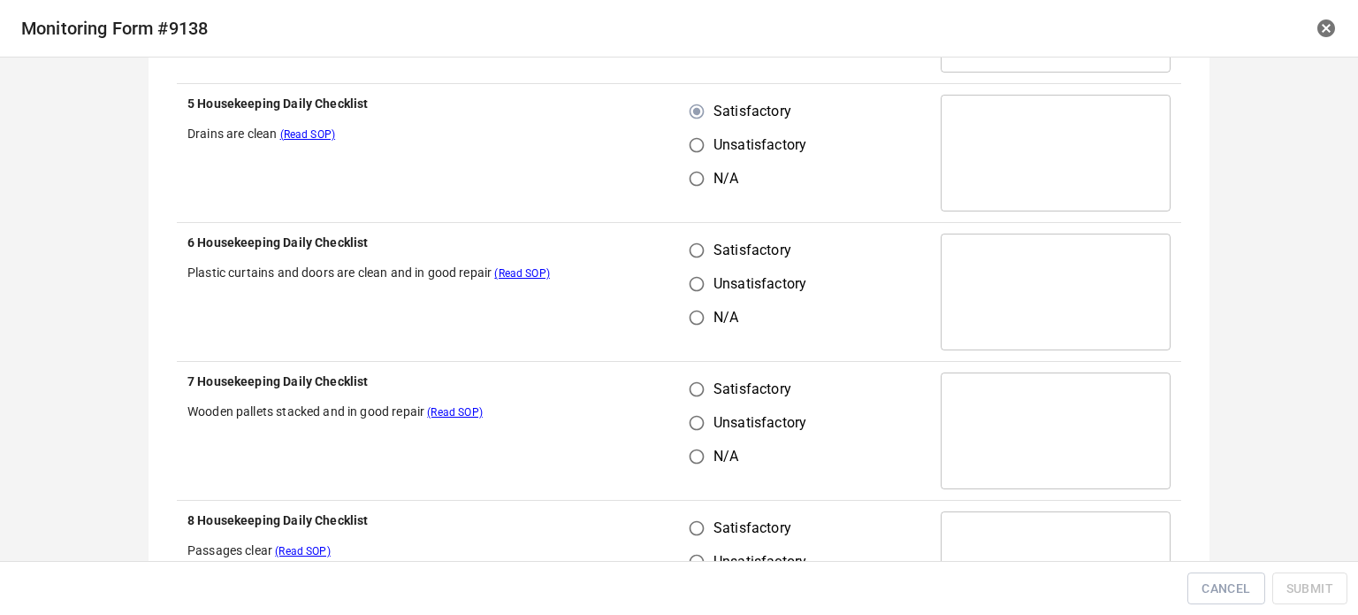
scroll to position [2034, 0]
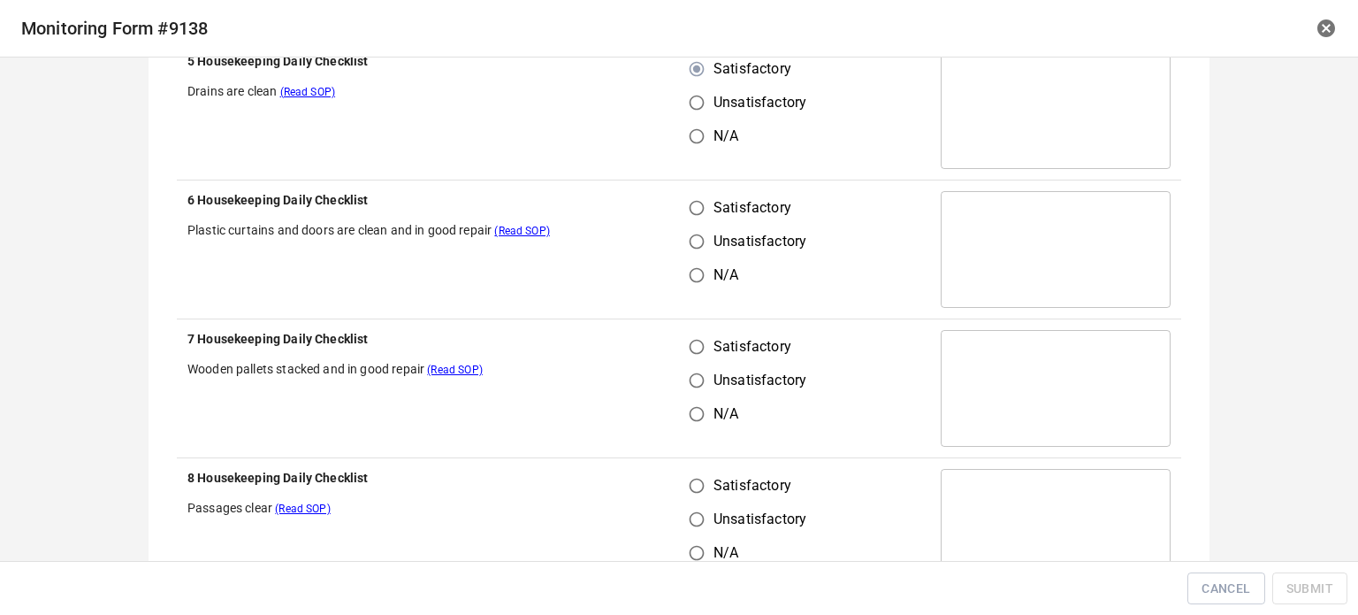
click at [689, 208] on input "Satisfactory" at bounding box center [697, 208] width 34 height 34
radio input "true"
click at [690, 346] on input "Satisfactory" at bounding box center [697, 347] width 34 height 34
radio input "true"
drag, startPoint x: 684, startPoint y: 489, endPoint x: 732, endPoint y: 454, distance: 59.4
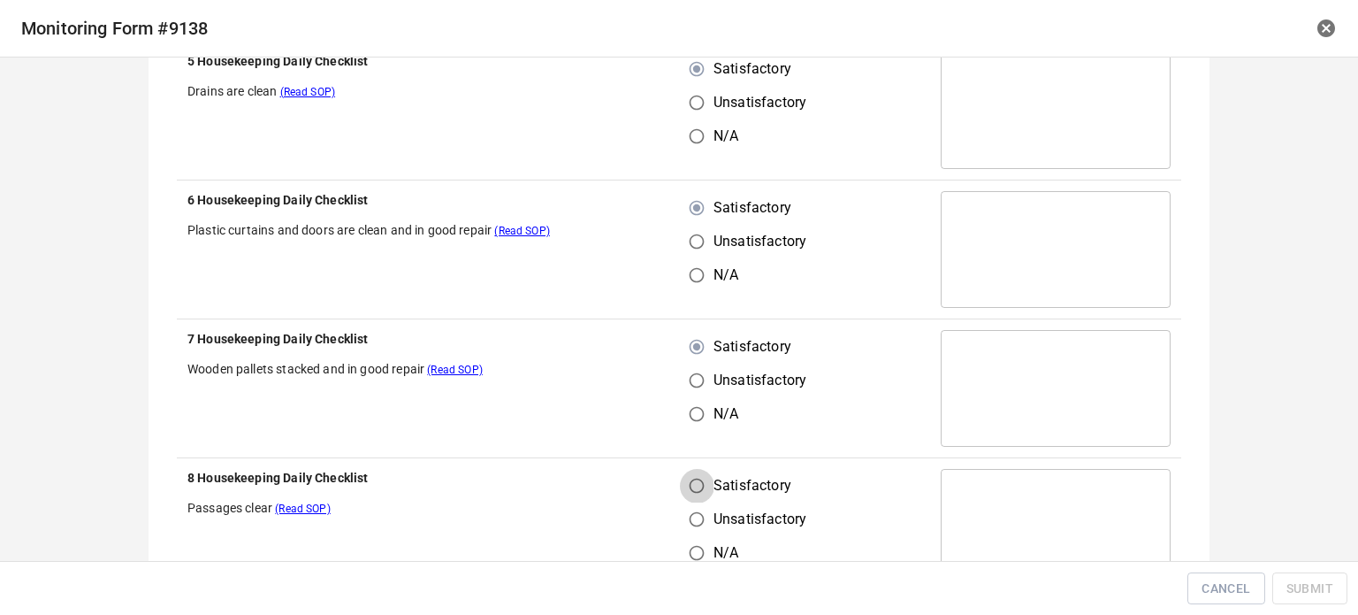
click at [696, 484] on input "Satisfactory" at bounding box center [697, 486] width 34 height 34
radio input "true"
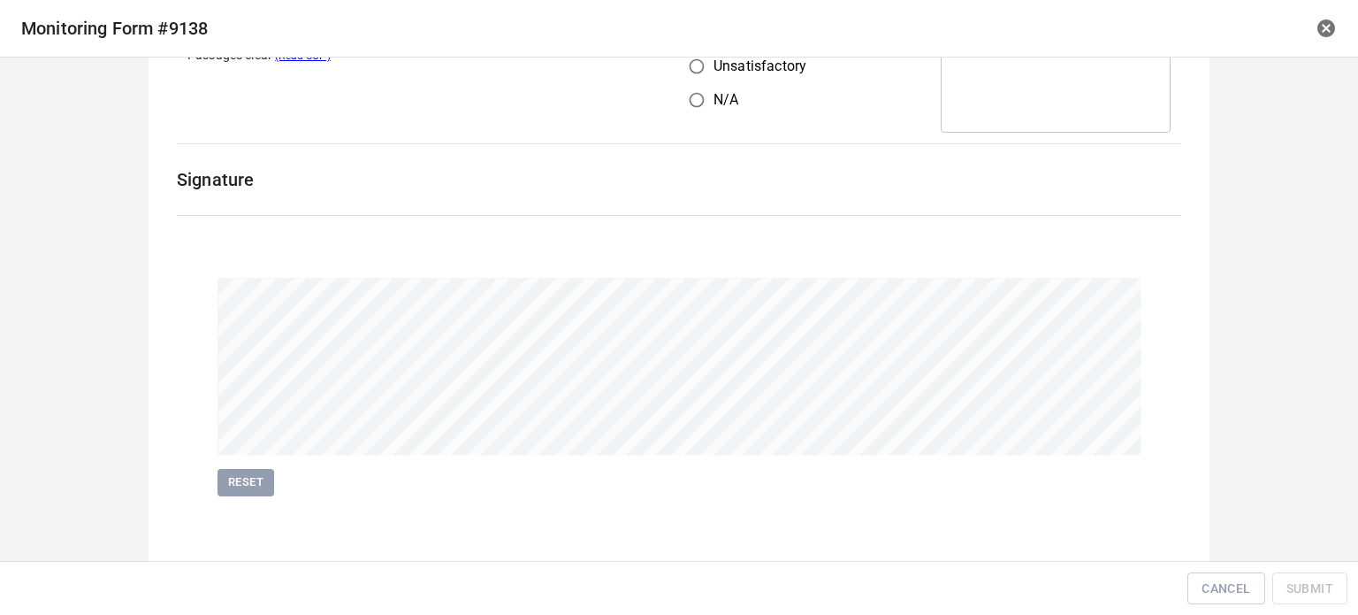
scroll to position [2487, 0]
click at [1333, 593] on button "Submit" at bounding box center [1309, 588] width 75 height 33
